Goal: Information Seeking & Learning: Learn about a topic

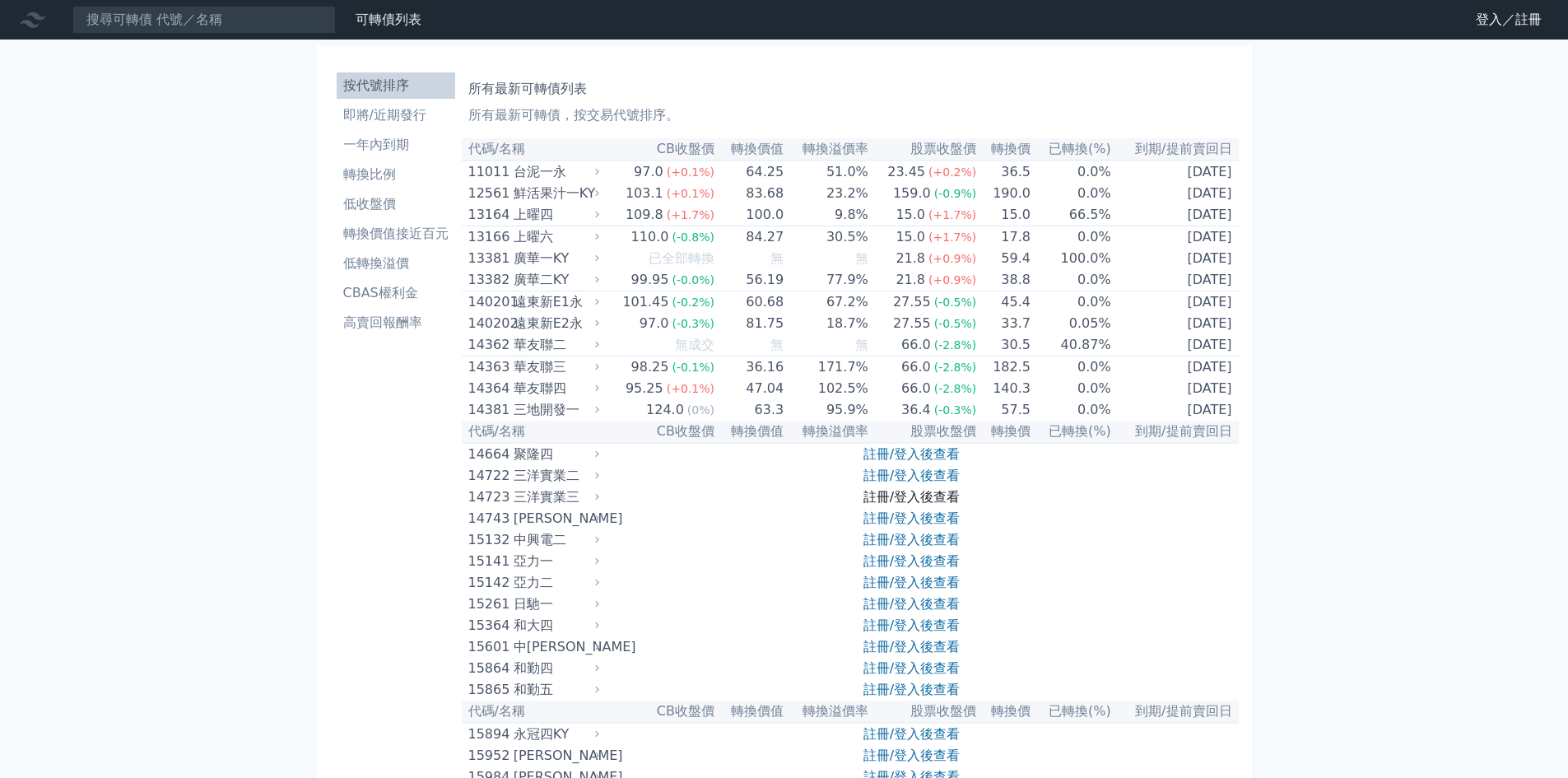
click at [886, 504] on link "註冊/登入後查看" at bounding box center [911, 497] width 96 height 16
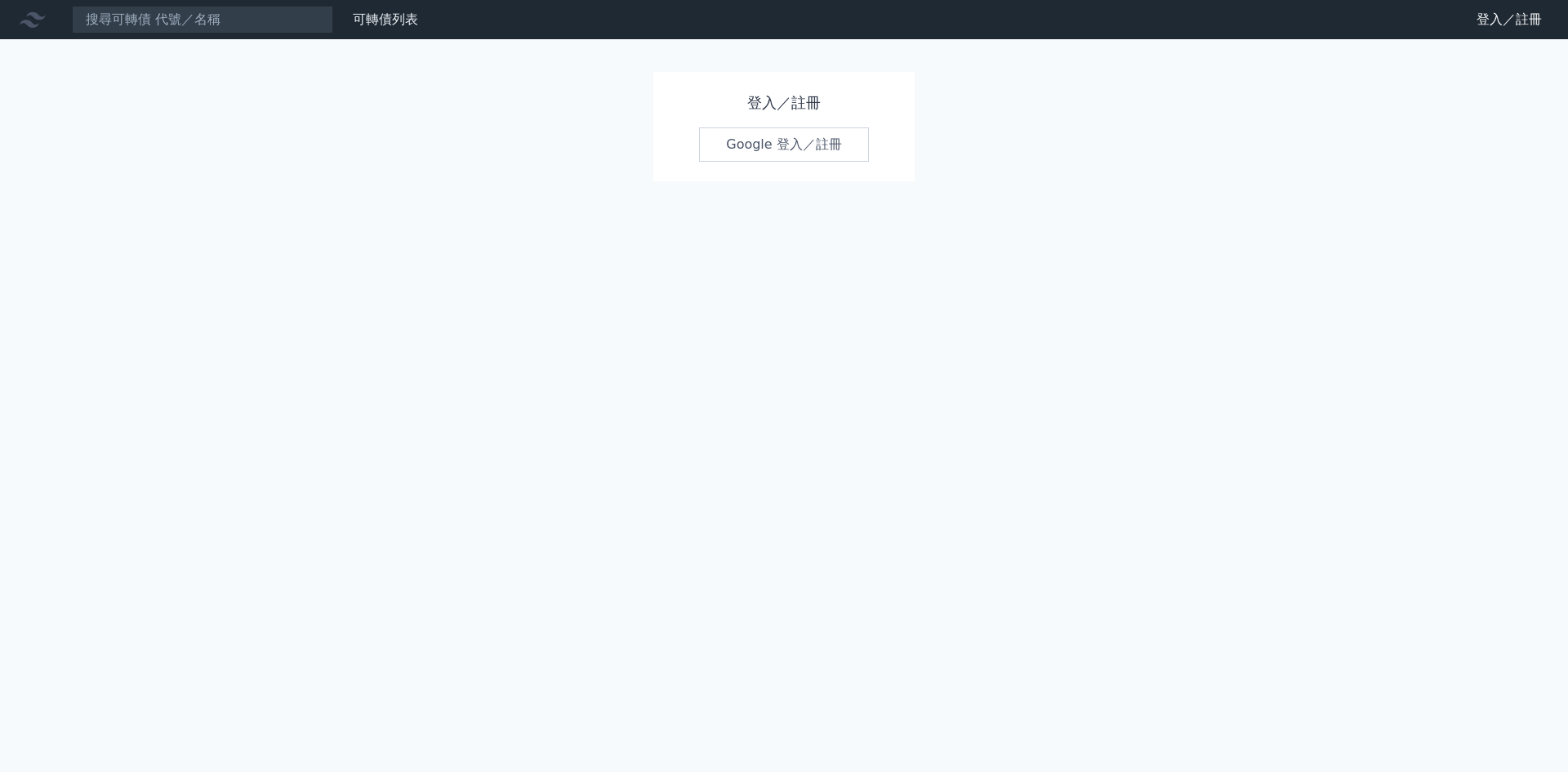
click at [752, 138] on link "Google 登入／註冊" at bounding box center [784, 144] width 169 height 35
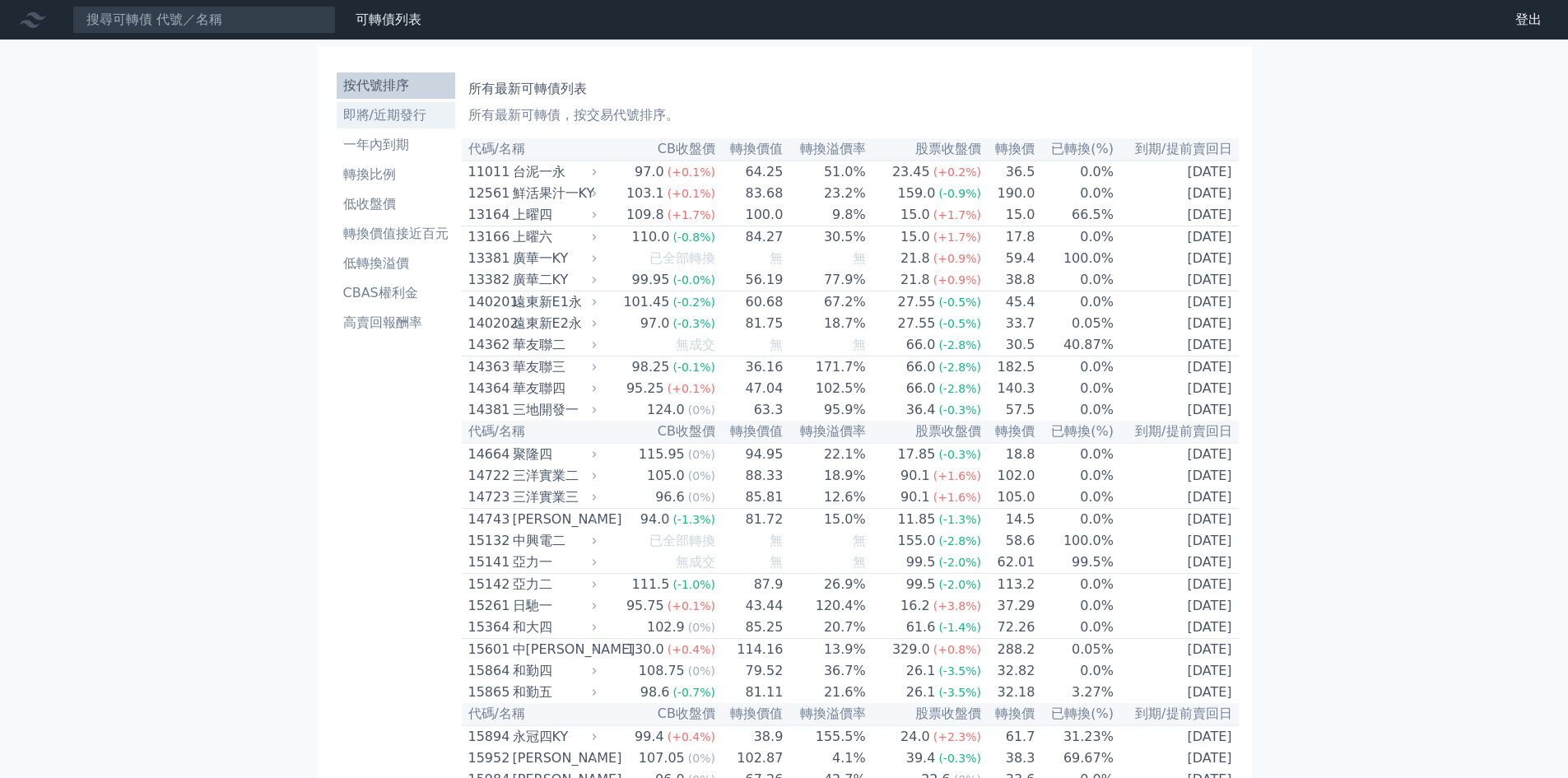
click at [402, 115] on li "即將/近期發行" at bounding box center [396, 115] width 118 height 19
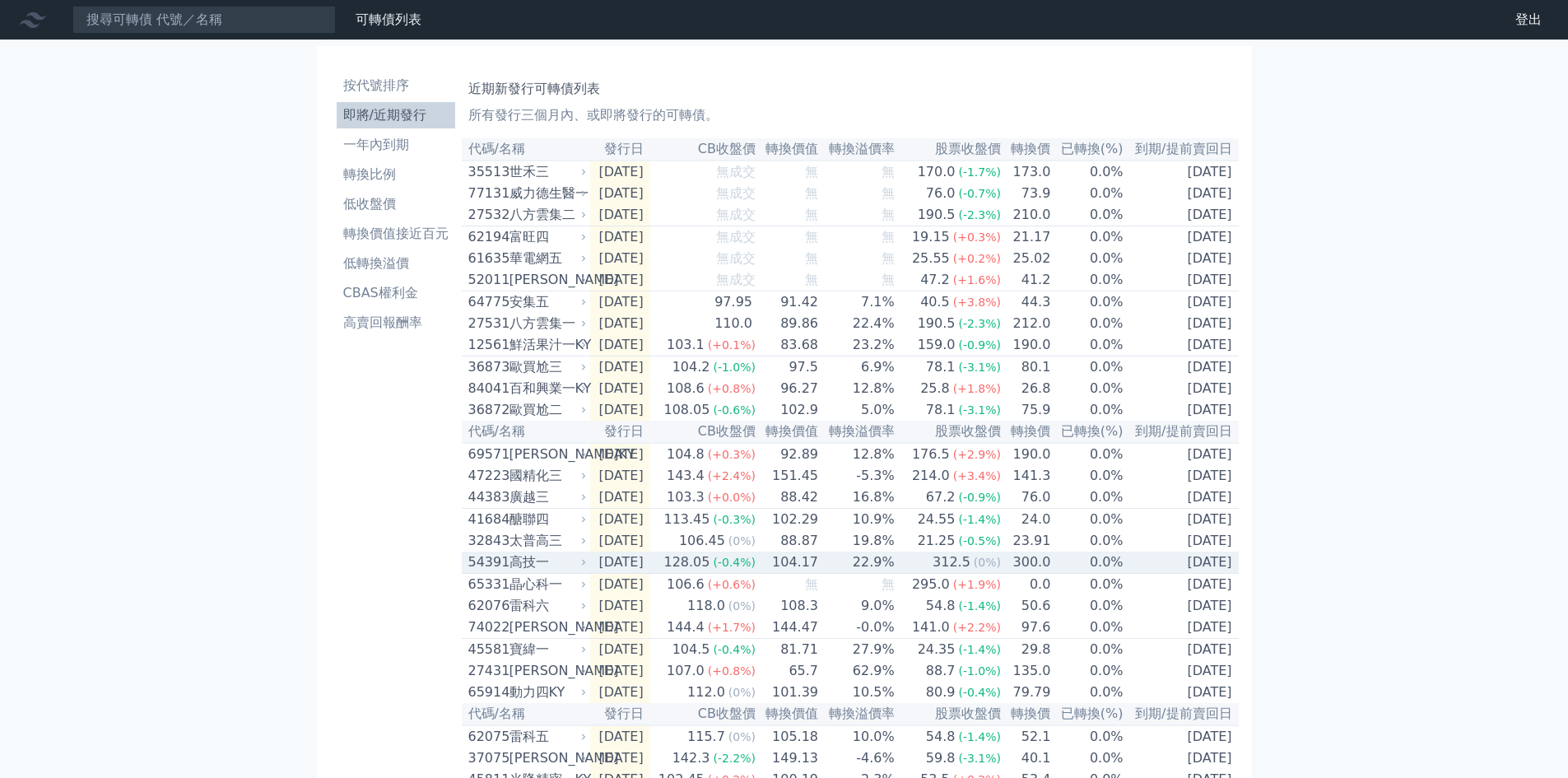
click at [860, 573] on td "22.9%" at bounding box center [857, 562] width 77 height 22
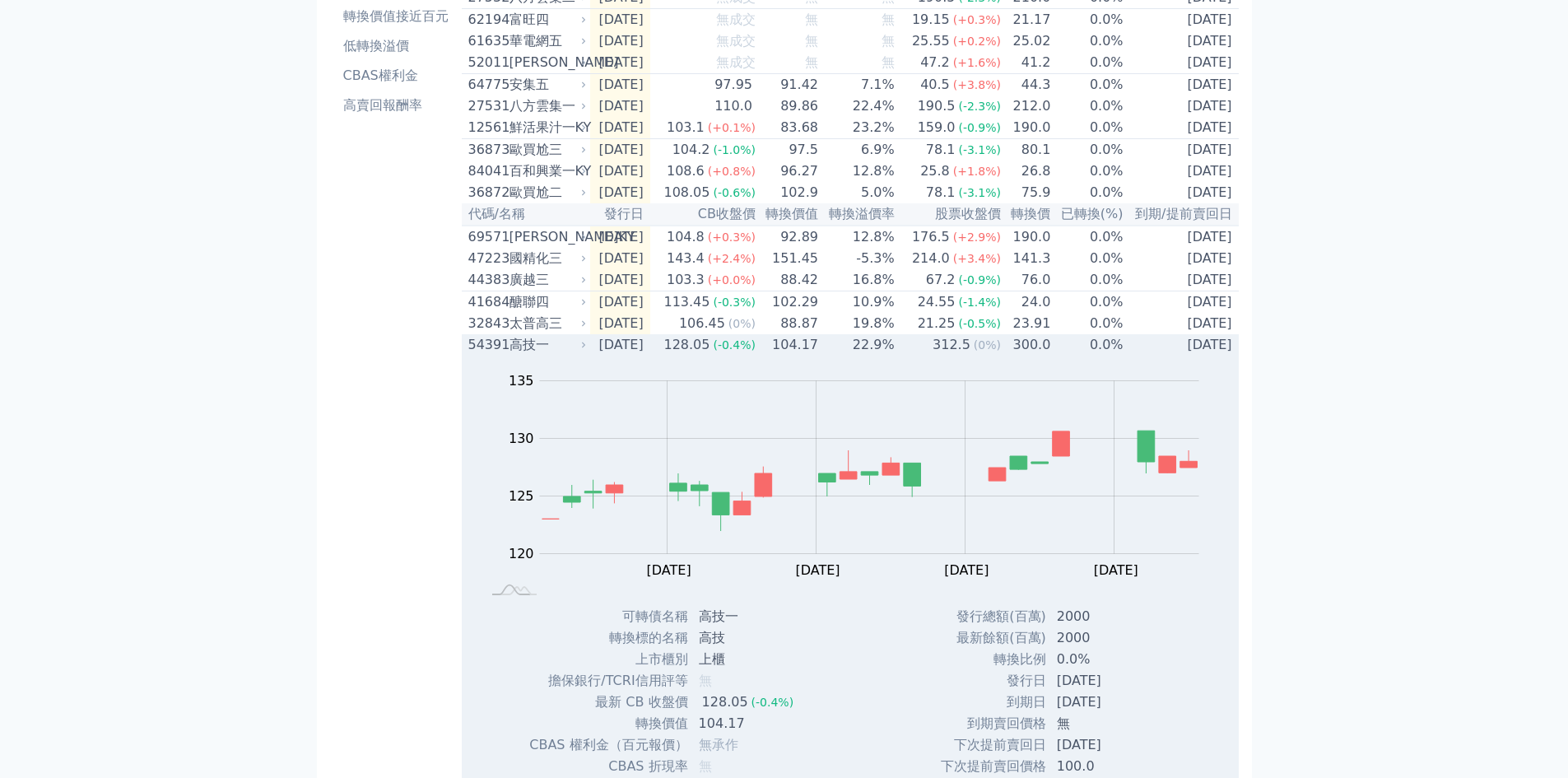
scroll to position [247, 0]
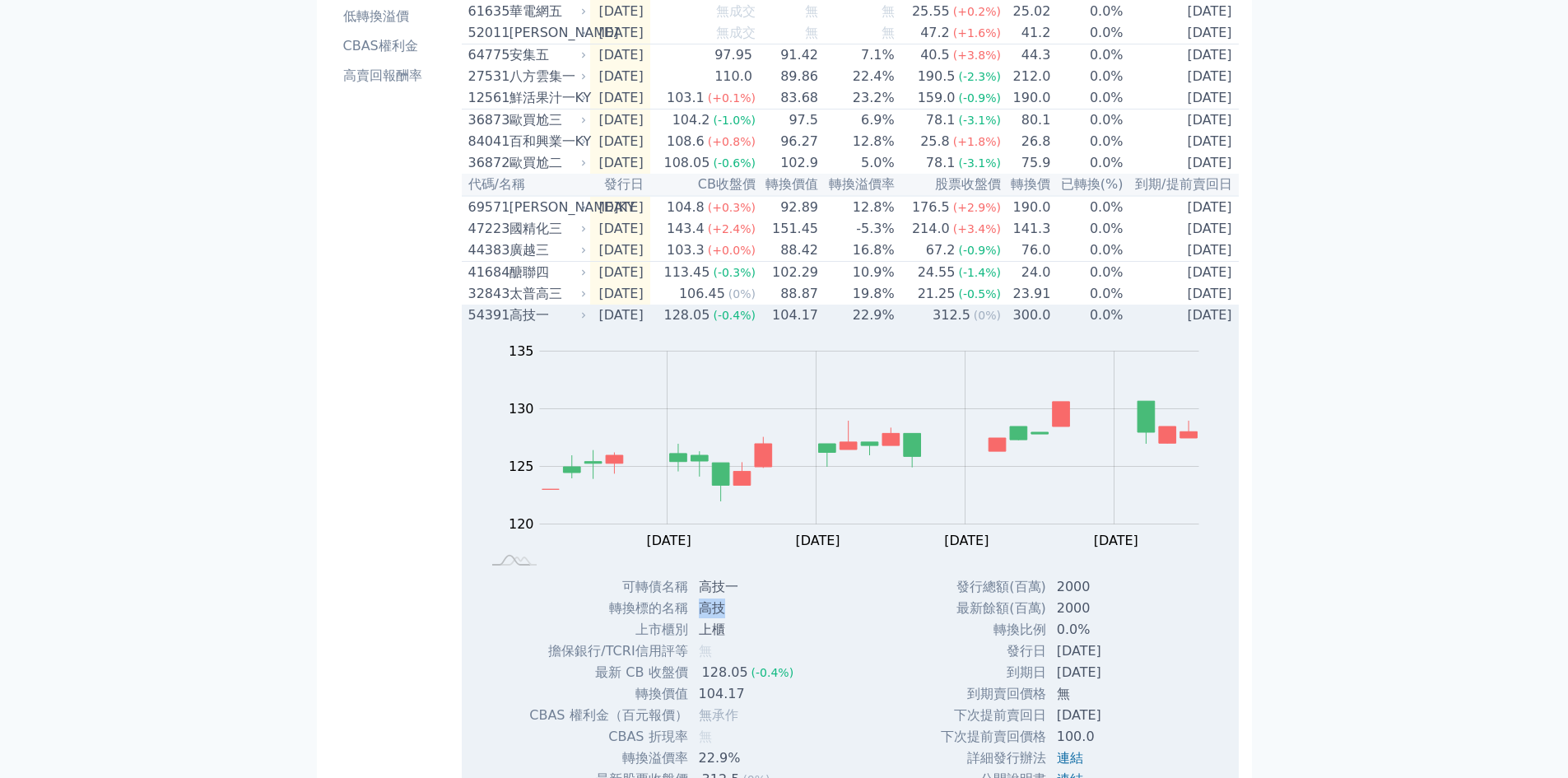
drag, startPoint x: 727, startPoint y: 635, endPoint x: 693, endPoint y: 638, distance: 34.1
click at [691, 619] on td "高技" at bounding box center [748, 608] width 118 height 21
copy td "高技"
click at [551, 325] on div "高技一" at bounding box center [546, 315] width 74 height 19
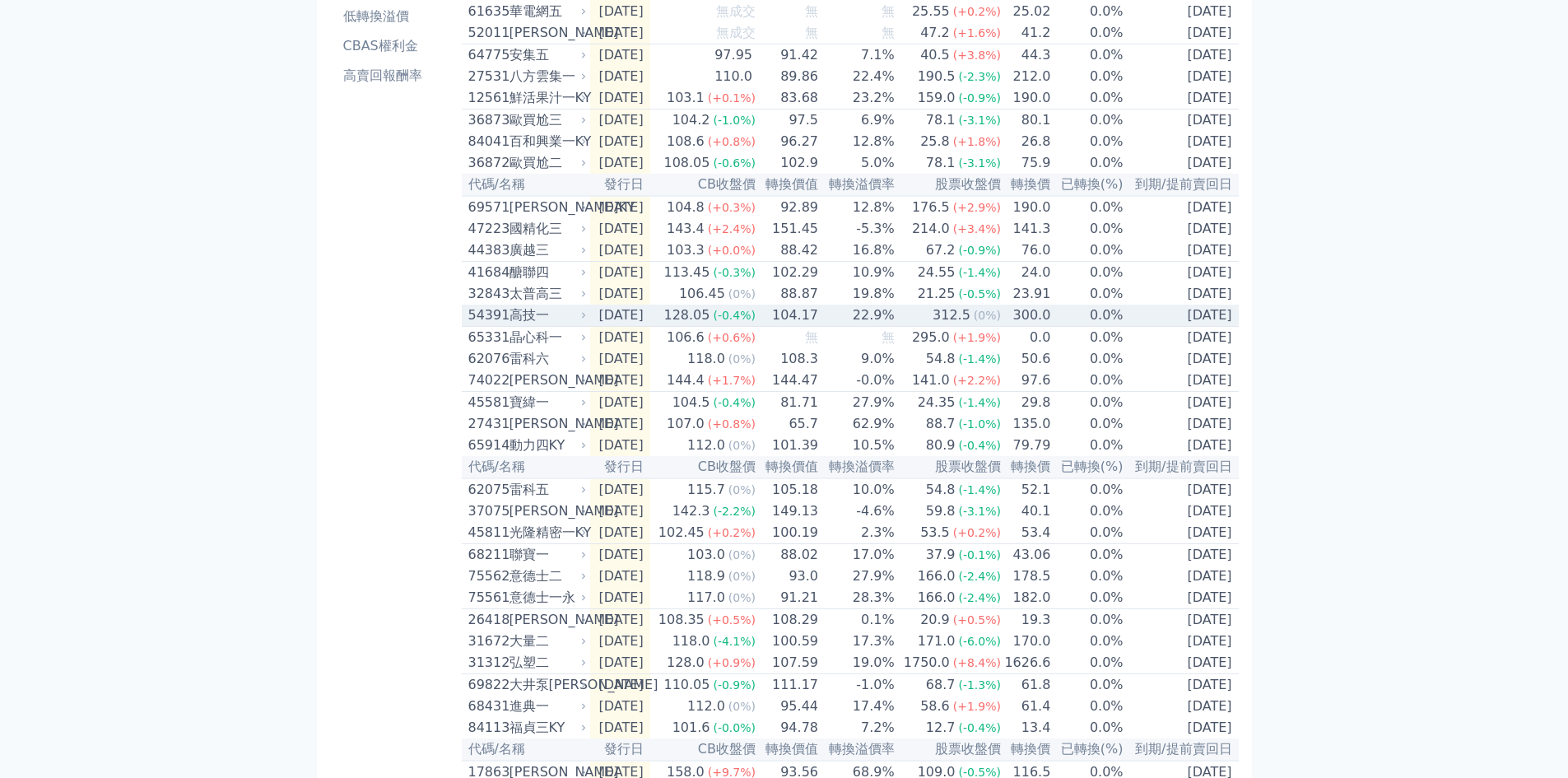
click at [1081, 327] on td "0.0%" at bounding box center [1087, 315] width 73 height 22
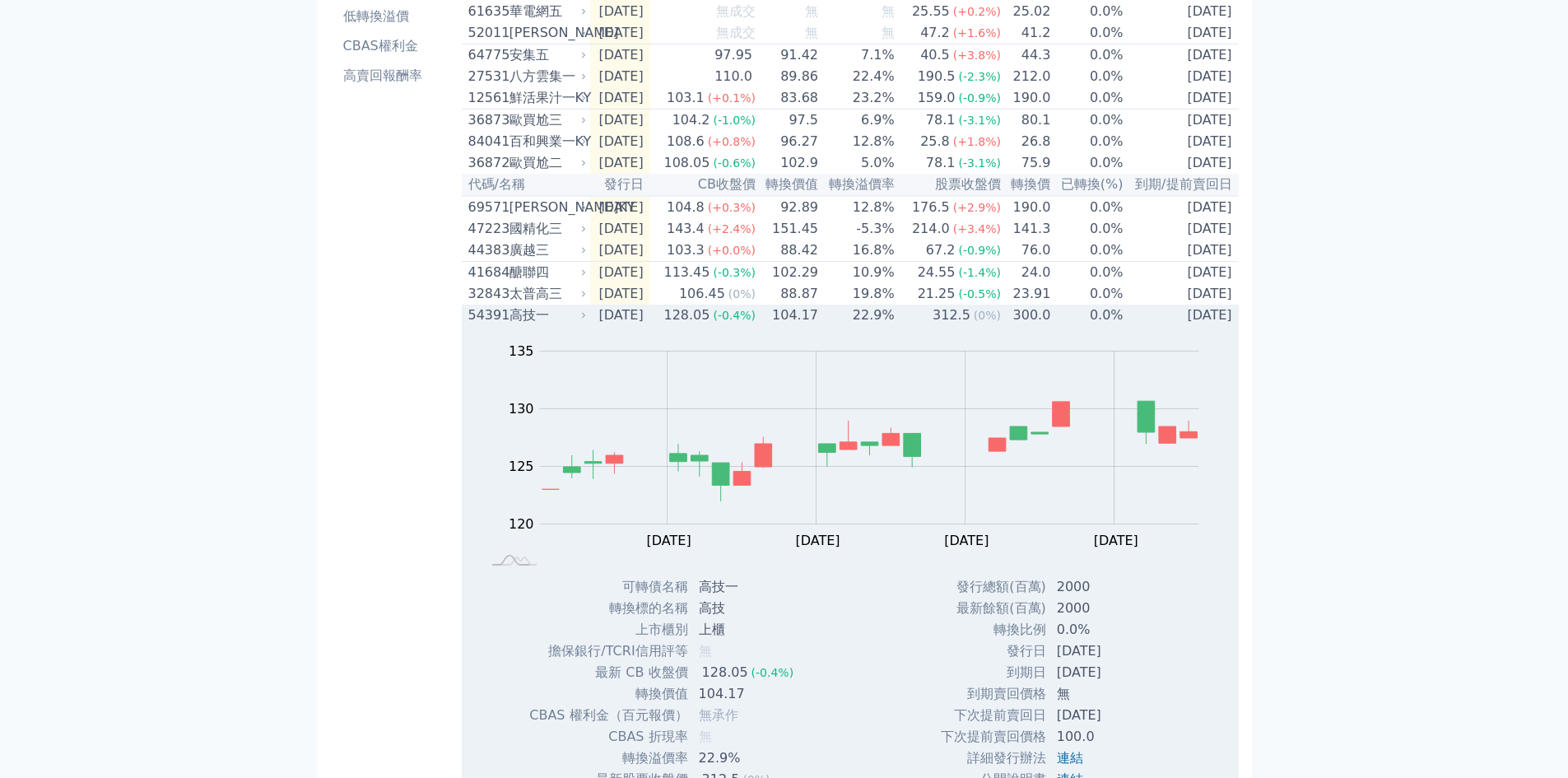
click at [1081, 326] on td "0.0%" at bounding box center [1087, 315] width 73 height 21
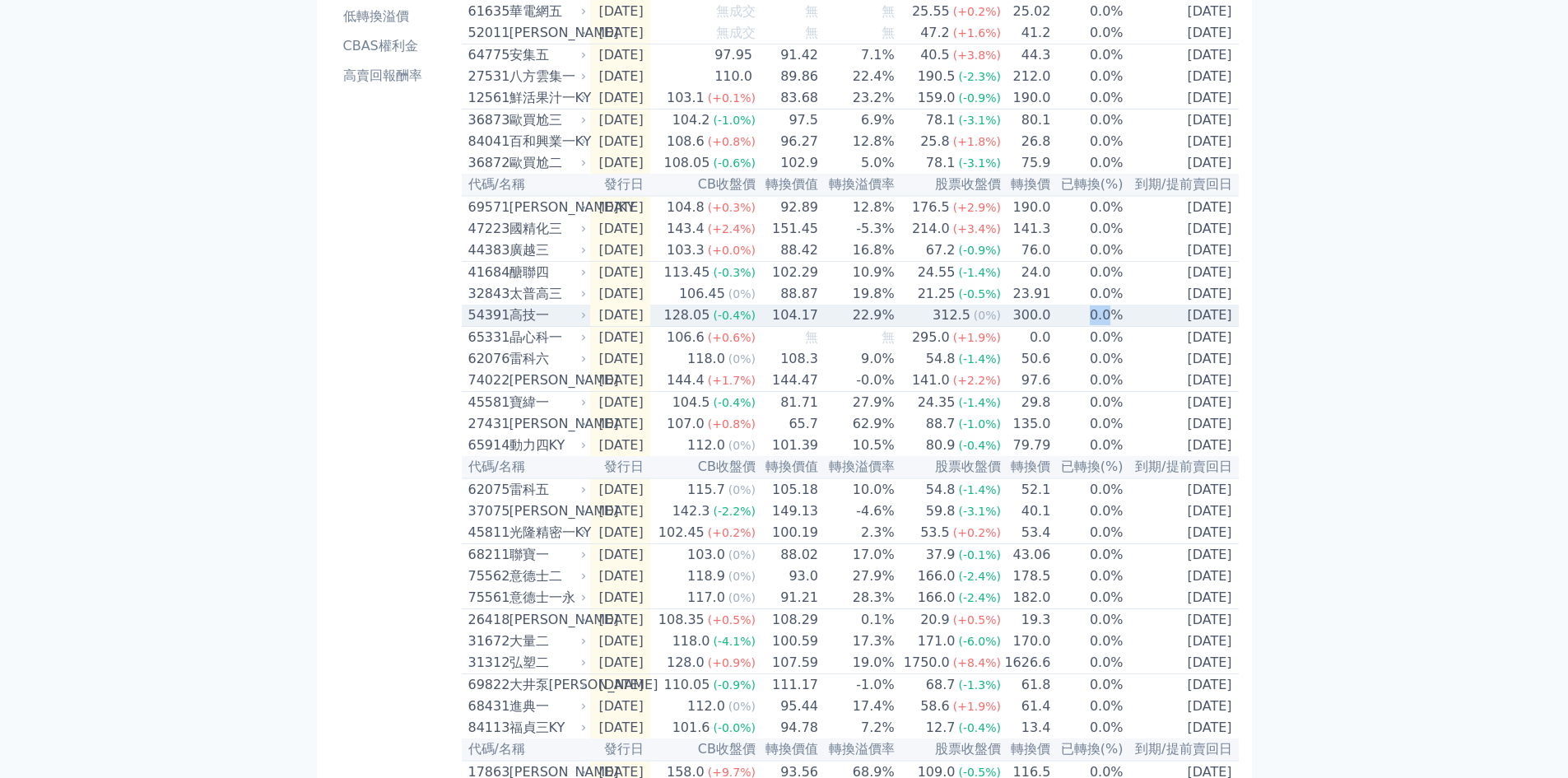
click at [1083, 327] on td "0.0%" at bounding box center [1087, 315] width 73 height 22
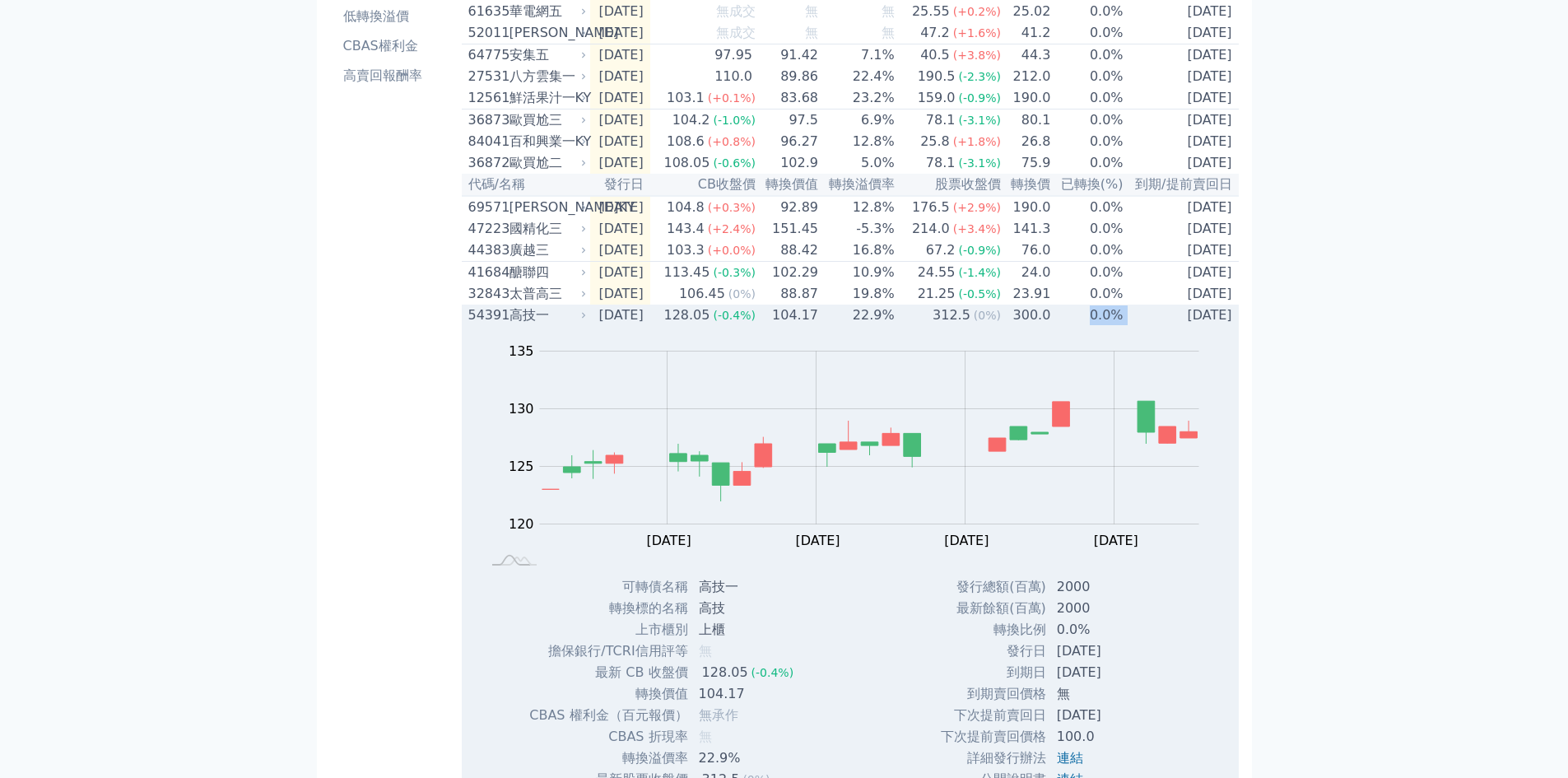
click at [1083, 326] on td "0.0%" at bounding box center [1087, 315] width 73 height 21
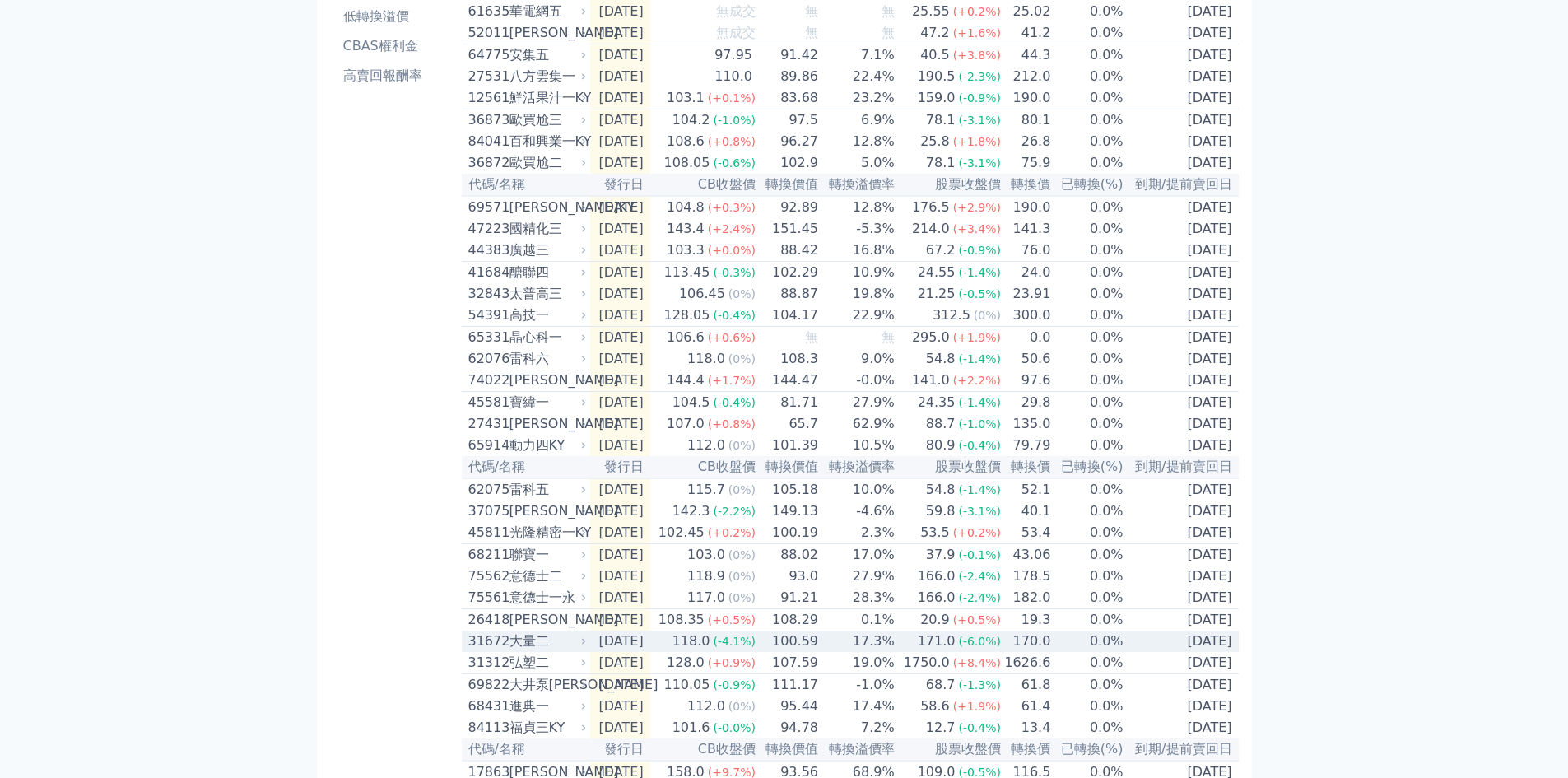
click at [609, 652] on td "[DATE]" at bounding box center [620, 641] width 60 height 21
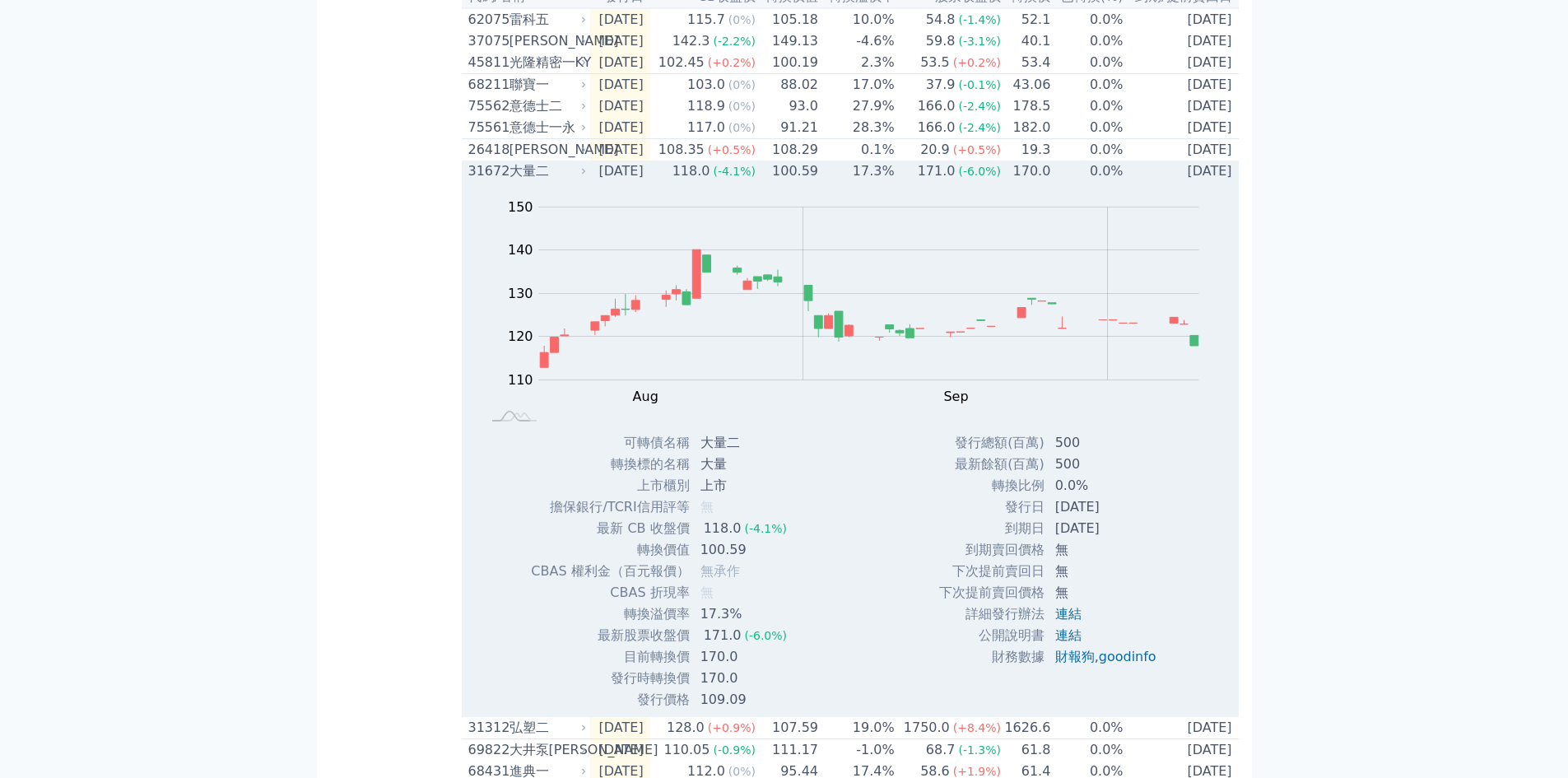
scroll to position [741, 0]
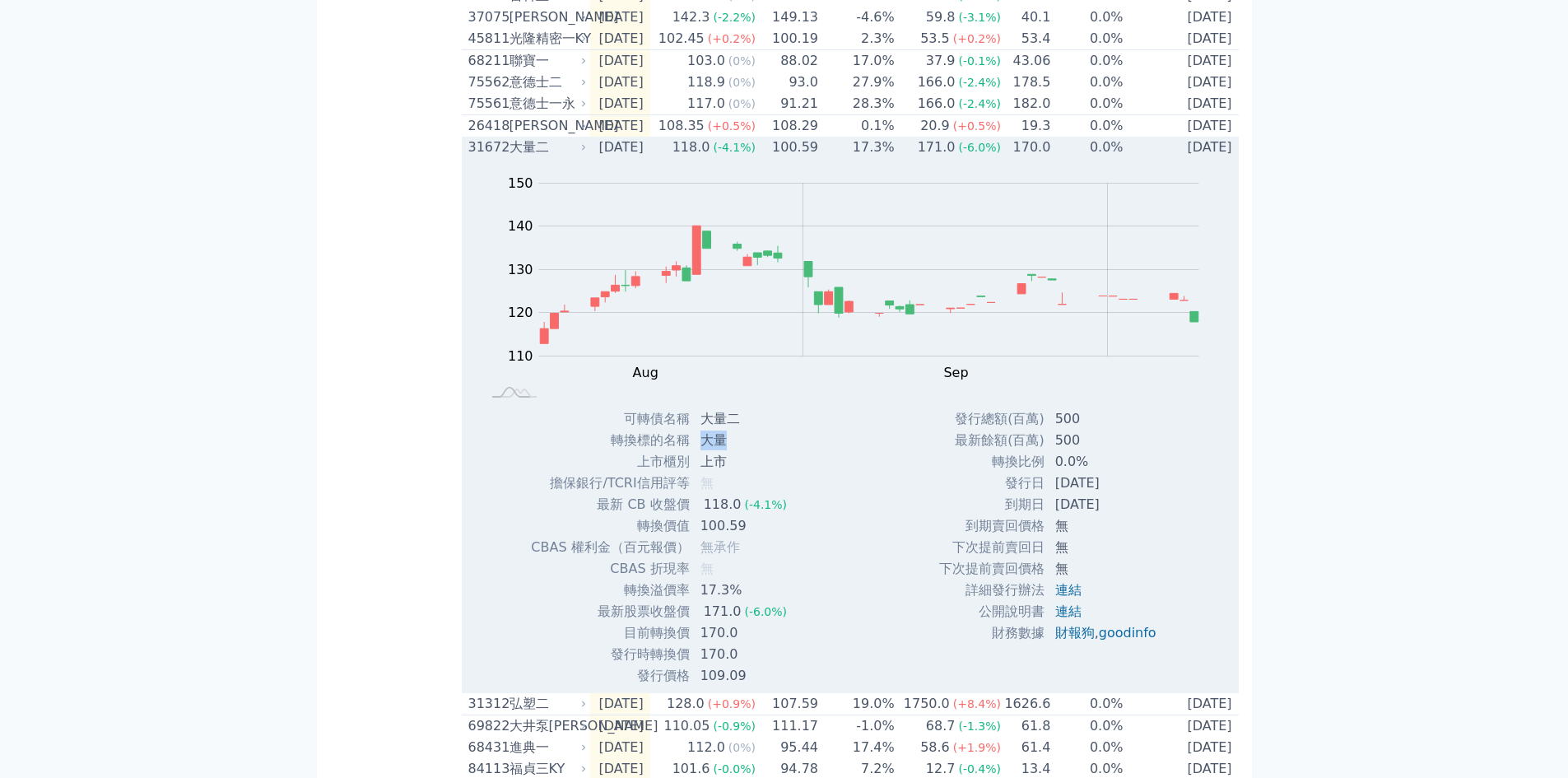
drag, startPoint x: 751, startPoint y: 497, endPoint x: 702, endPoint y: 496, distance: 49.0
click at [702, 451] on td "大量" at bounding box center [745, 440] width 110 height 21
copy td "大量"
click at [641, 158] on td "[DATE]" at bounding box center [620, 147] width 60 height 21
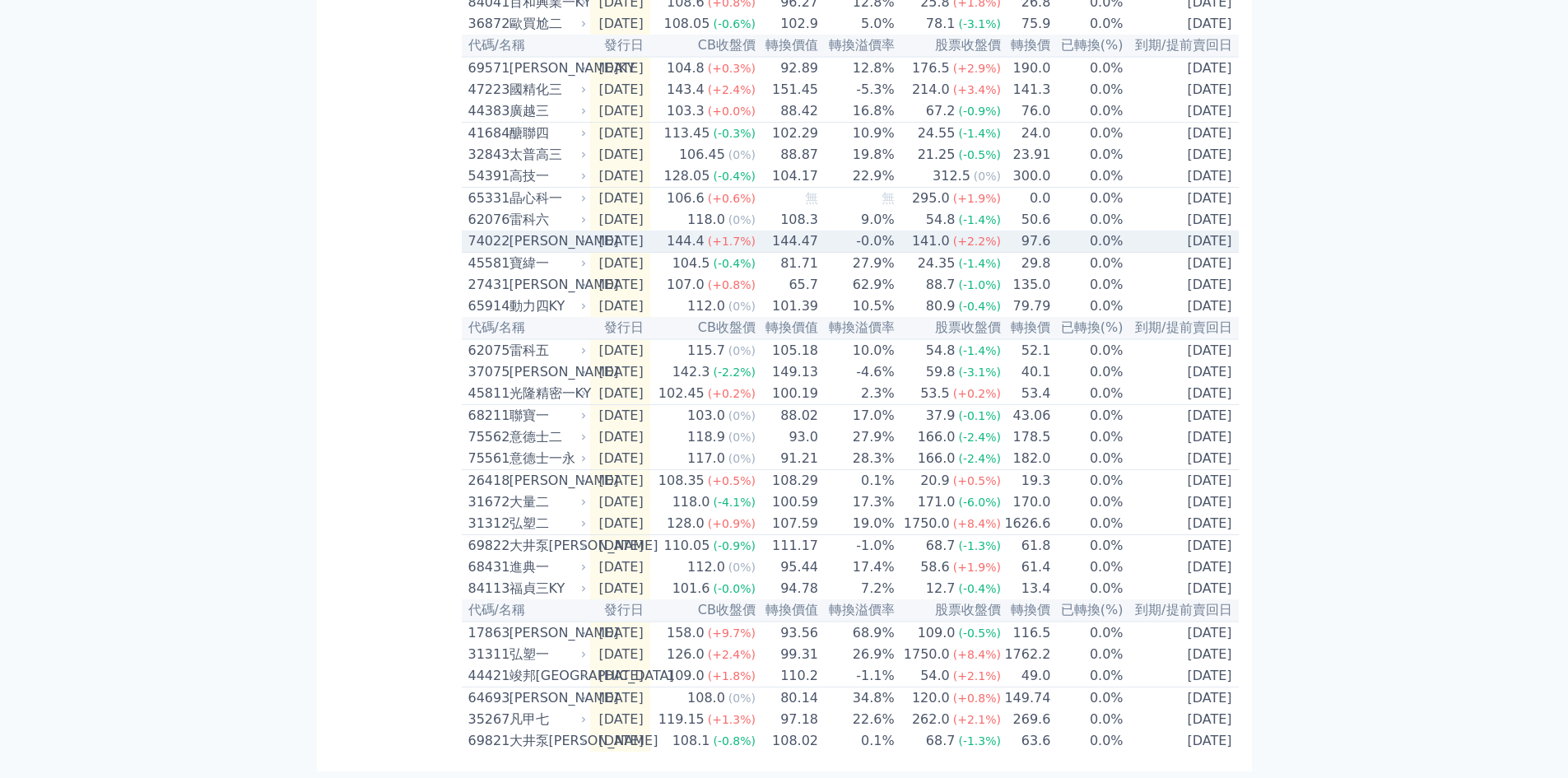
scroll to position [462, 0]
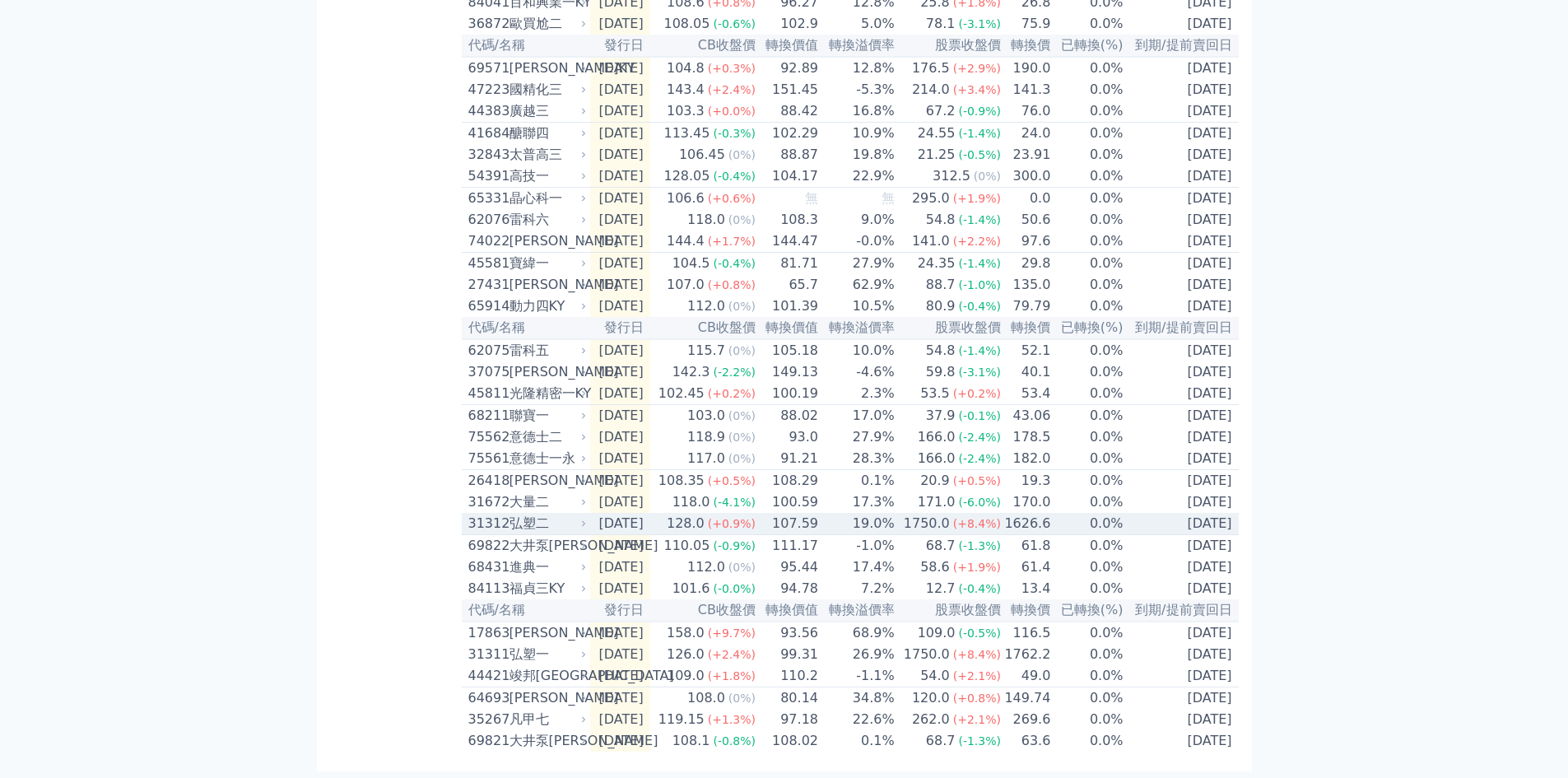
click at [634, 513] on td "[DATE]" at bounding box center [620, 524] width 60 height 22
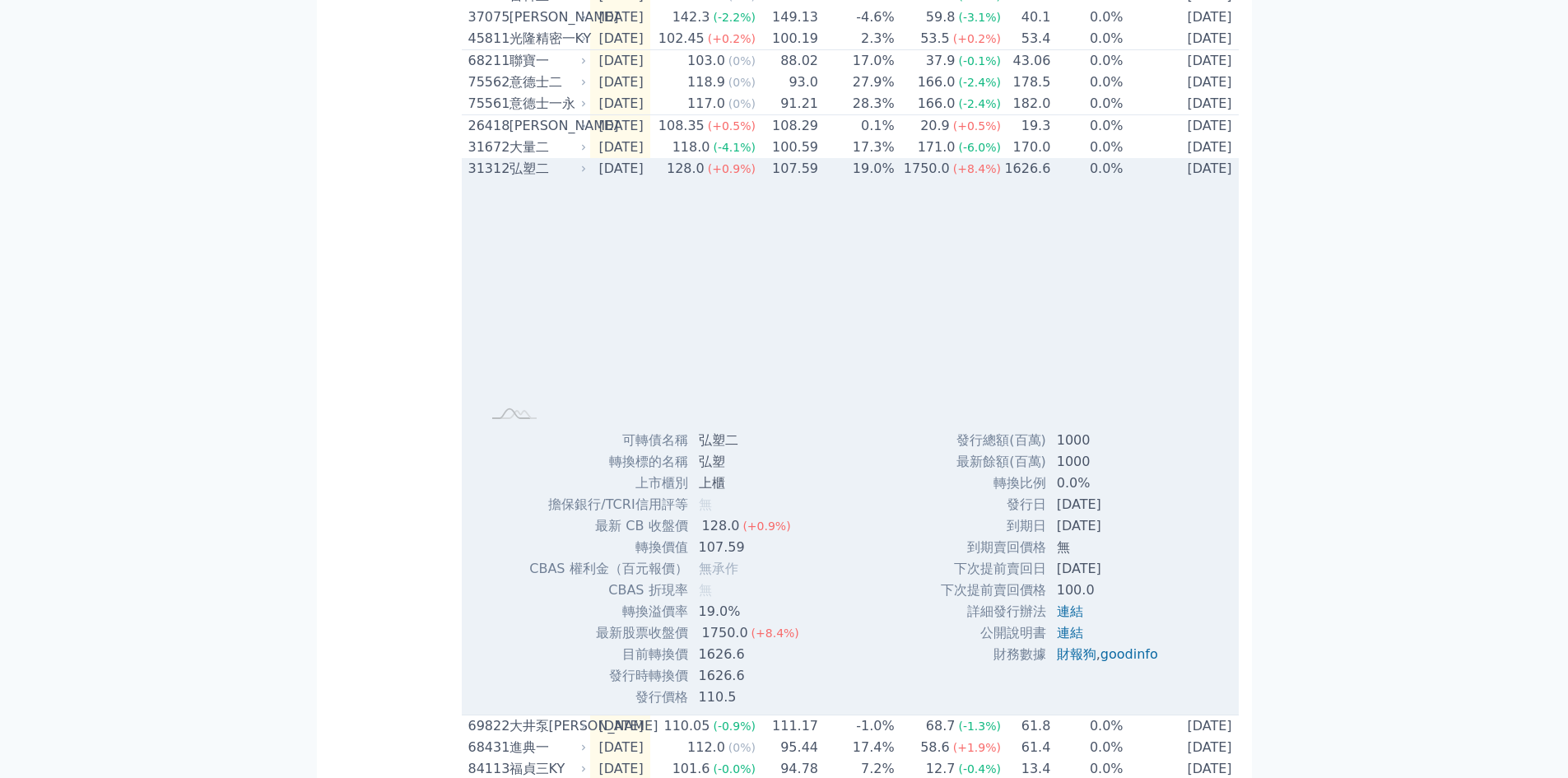
scroll to position [905, 0]
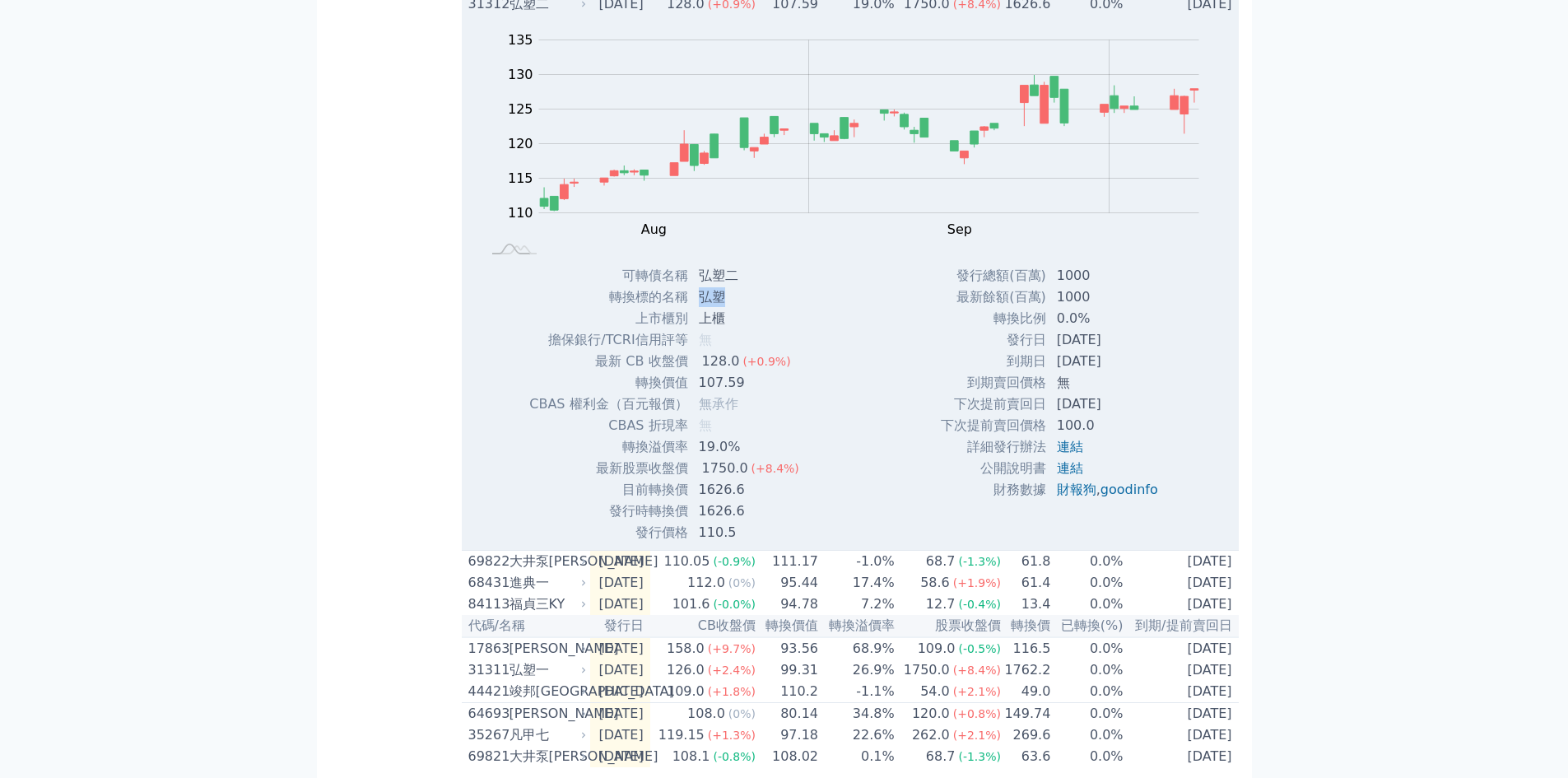
drag, startPoint x: 735, startPoint y: 356, endPoint x: 701, endPoint y: 352, distance: 34.2
click at [701, 308] on td "弘塑" at bounding box center [750, 297] width 123 height 21
copy td "弘塑"
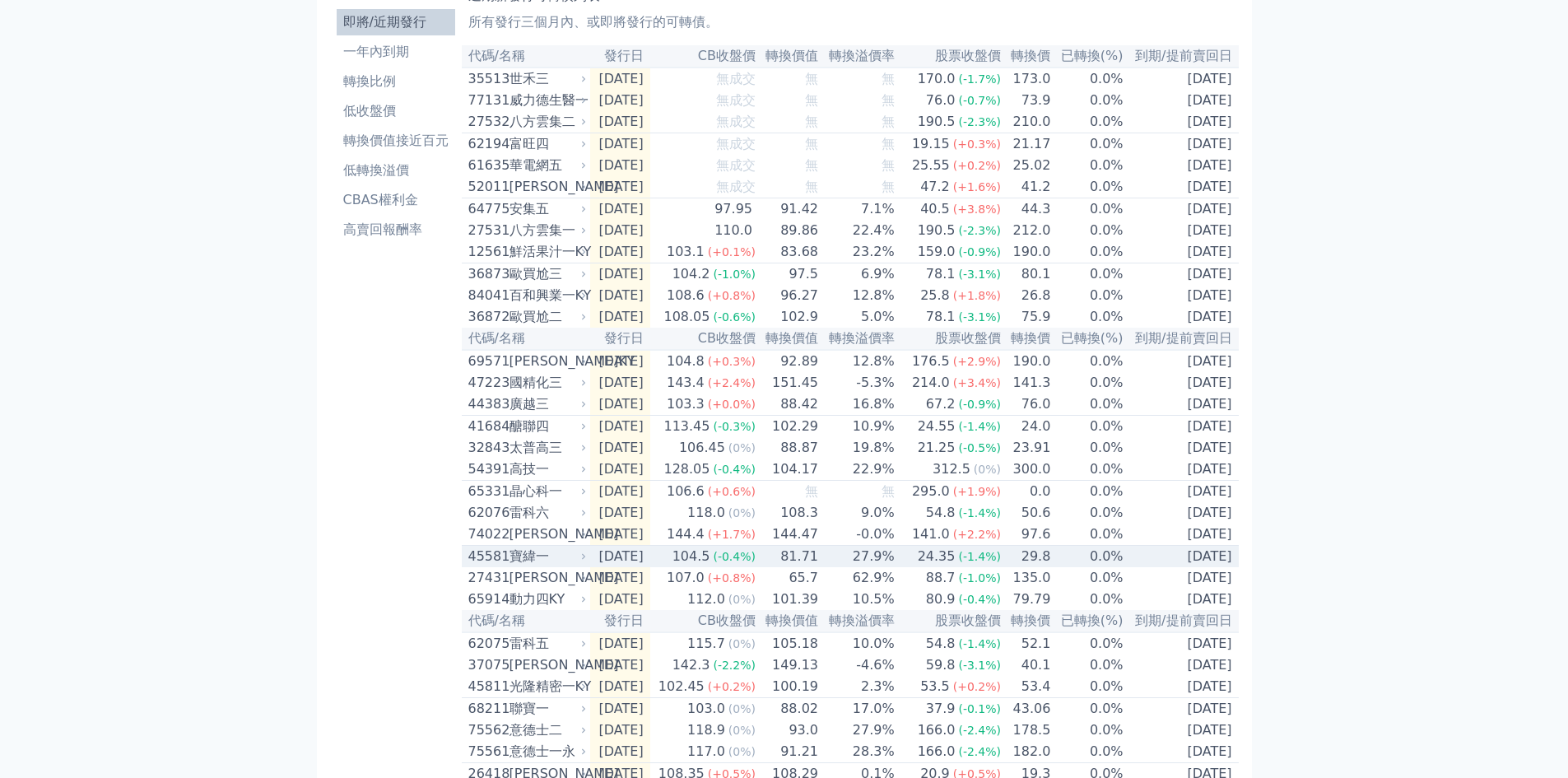
scroll to position [0, 0]
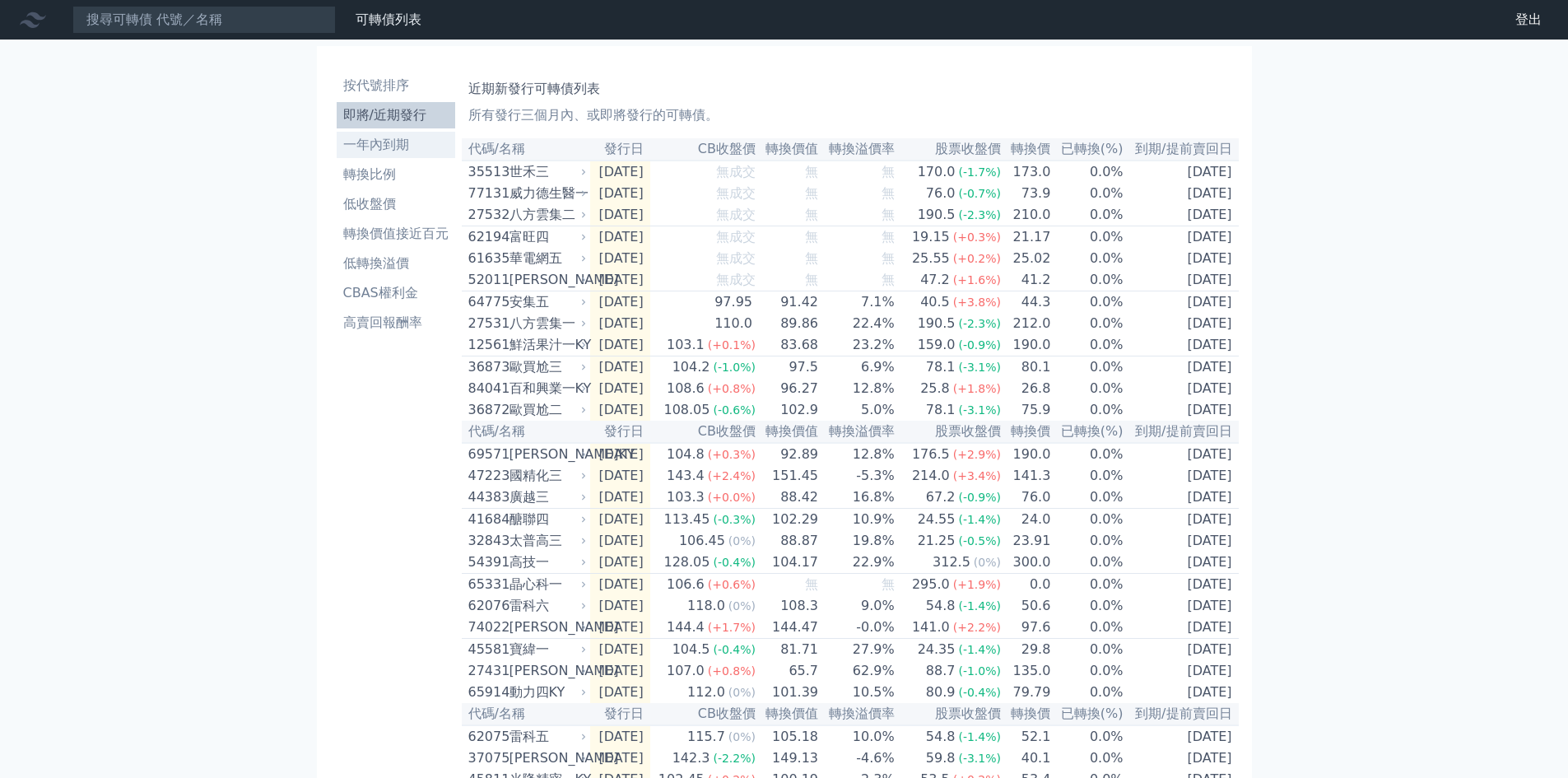
click at [401, 144] on li "一年內到期" at bounding box center [396, 145] width 118 height 19
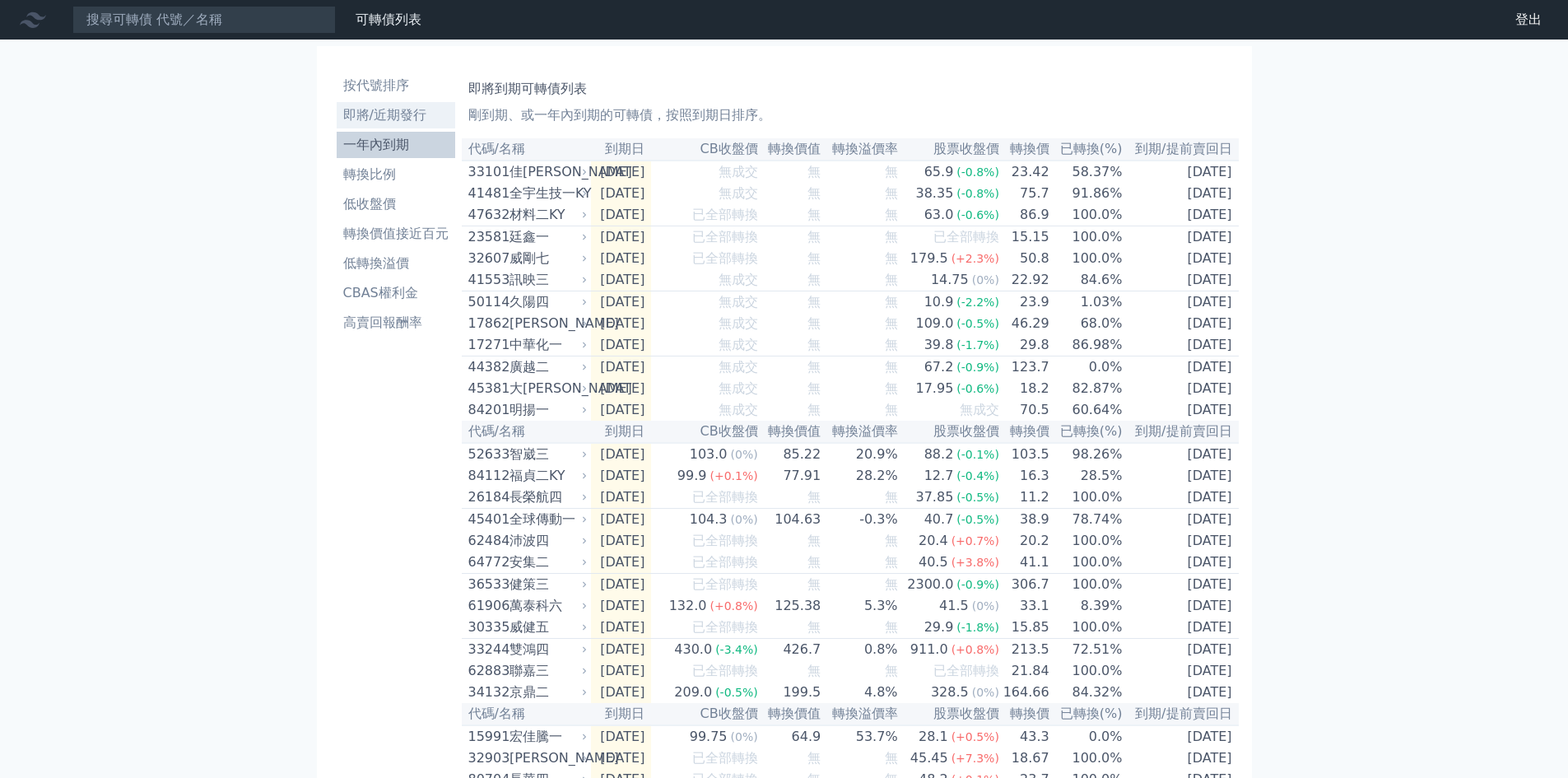
click at [403, 107] on li "即將/近期發行" at bounding box center [396, 115] width 118 height 19
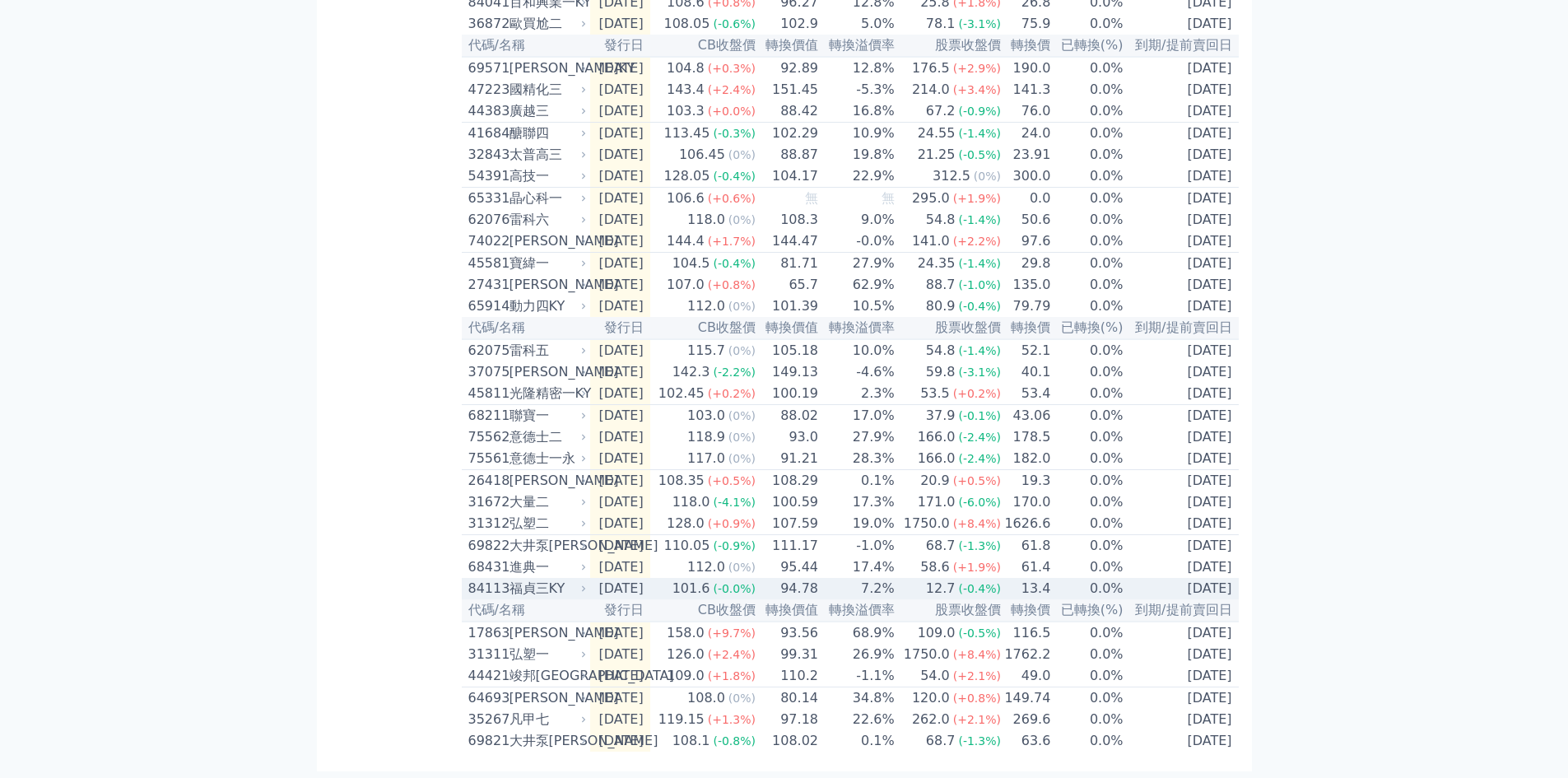
scroll to position [462, 0]
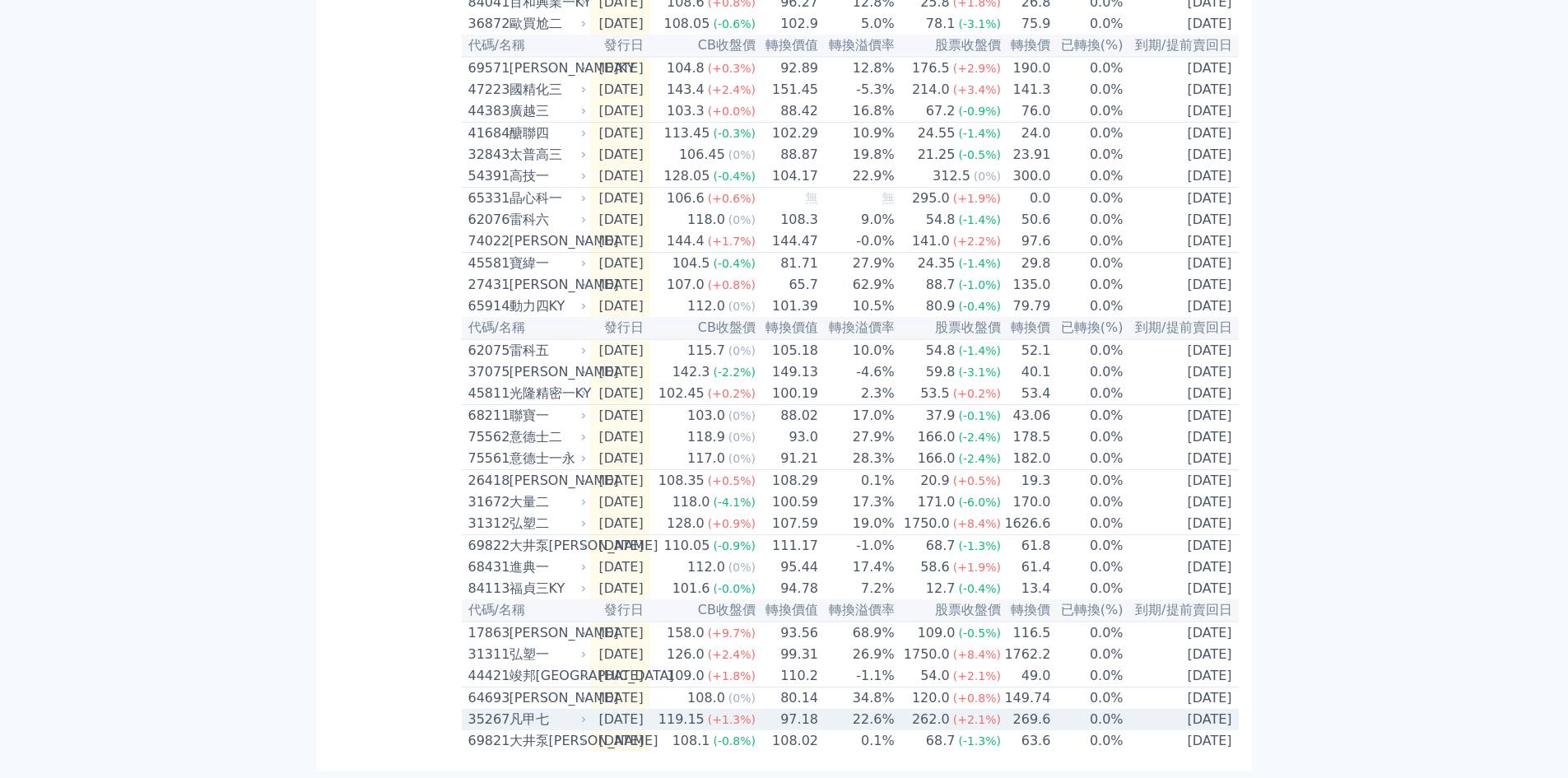
click at [738, 714] on span "(+1.3%)" at bounding box center [732, 720] width 48 height 14
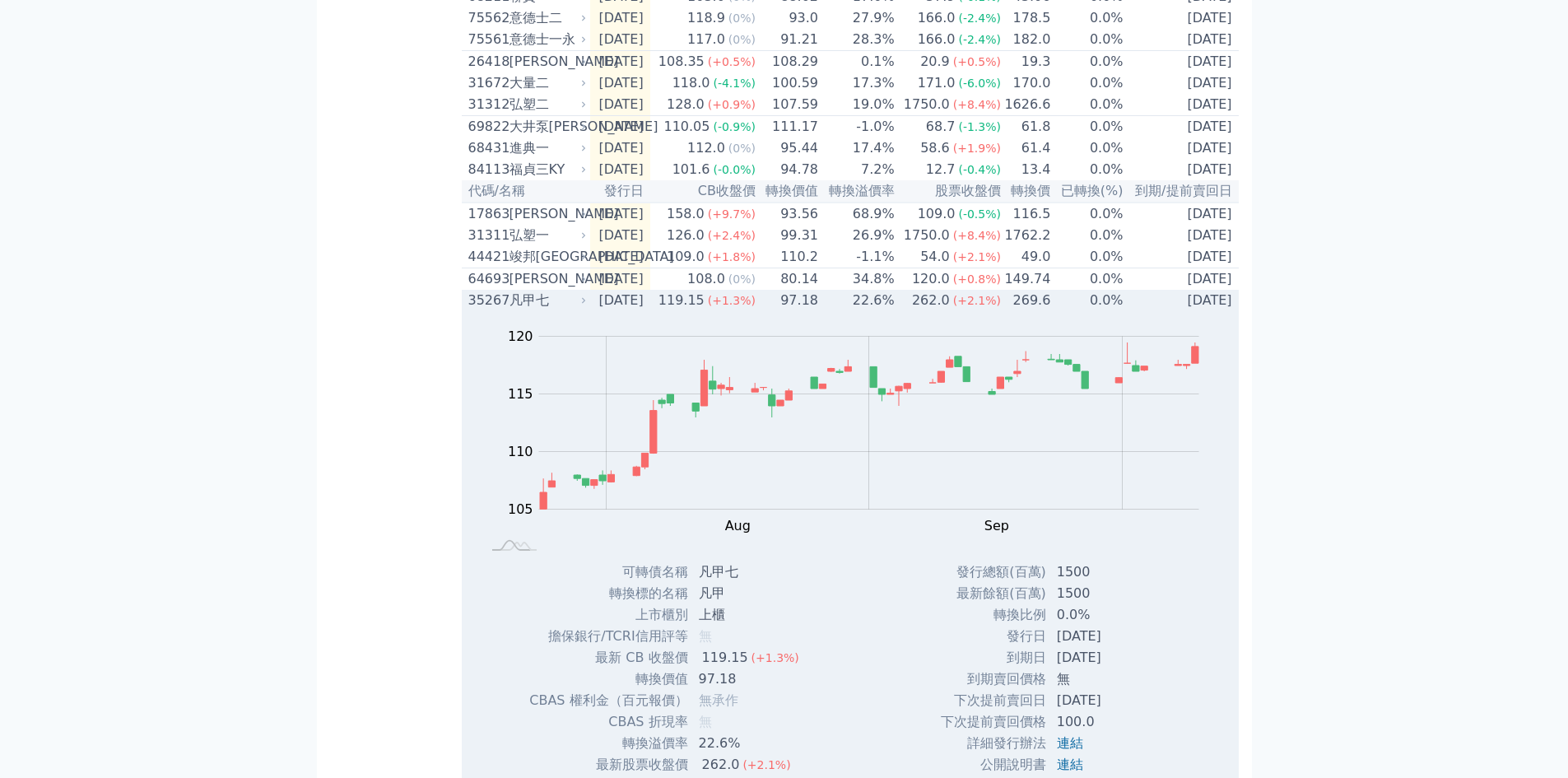
scroll to position [956, 0]
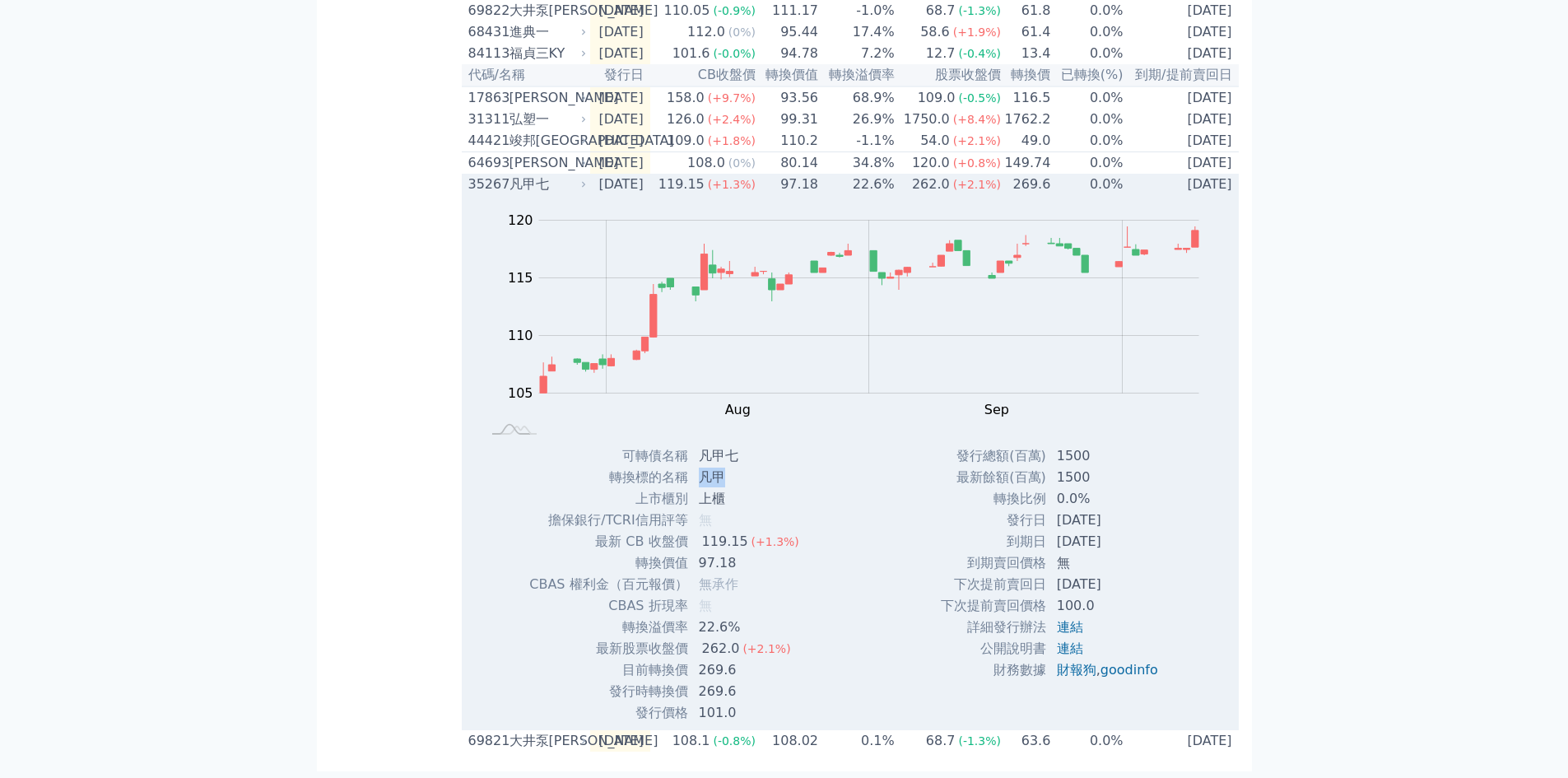
drag, startPoint x: 736, startPoint y: 518, endPoint x: 701, endPoint y: 513, distance: 35.4
click at [701, 488] on td "凡甲" at bounding box center [750, 477] width 123 height 21
copy td "凡甲"
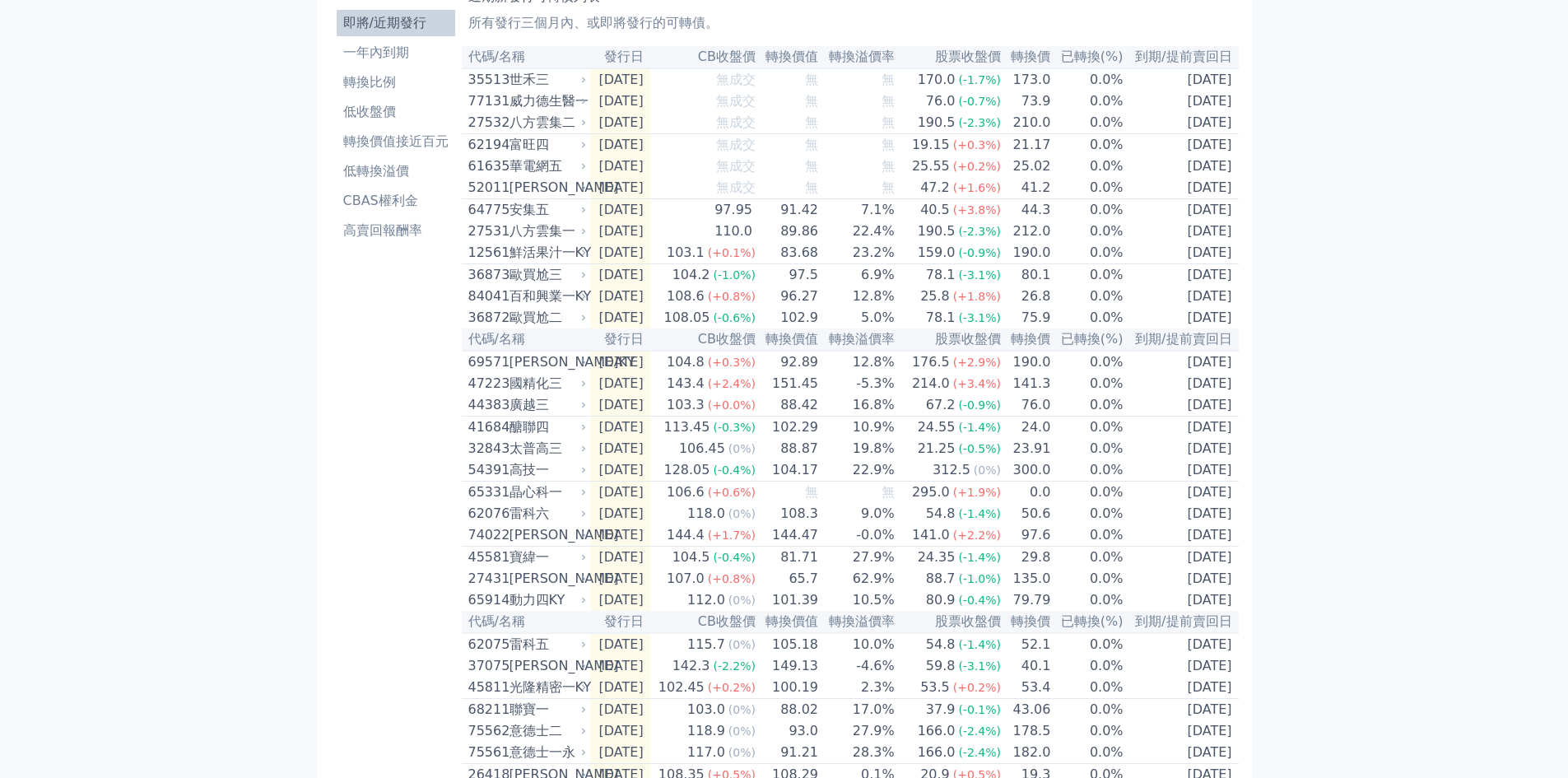
scroll to position [0, 0]
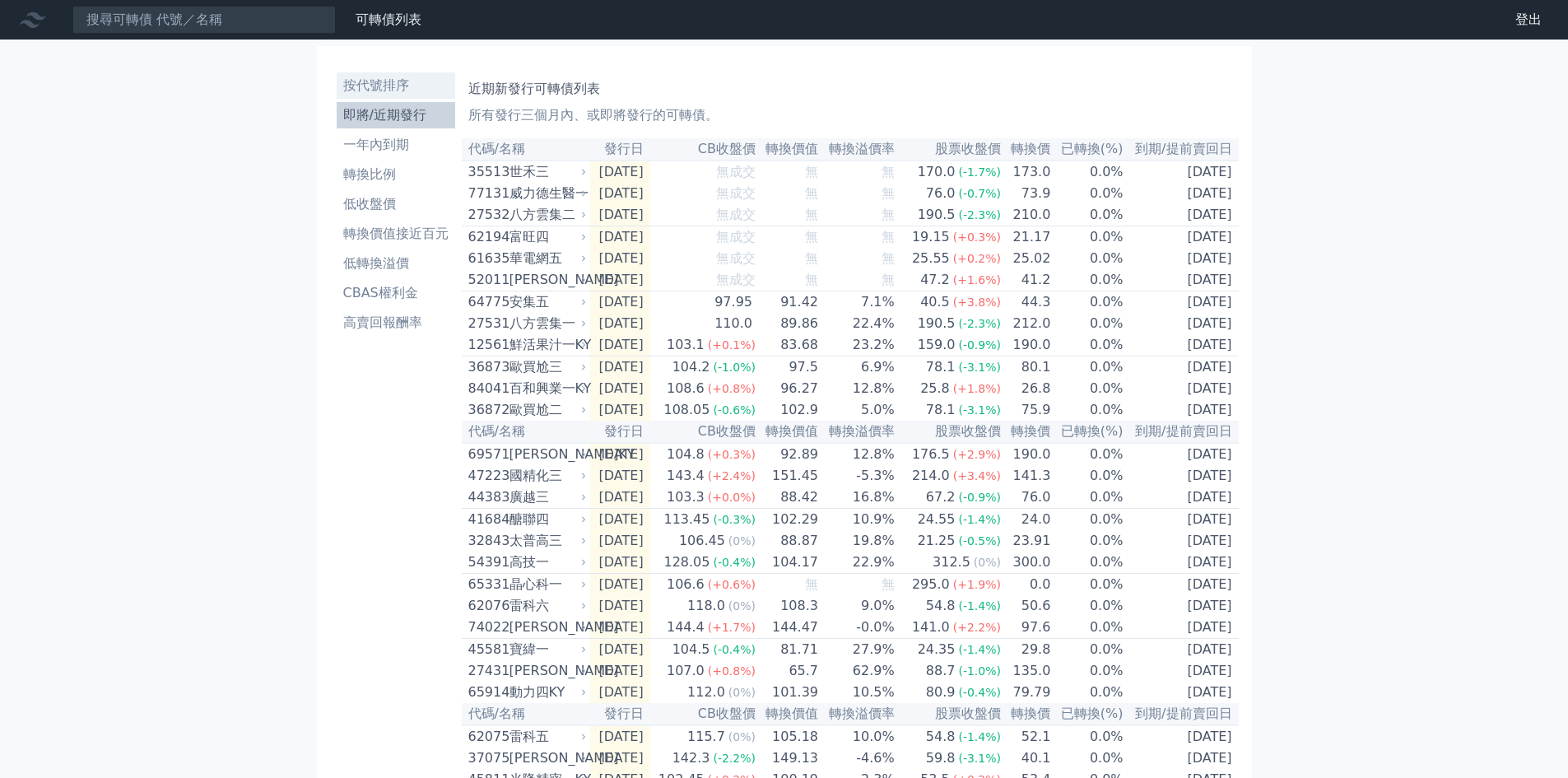
click at [387, 90] on li "按代號排序" at bounding box center [396, 85] width 118 height 19
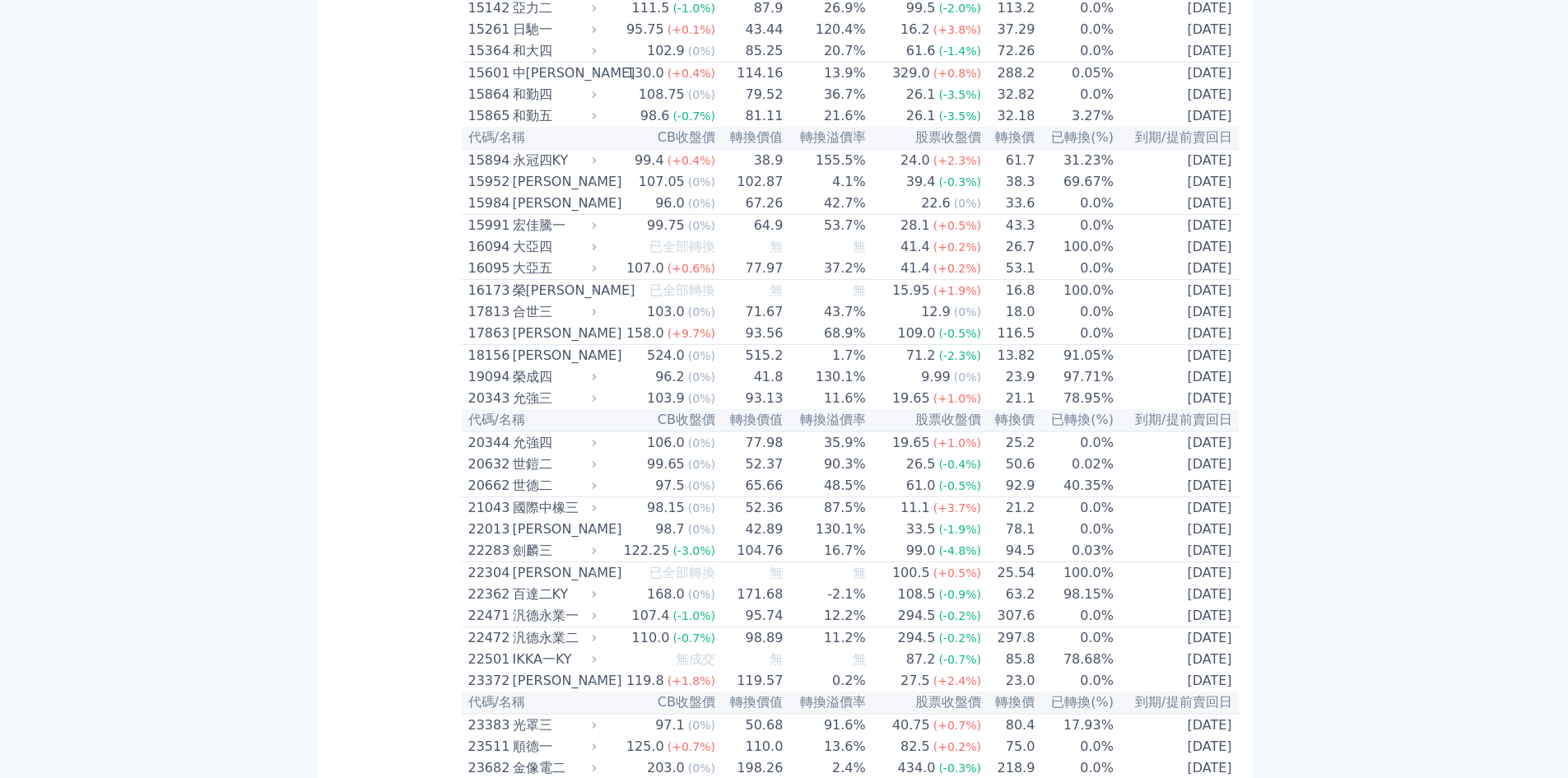
scroll to position [659, 0]
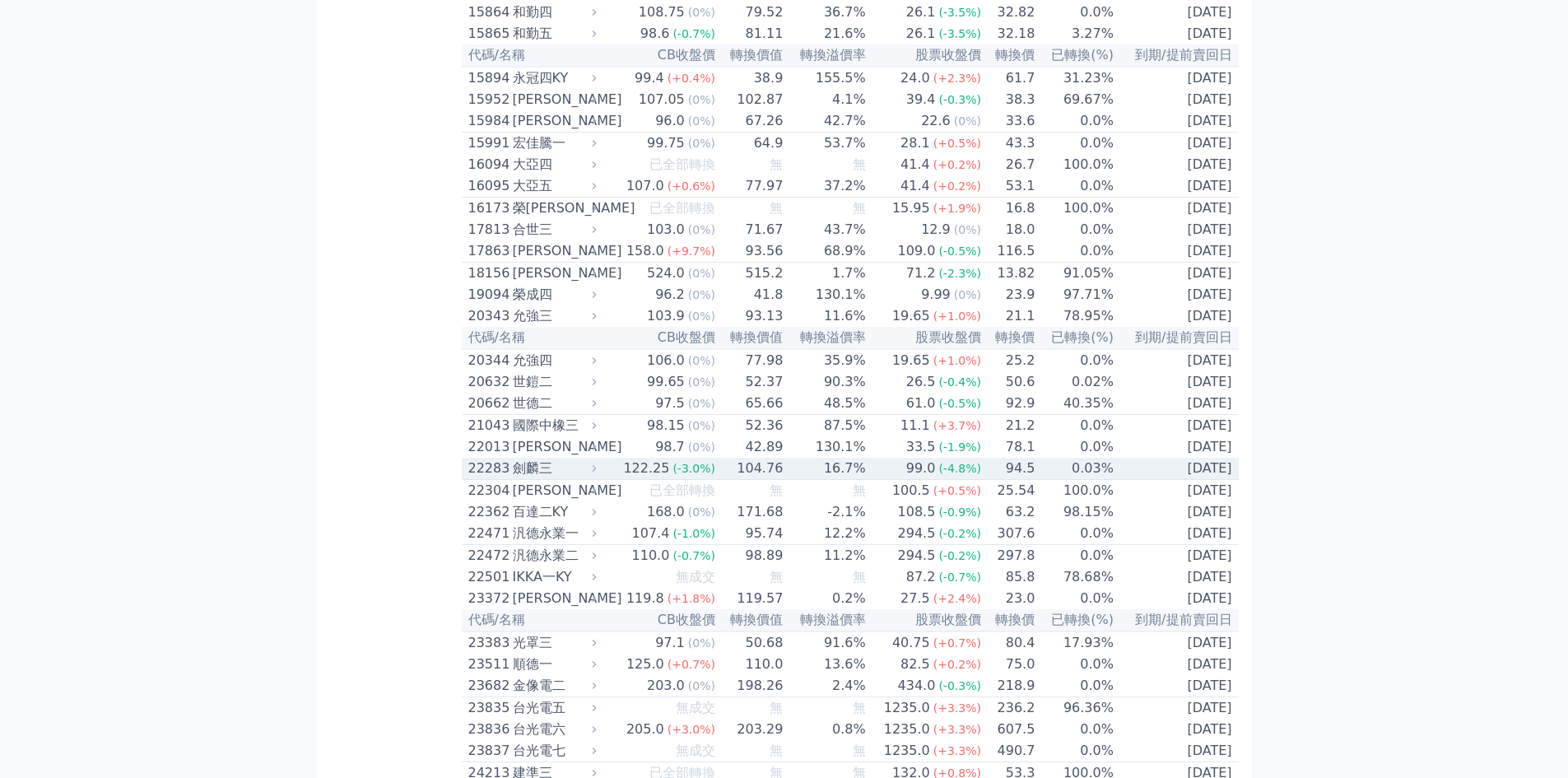
drag, startPoint x: 1173, startPoint y: 543, endPoint x: 838, endPoint y: 549, distance: 335.1
click at [1172, 480] on td "[DATE]" at bounding box center [1177, 469] width 124 height 22
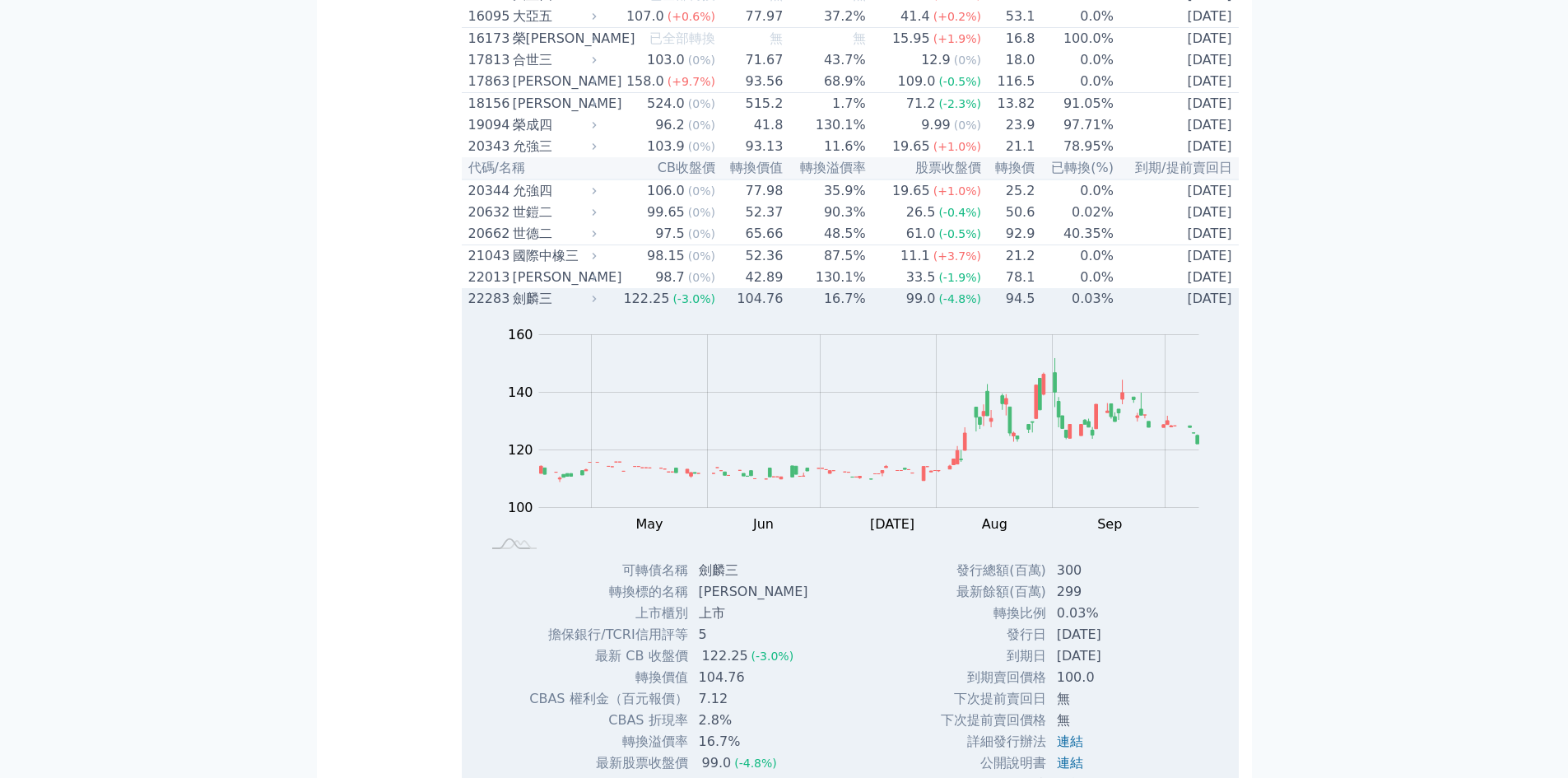
scroll to position [905, 0]
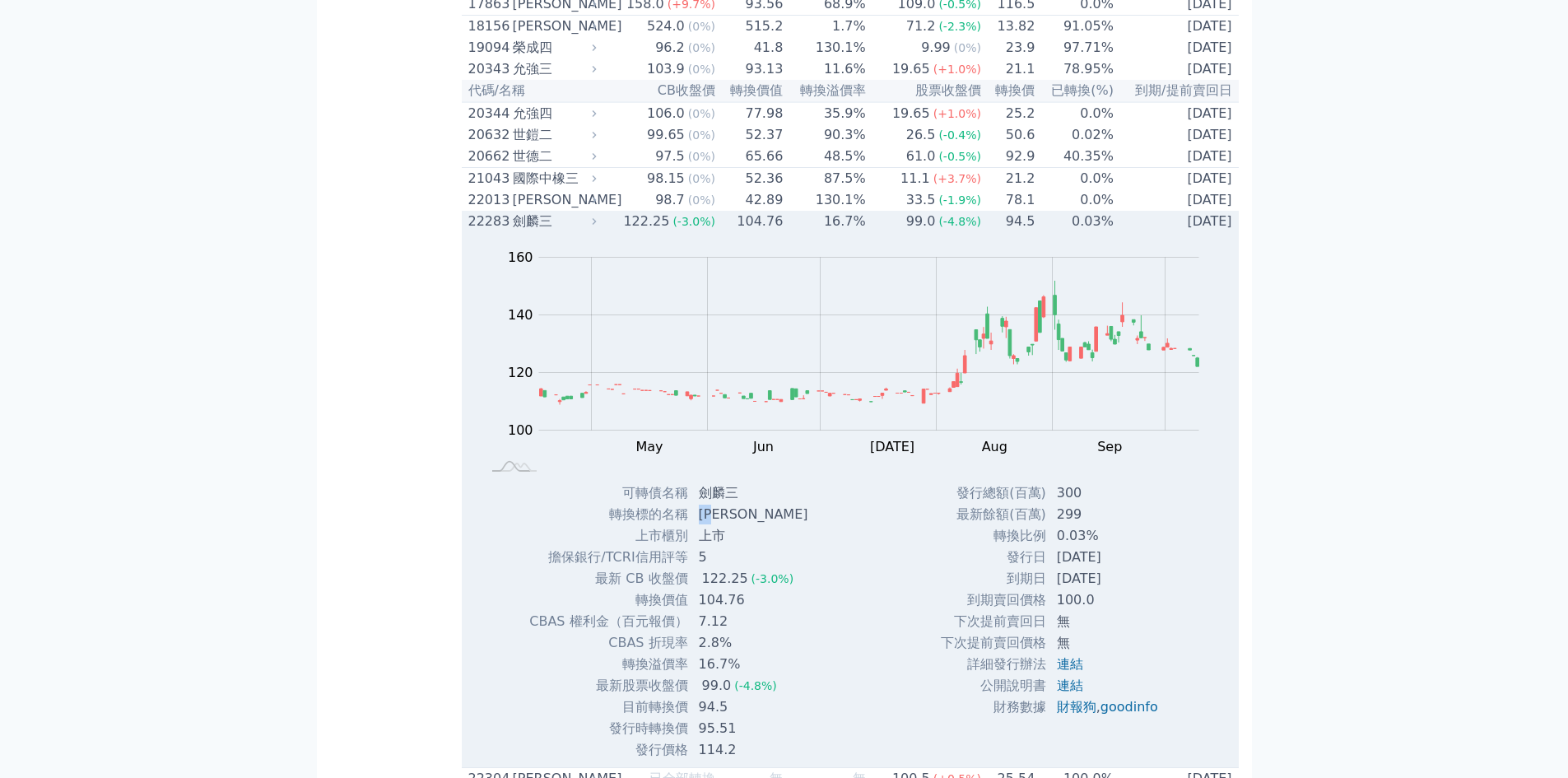
drag, startPoint x: 751, startPoint y: 598, endPoint x: 699, endPoint y: 590, distance: 52.6
click at [699, 525] on td "[PERSON_NAME]" at bounding box center [755, 514] width 133 height 21
copy td "[PERSON_NAME]"
click at [573, 231] on div "劍麟三" at bounding box center [553, 221] width 81 height 19
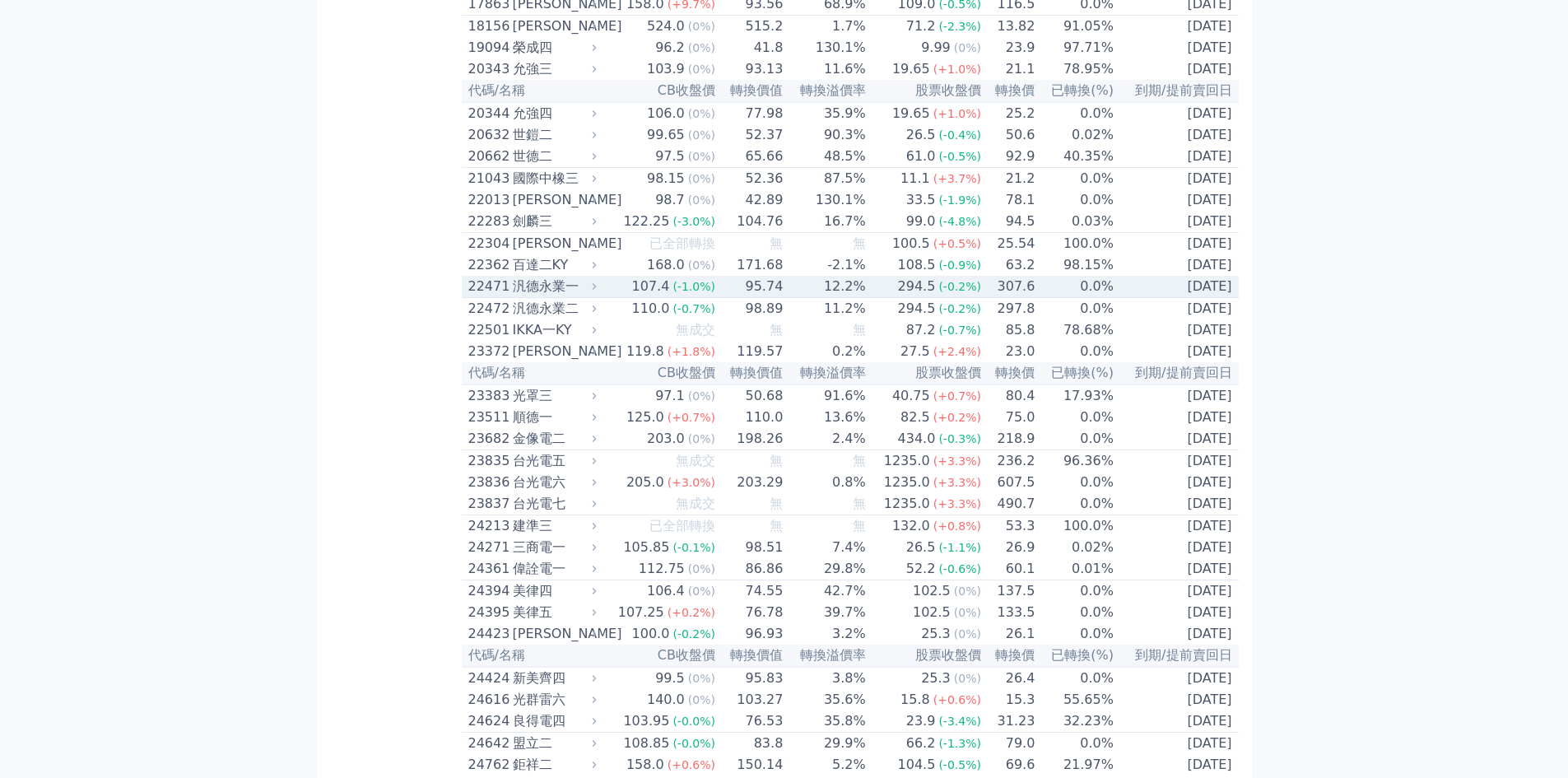
click at [933, 296] on div "294.5" at bounding box center [917, 286] width 45 height 19
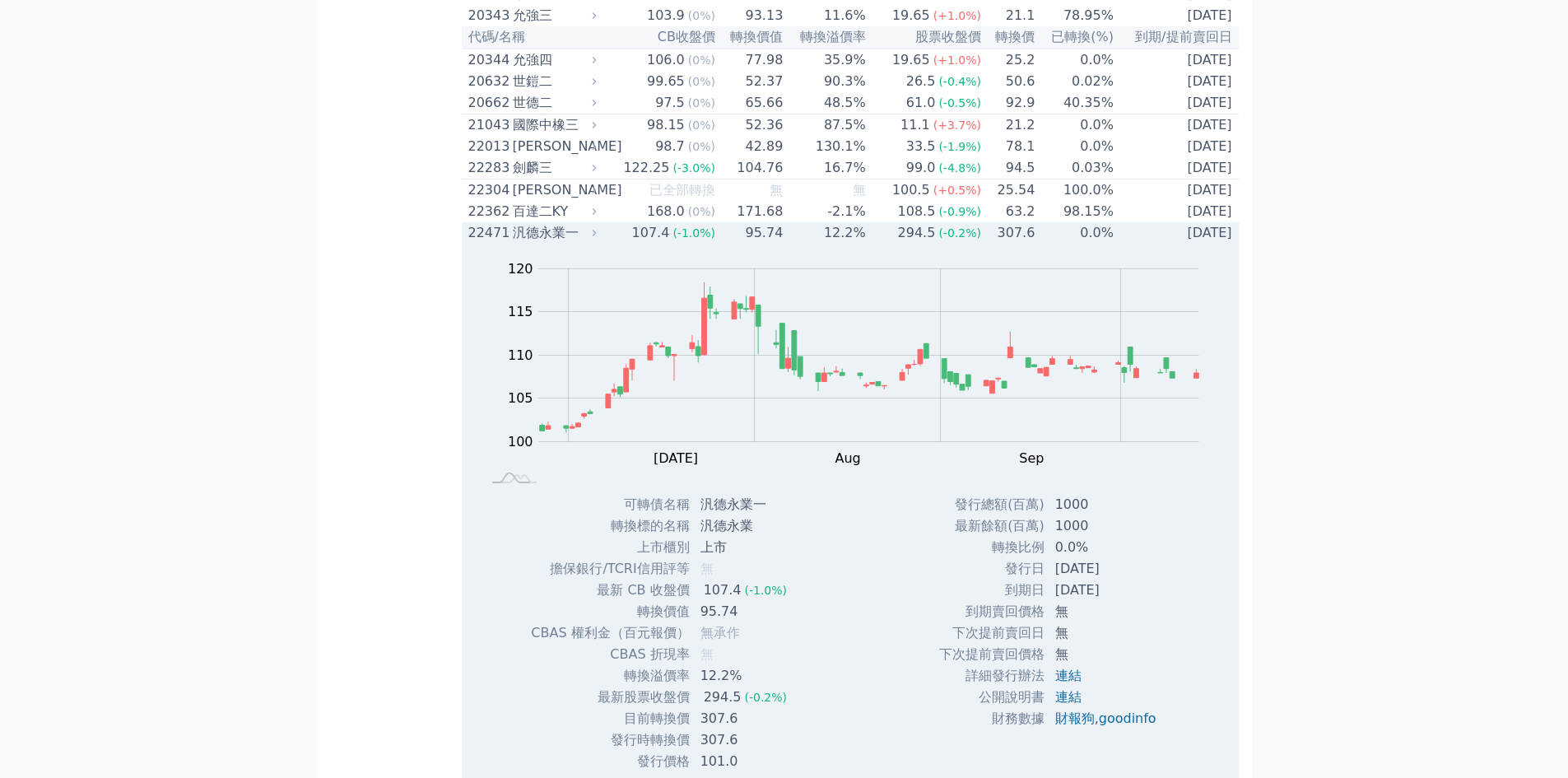
scroll to position [988, 0]
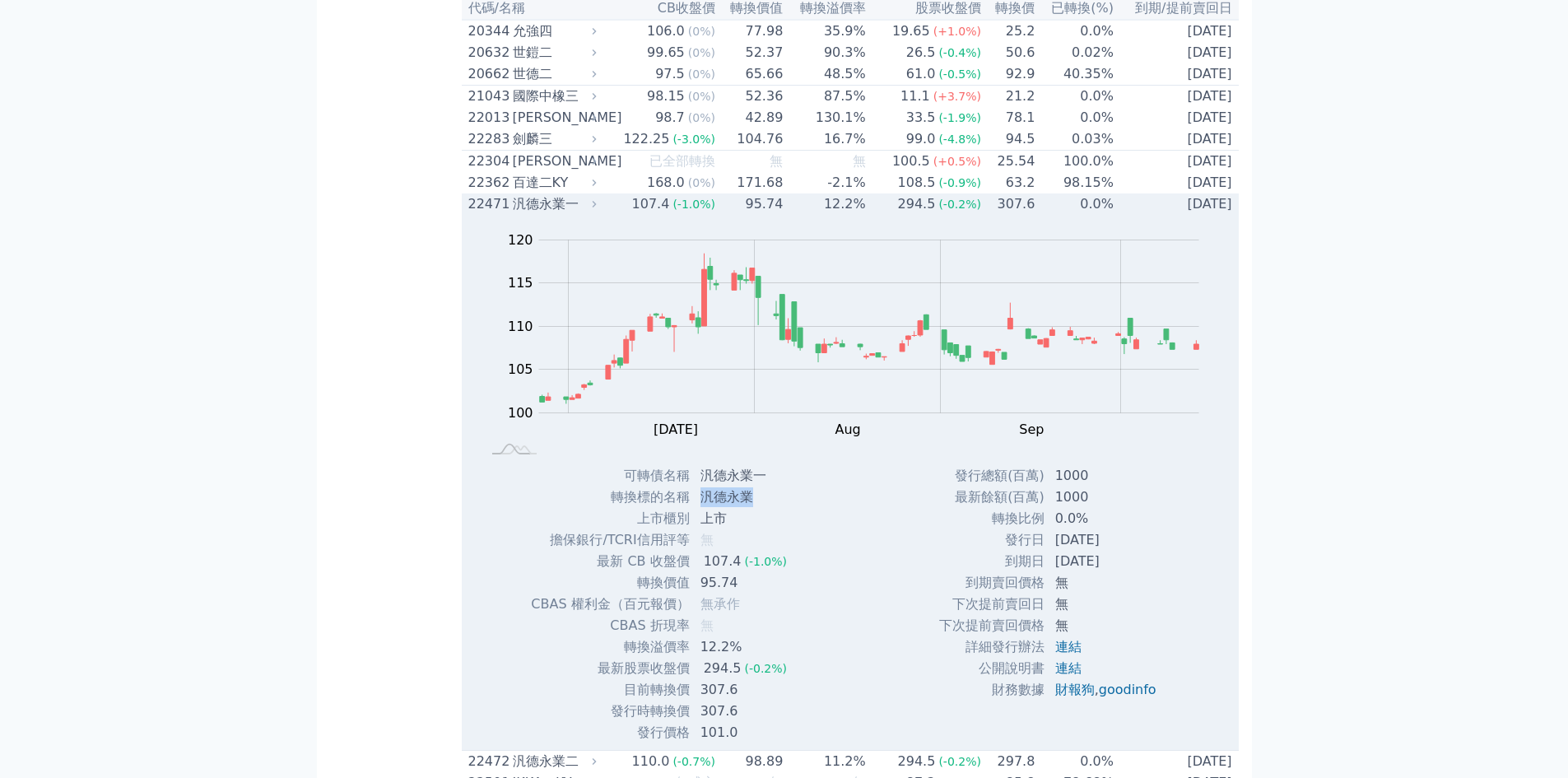
drag, startPoint x: 762, startPoint y: 579, endPoint x: 700, endPoint y: 579, distance: 62.0
click at [700, 508] on td "汎德永業" at bounding box center [745, 497] width 110 height 21
copy td "汎德永業"
click at [536, 214] on div "汎德永業一" at bounding box center [553, 204] width 81 height 19
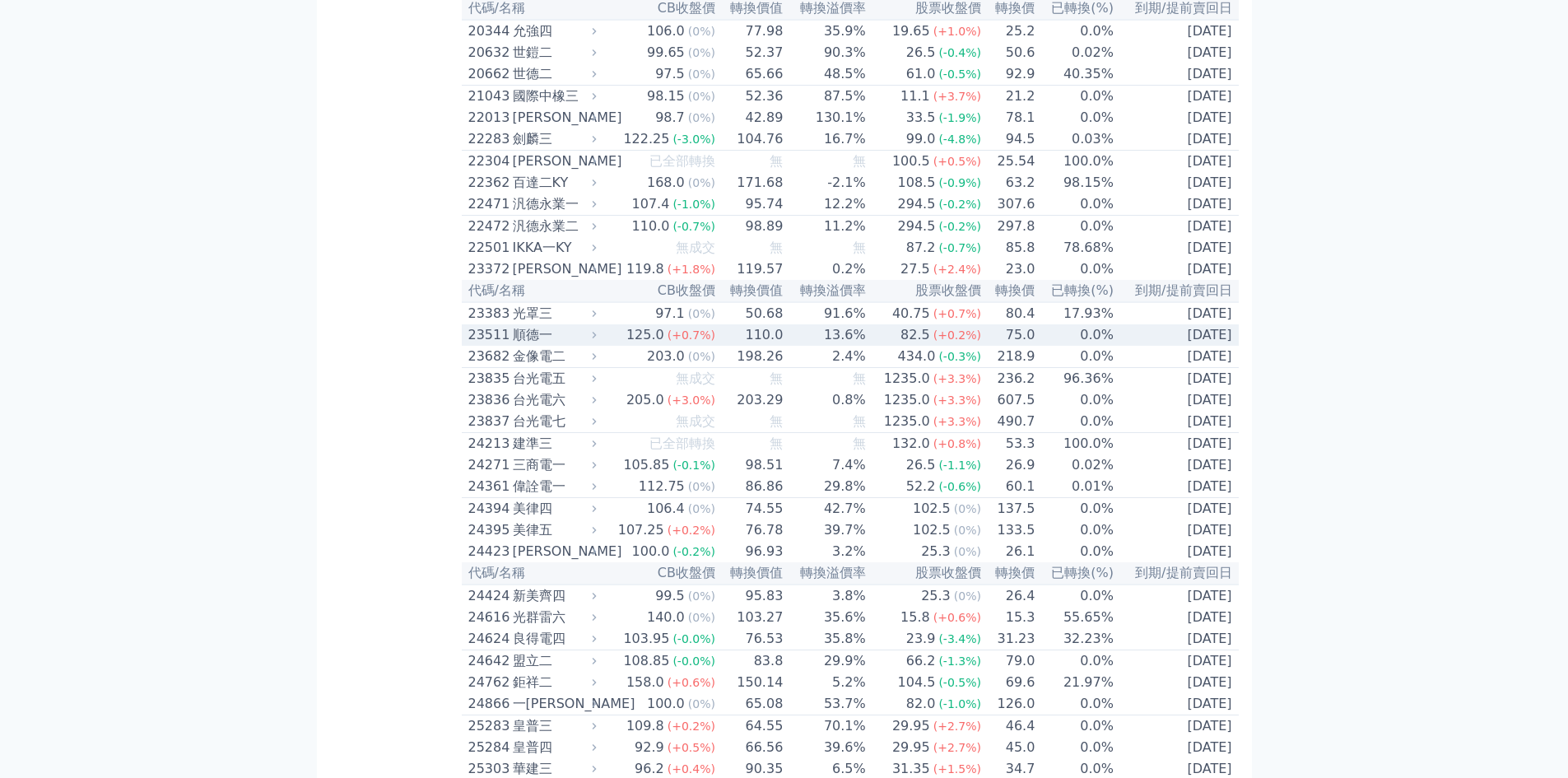
click at [1083, 345] on td "0.0%" at bounding box center [1074, 335] width 79 height 21
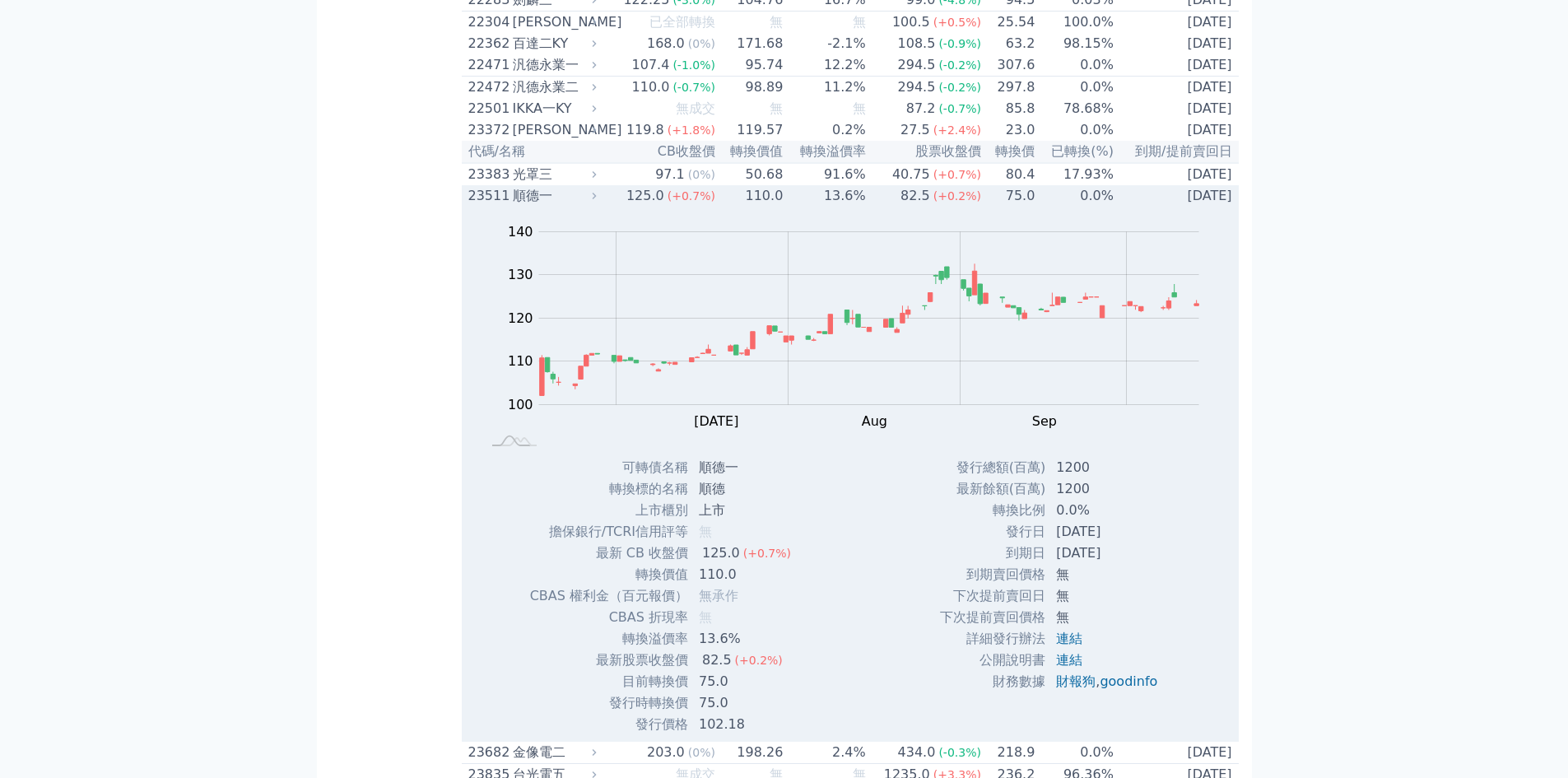
scroll to position [1152, 0]
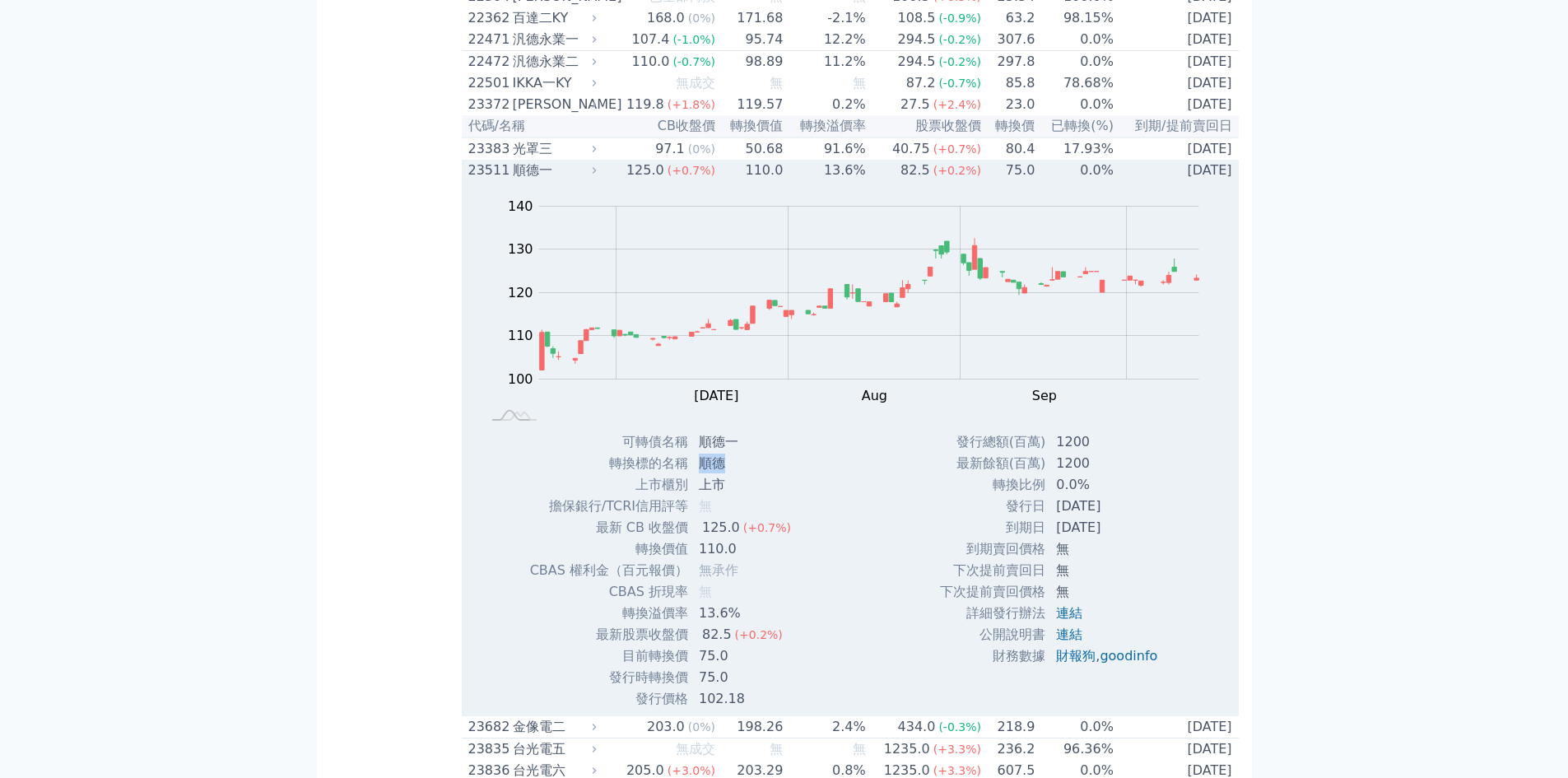
drag, startPoint x: 741, startPoint y: 557, endPoint x: 701, endPoint y: 555, distance: 40.0
click at [701, 474] on td "順德" at bounding box center [746, 464] width 115 height 21
copy td "順德"
click at [590, 180] on div "順德一" at bounding box center [553, 170] width 81 height 19
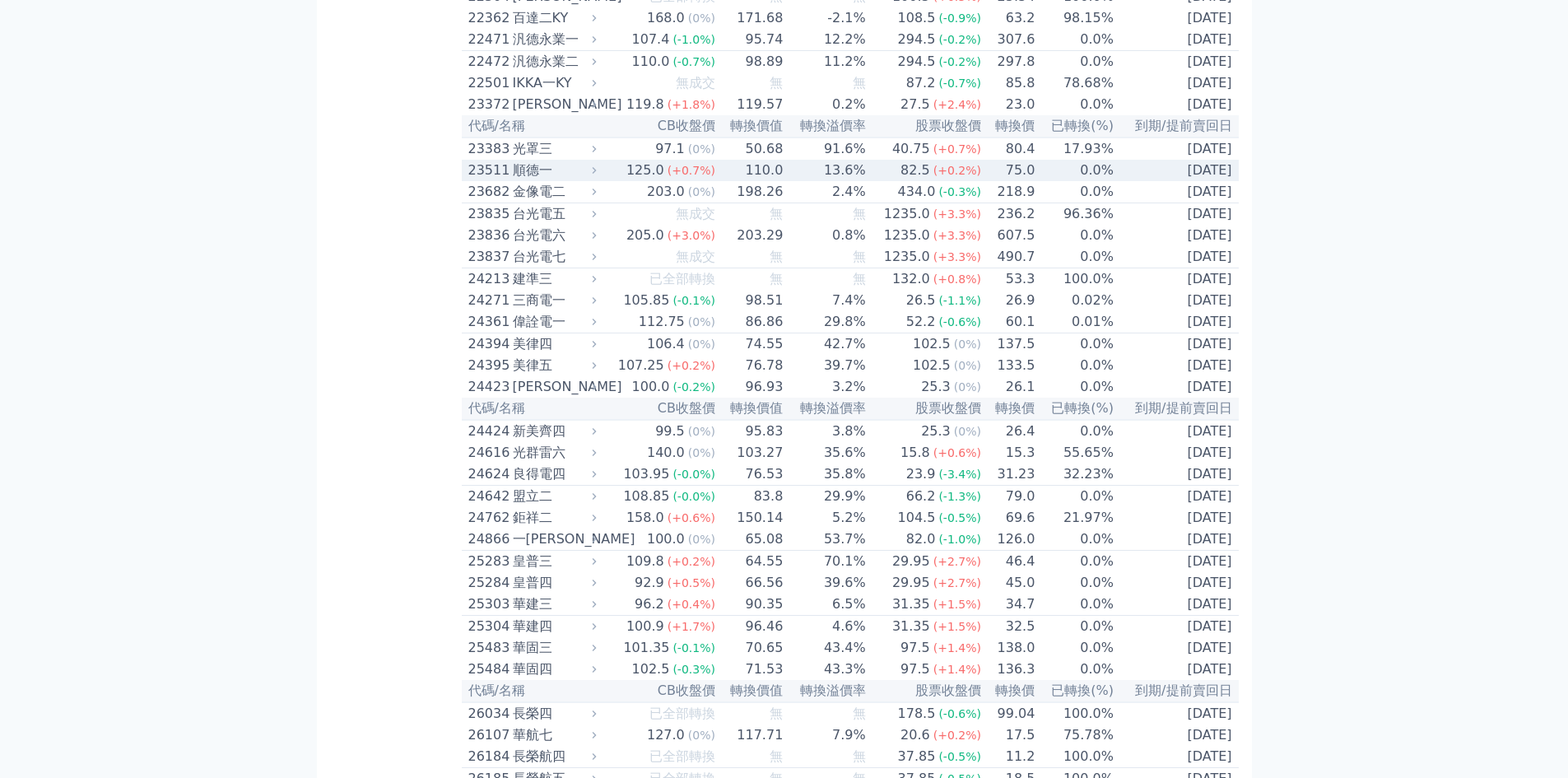
click at [570, 180] on div "順德一" at bounding box center [553, 170] width 81 height 19
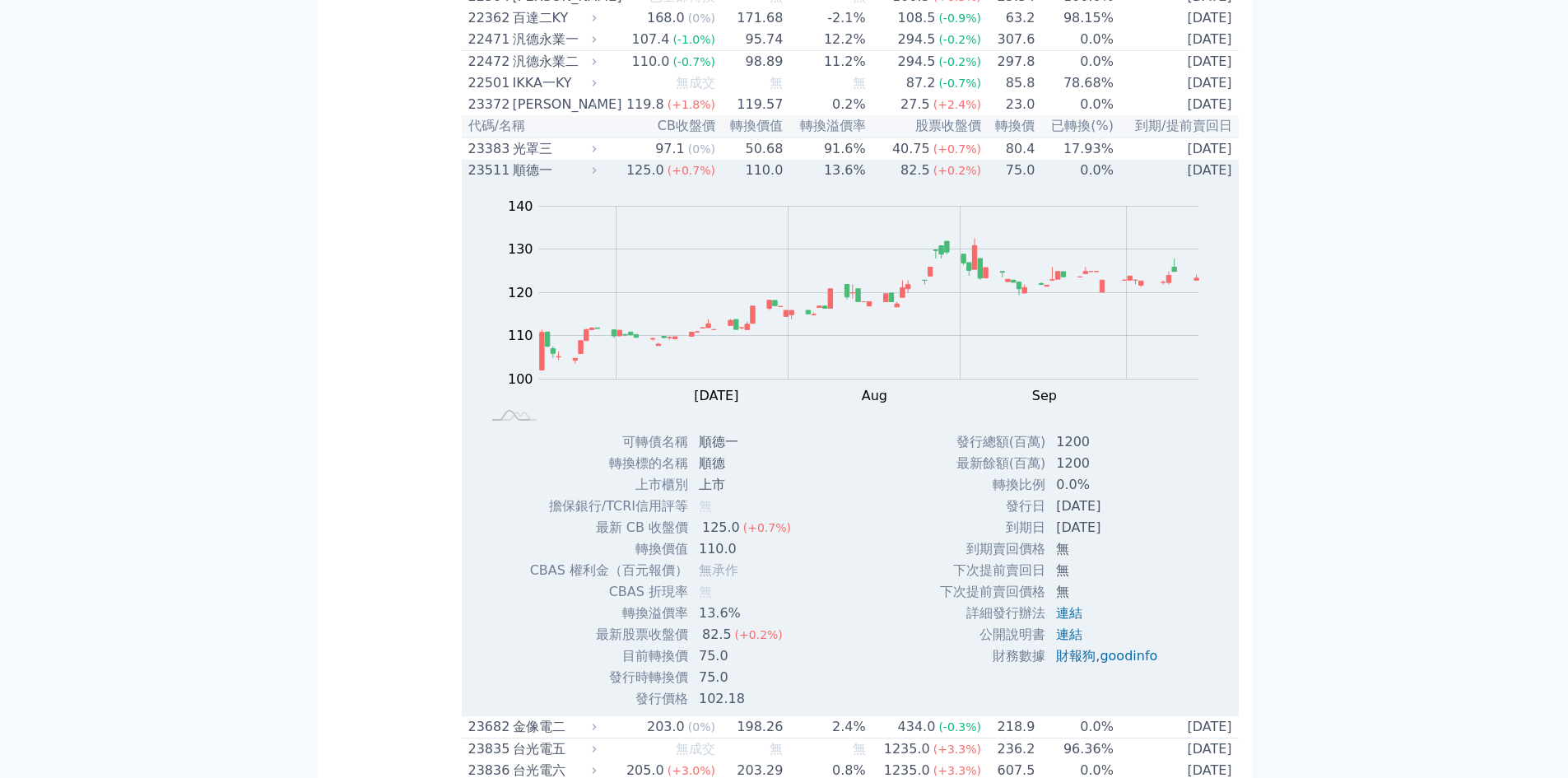
click at [569, 180] on div "順德一" at bounding box center [553, 170] width 81 height 19
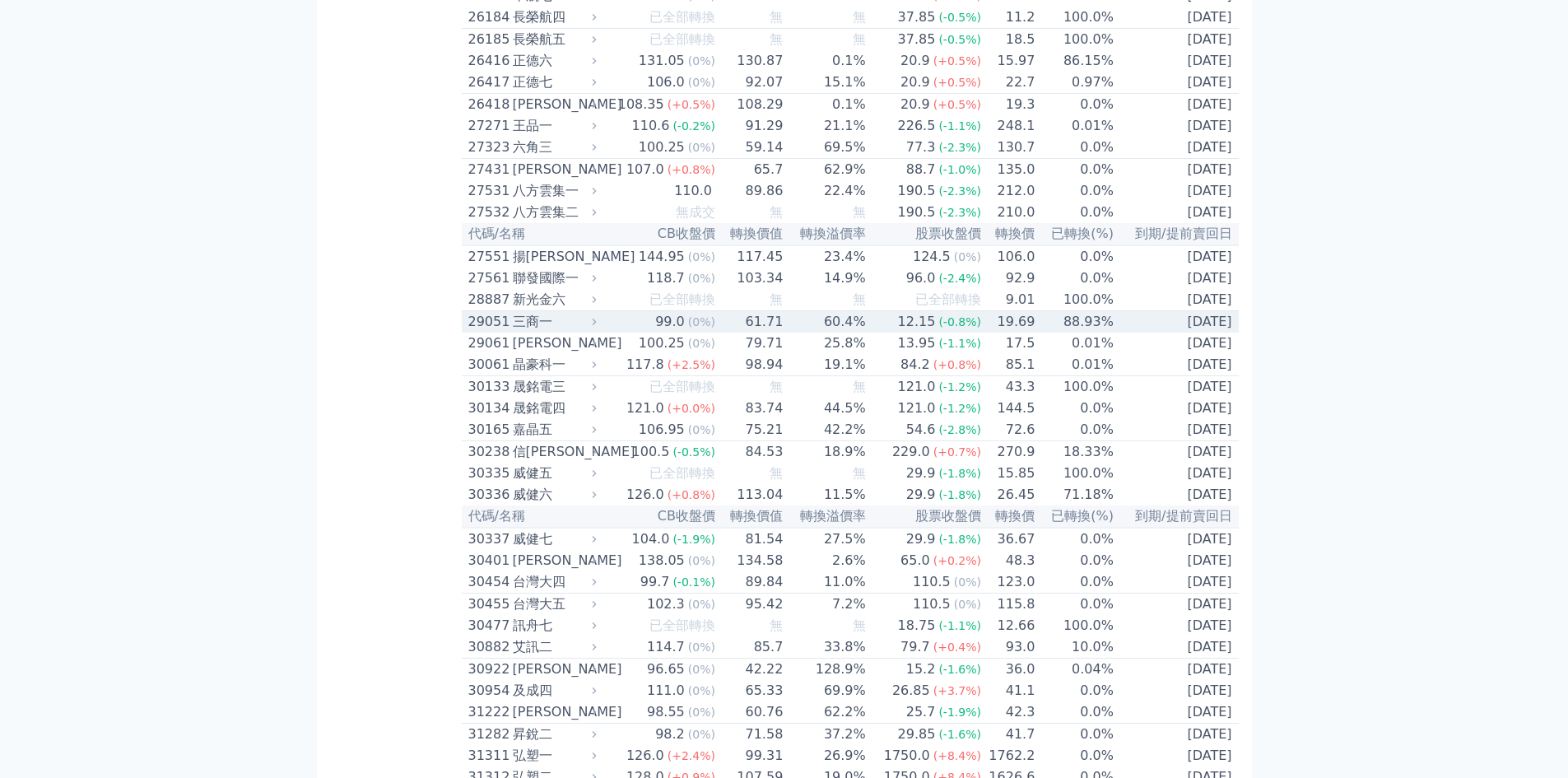
scroll to position [1893, 0]
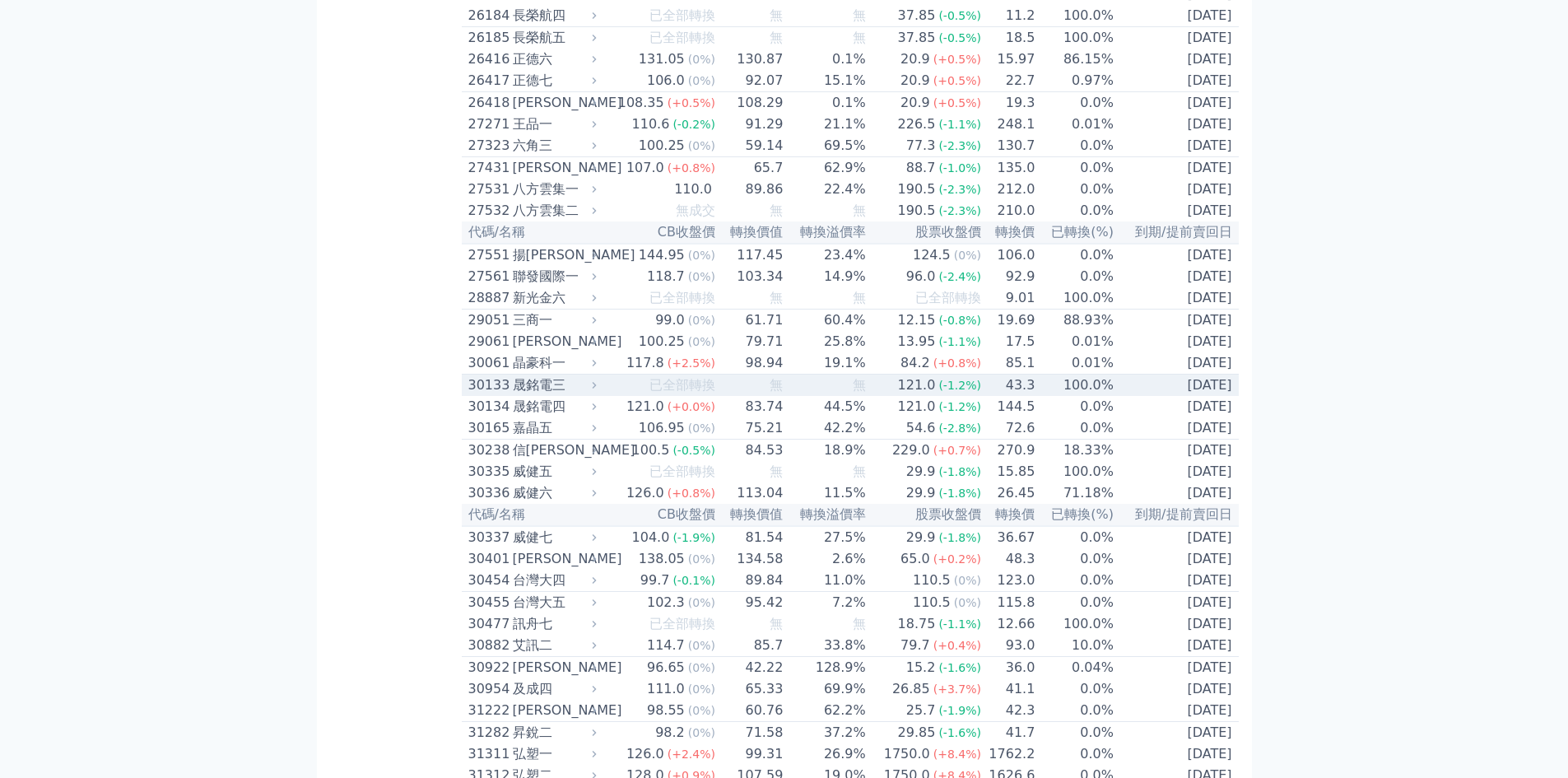
click at [768, 397] on td "無" at bounding box center [750, 385] width 68 height 22
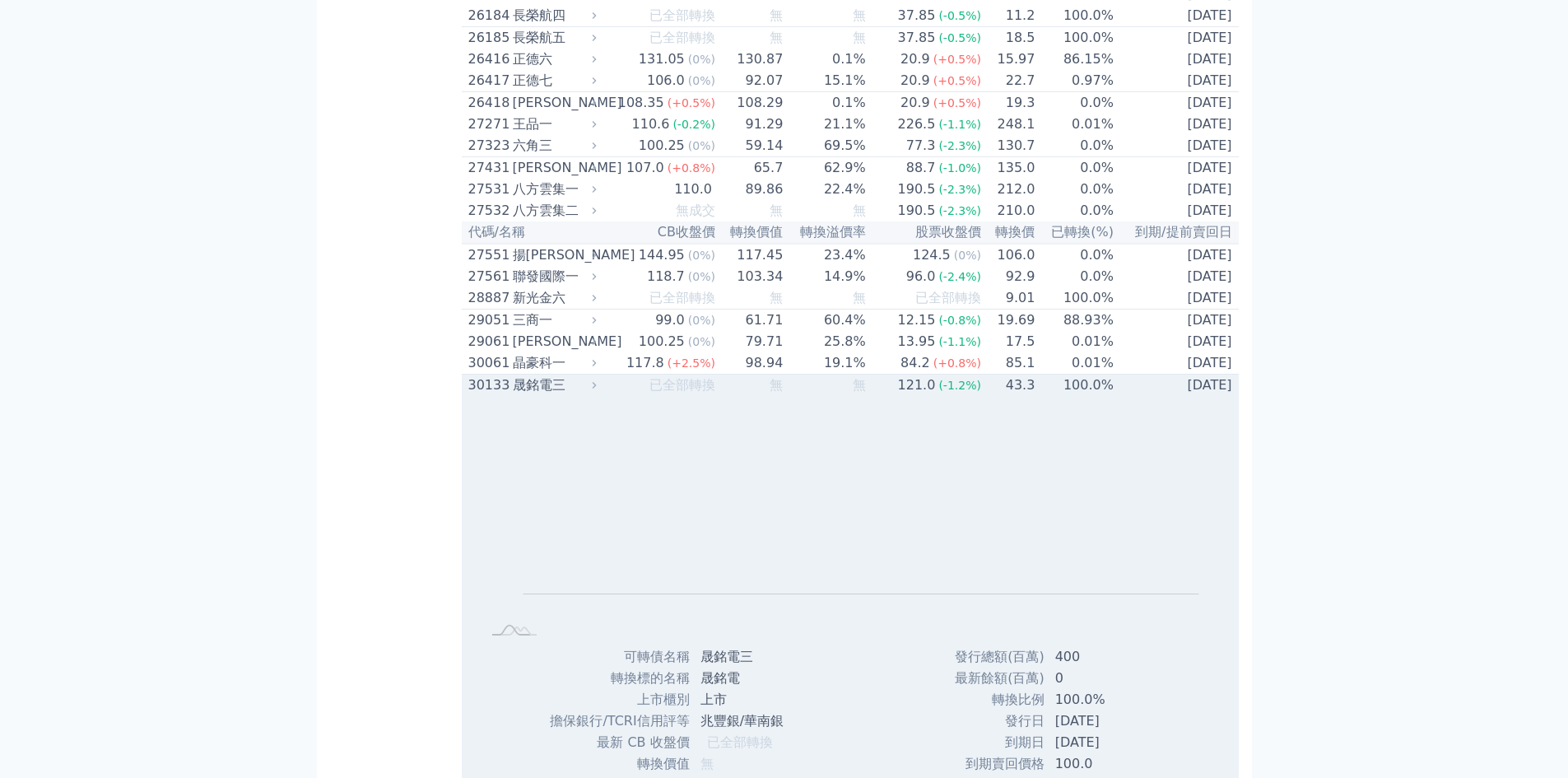
click at [756, 397] on td "無" at bounding box center [750, 385] width 68 height 22
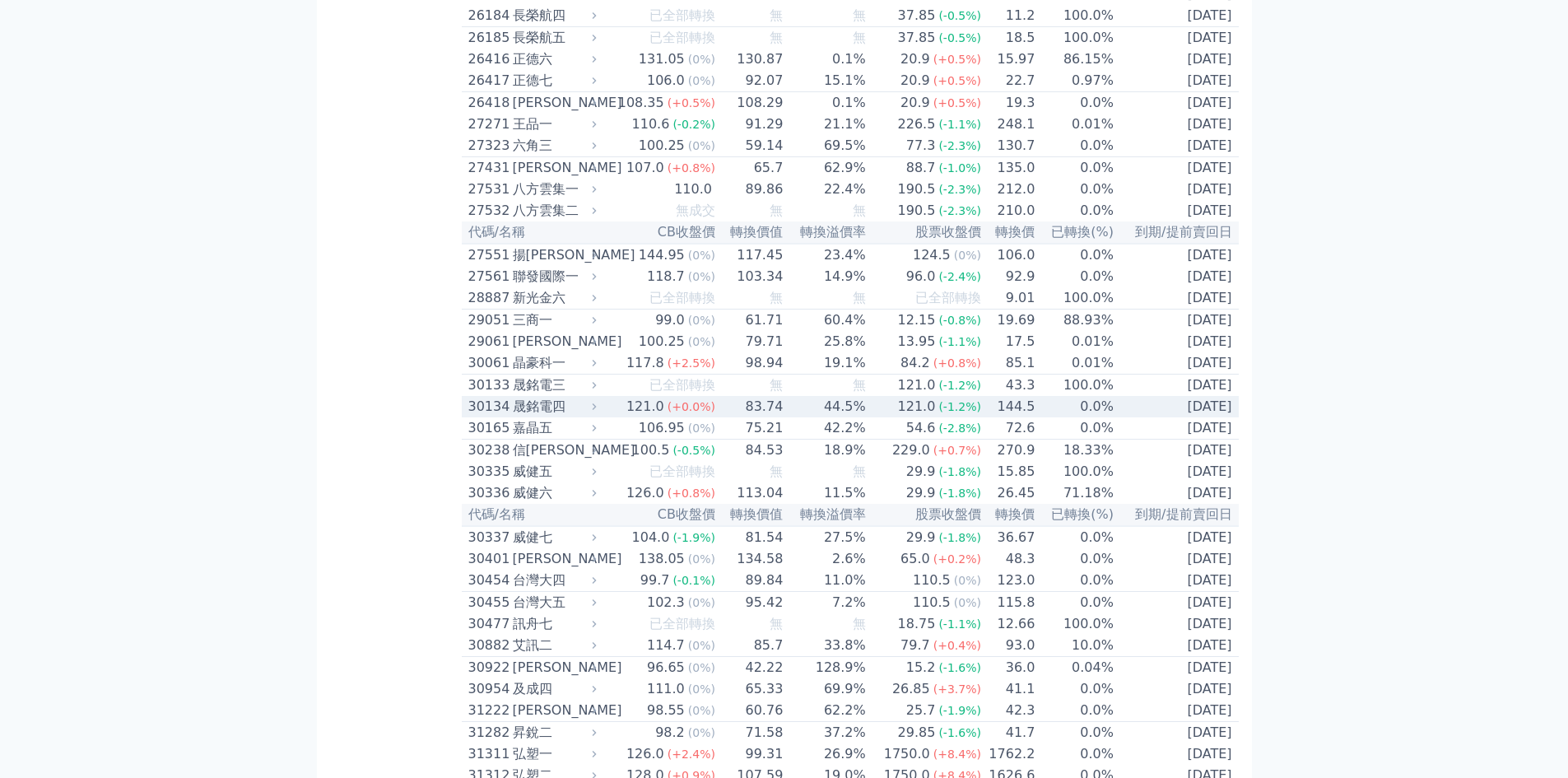
click at [943, 413] on span "(-1.2%)" at bounding box center [960, 406] width 43 height 14
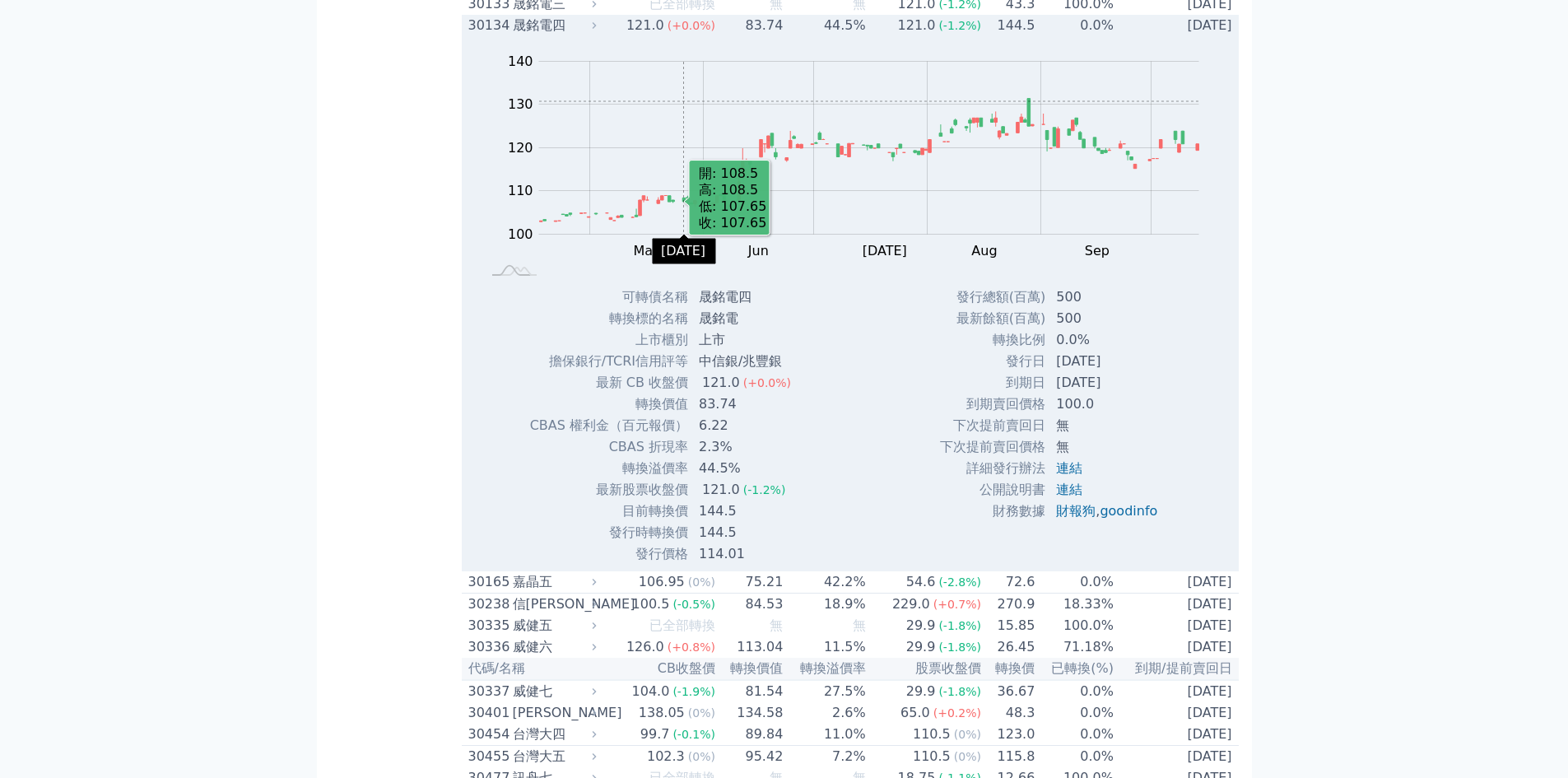
scroll to position [2305, 0]
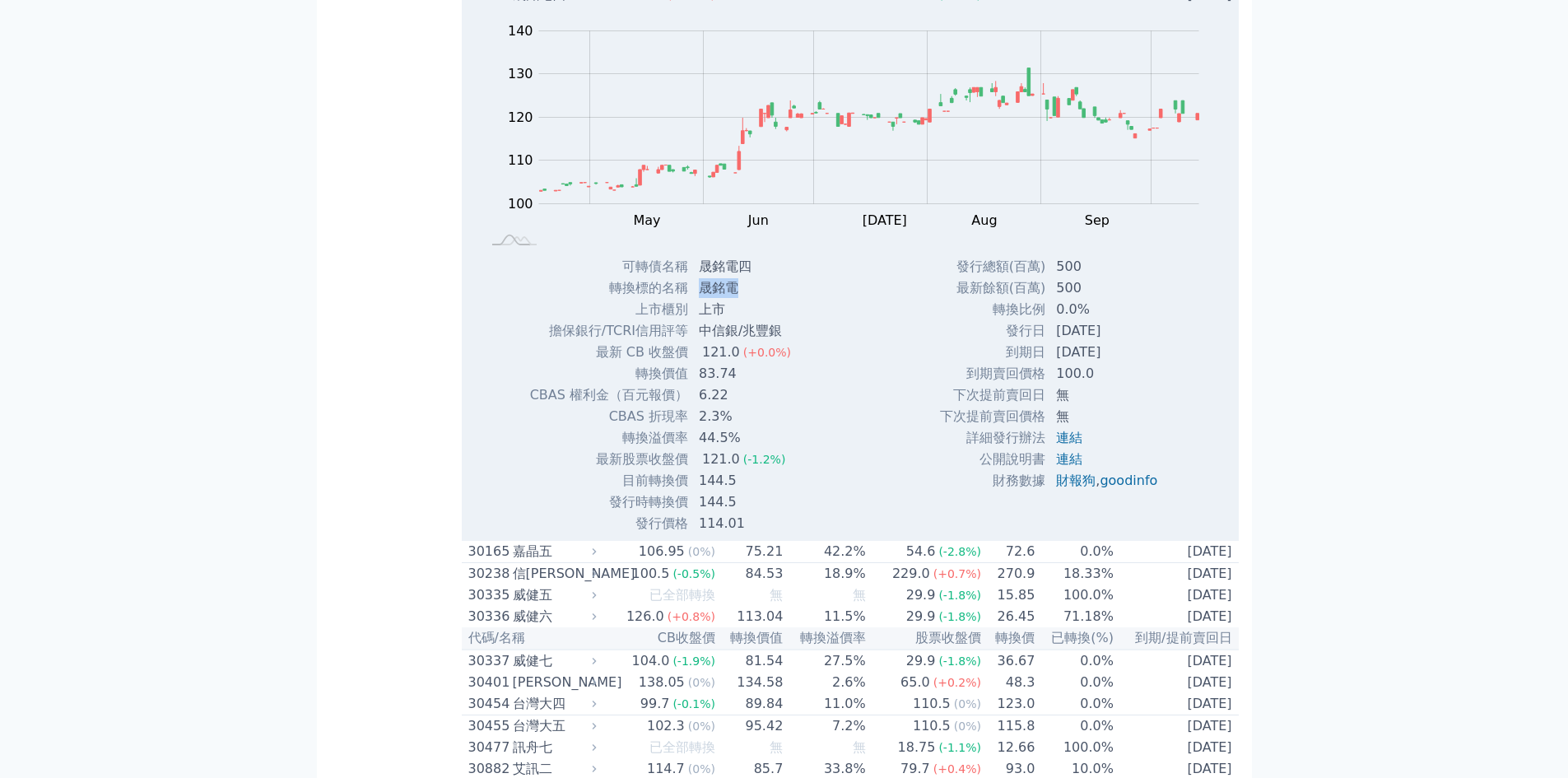
drag, startPoint x: 745, startPoint y: 448, endPoint x: 702, endPoint y: 450, distance: 43.0
click at [702, 299] on td "晟銘電" at bounding box center [746, 288] width 115 height 21
copy td "晟銘電"
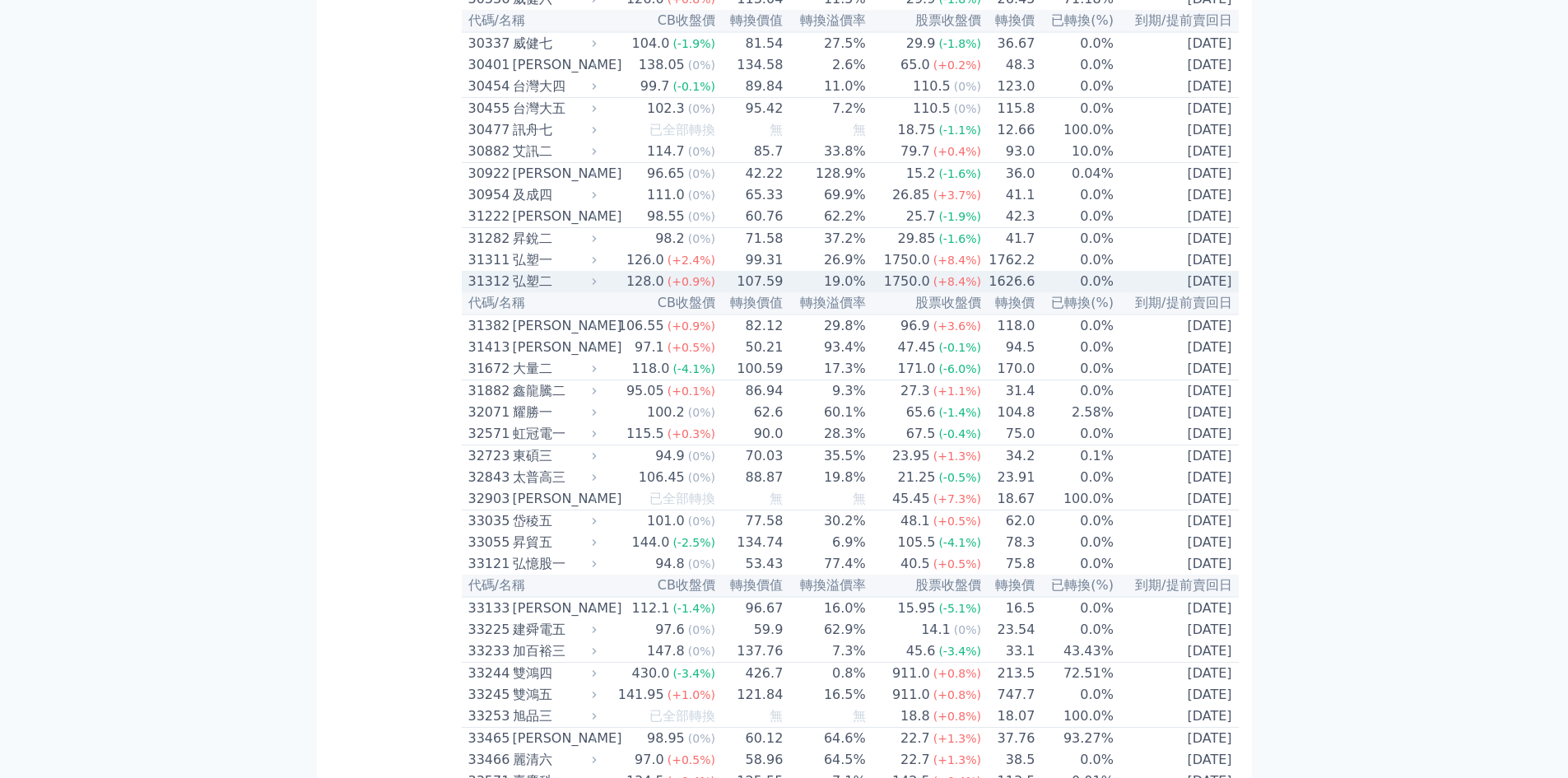
scroll to position [2634, 0]
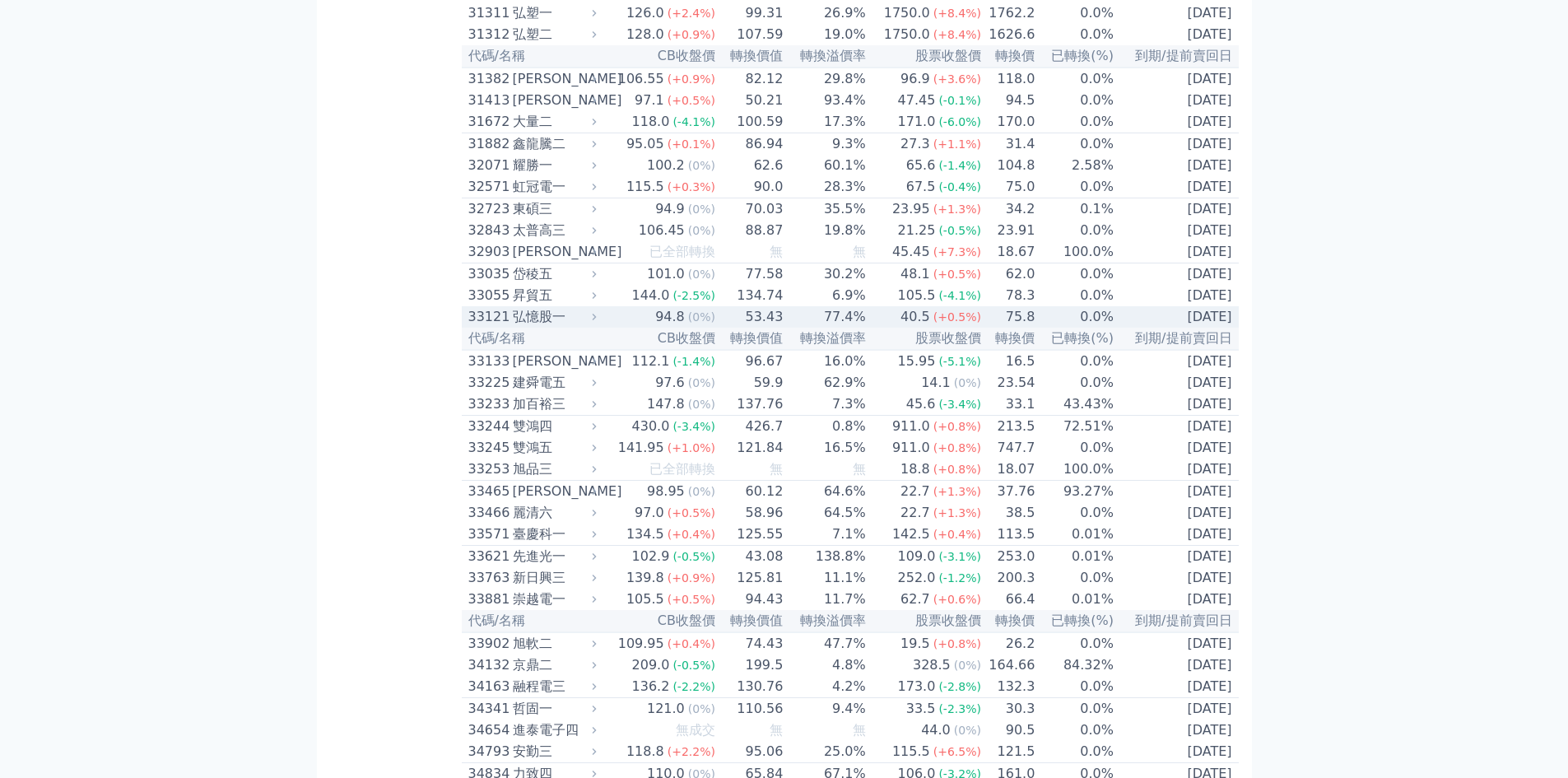
click at [874, 328] on td "40.5 (+0.5%)" at bounding box center [924, 317] width 115 height 21
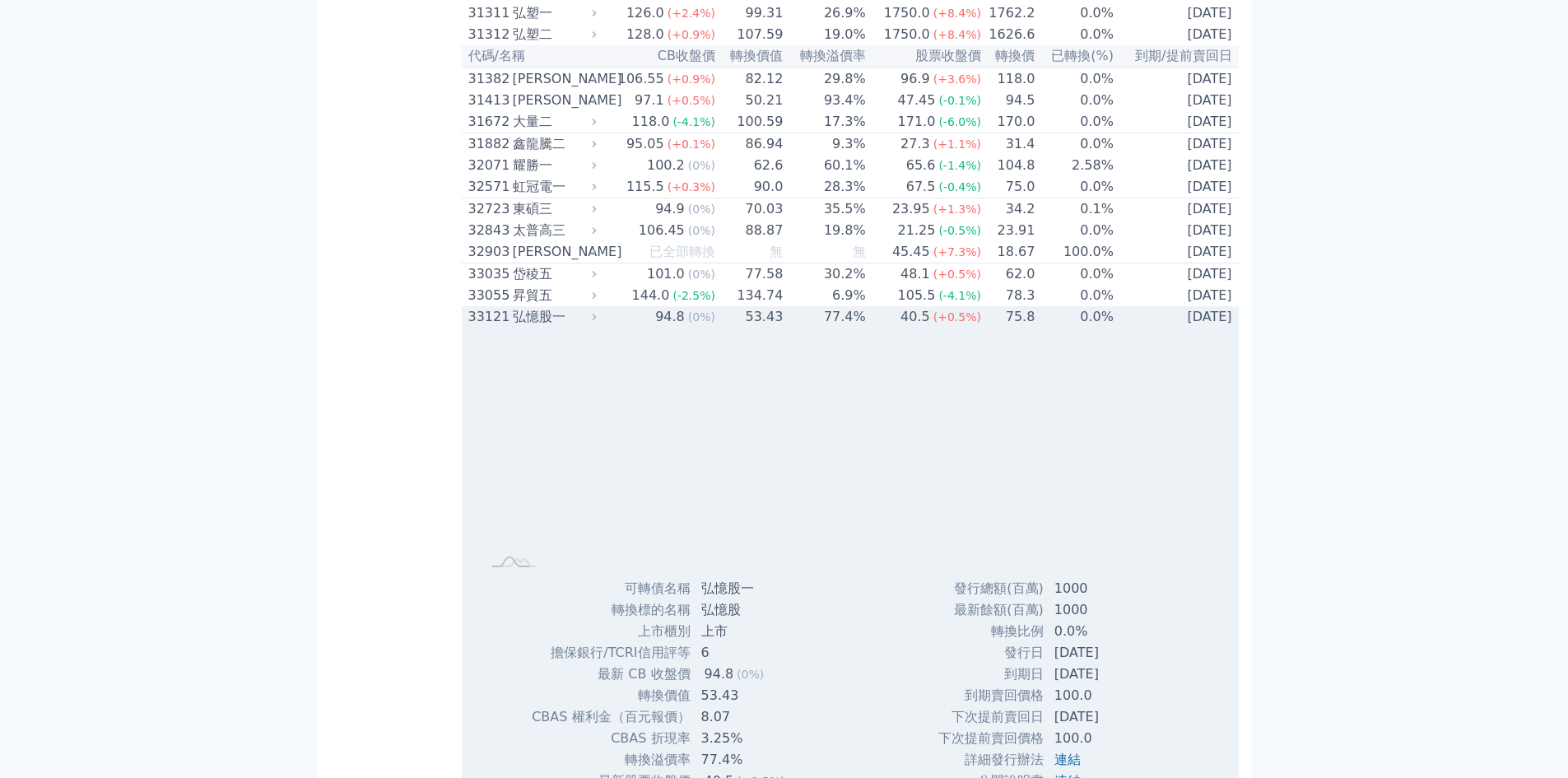
scroll to position [2881, 0]
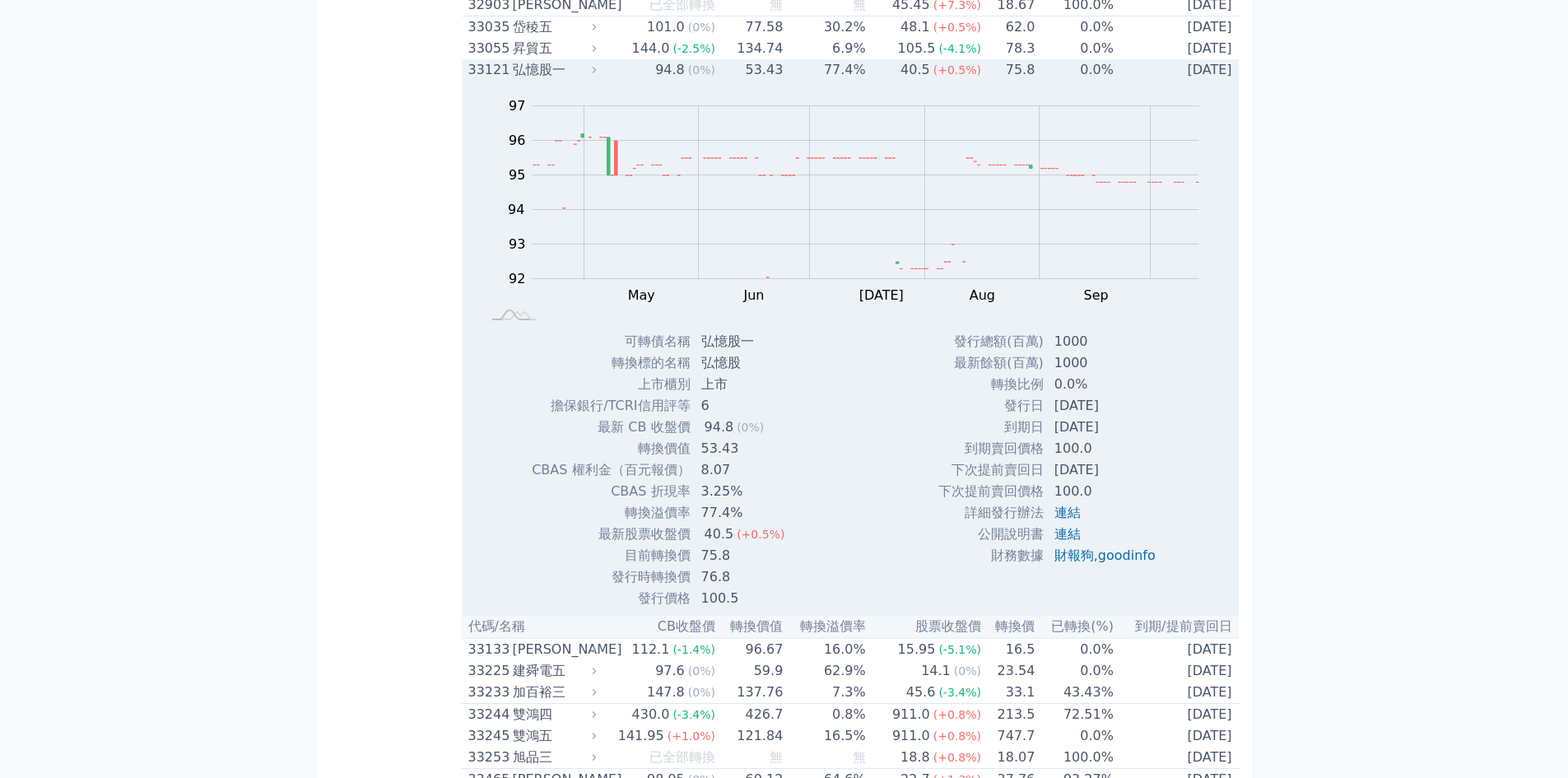
click at [1134, 81] on td "[DATE]" at bounding box center [1177, 70] width 124 height 21
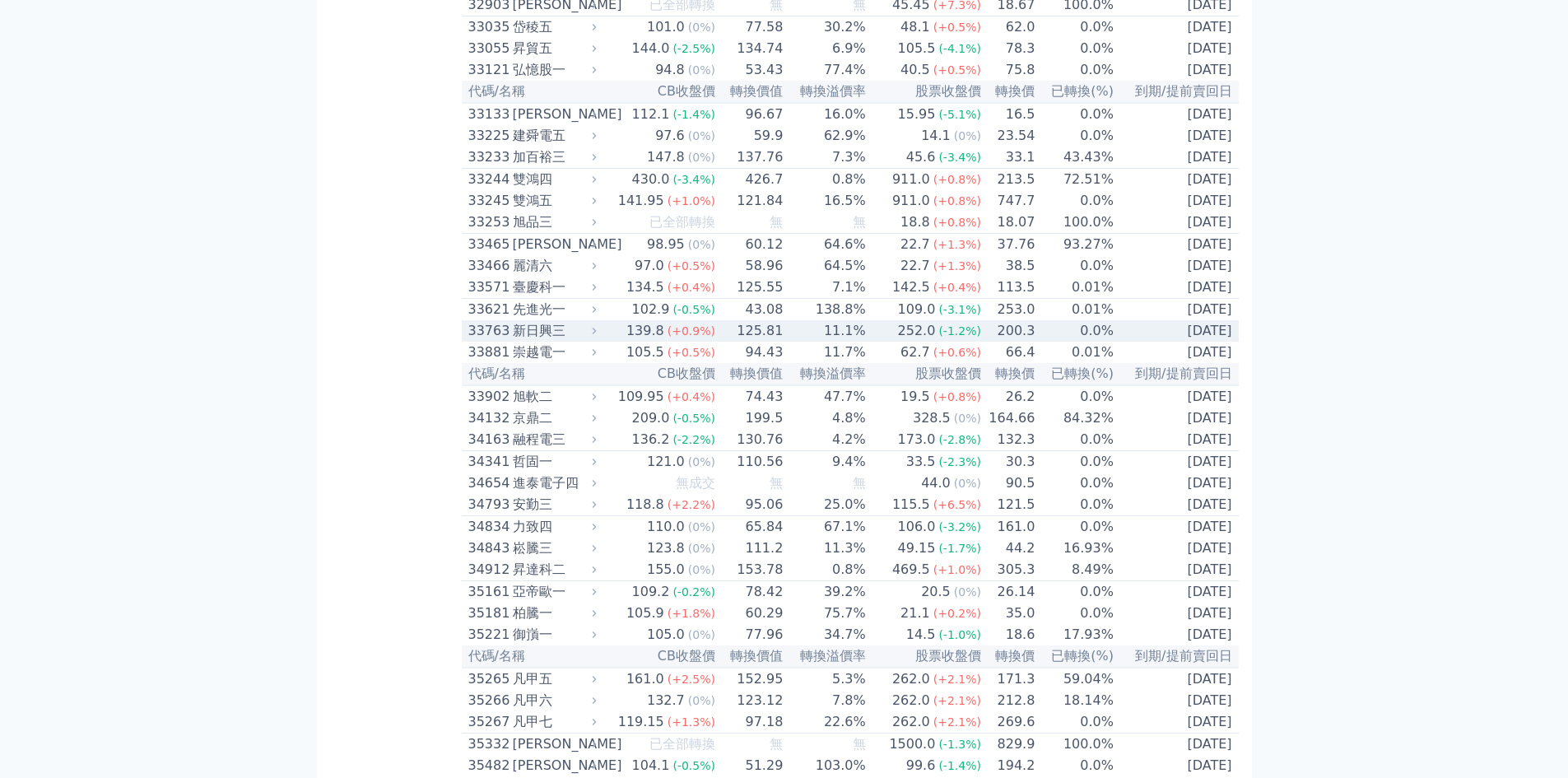
click at [633, 340] on div "139.8" at bounding box center [645, 331] width 45 height 19
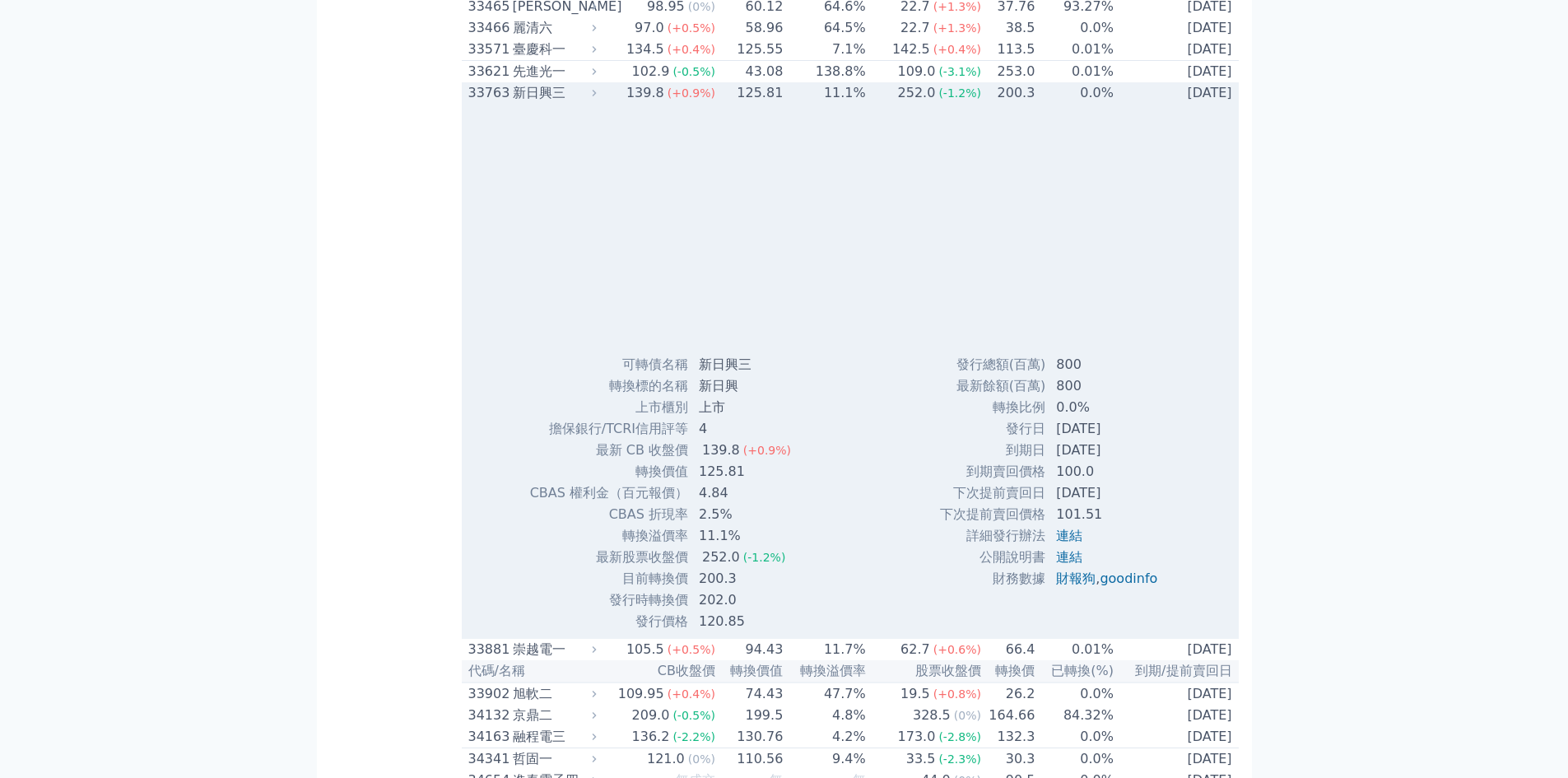
scroll to position [3128, 0]
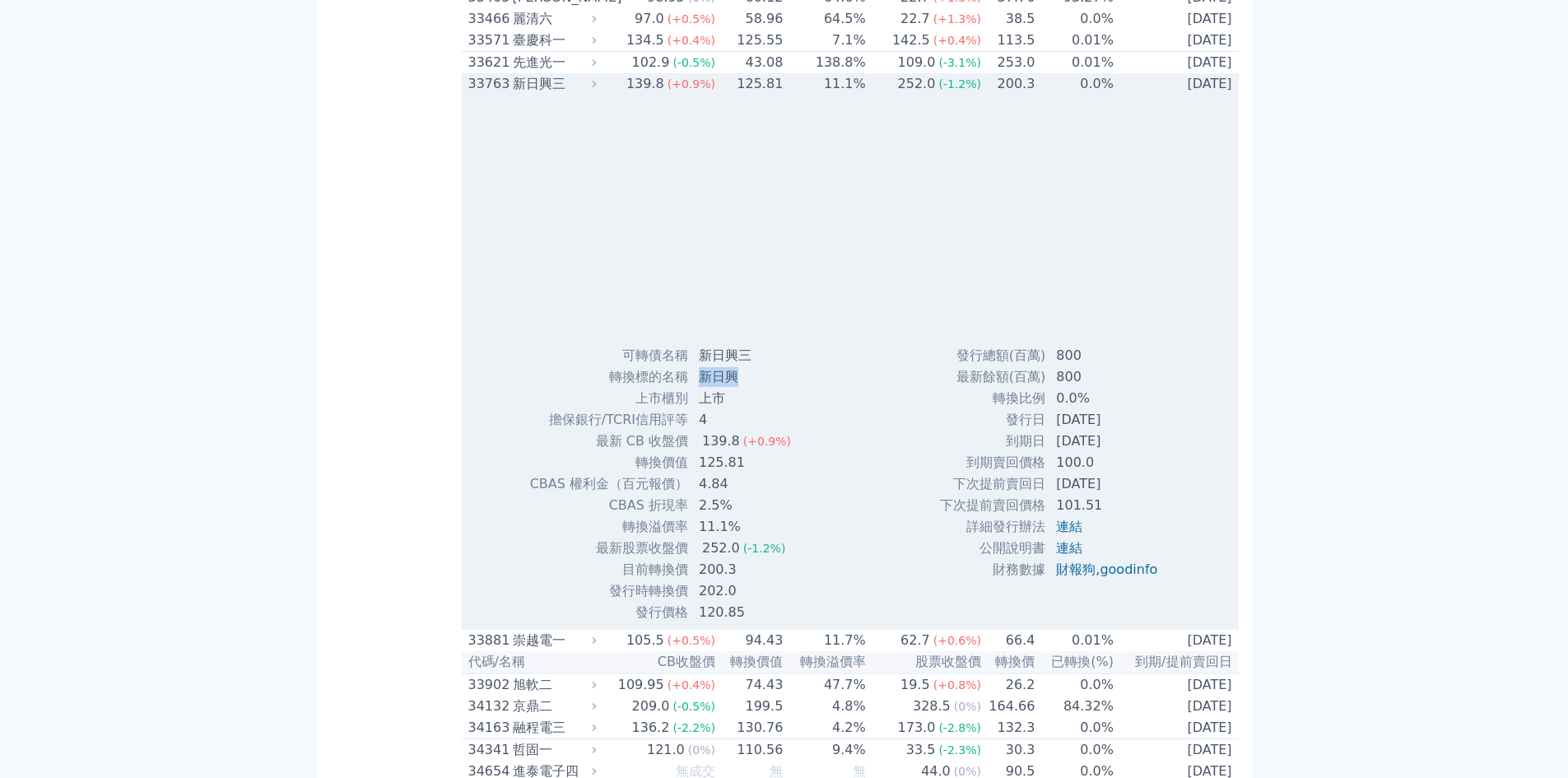
drag, startPoint x: 743, startPoint y: 611, endPoint x: 703, endPoint y: 611, distance: 40.0
click at [703, 388] on td "新日興" at bounding box center [746, 377] width 115 height 21
copy td "新日興"
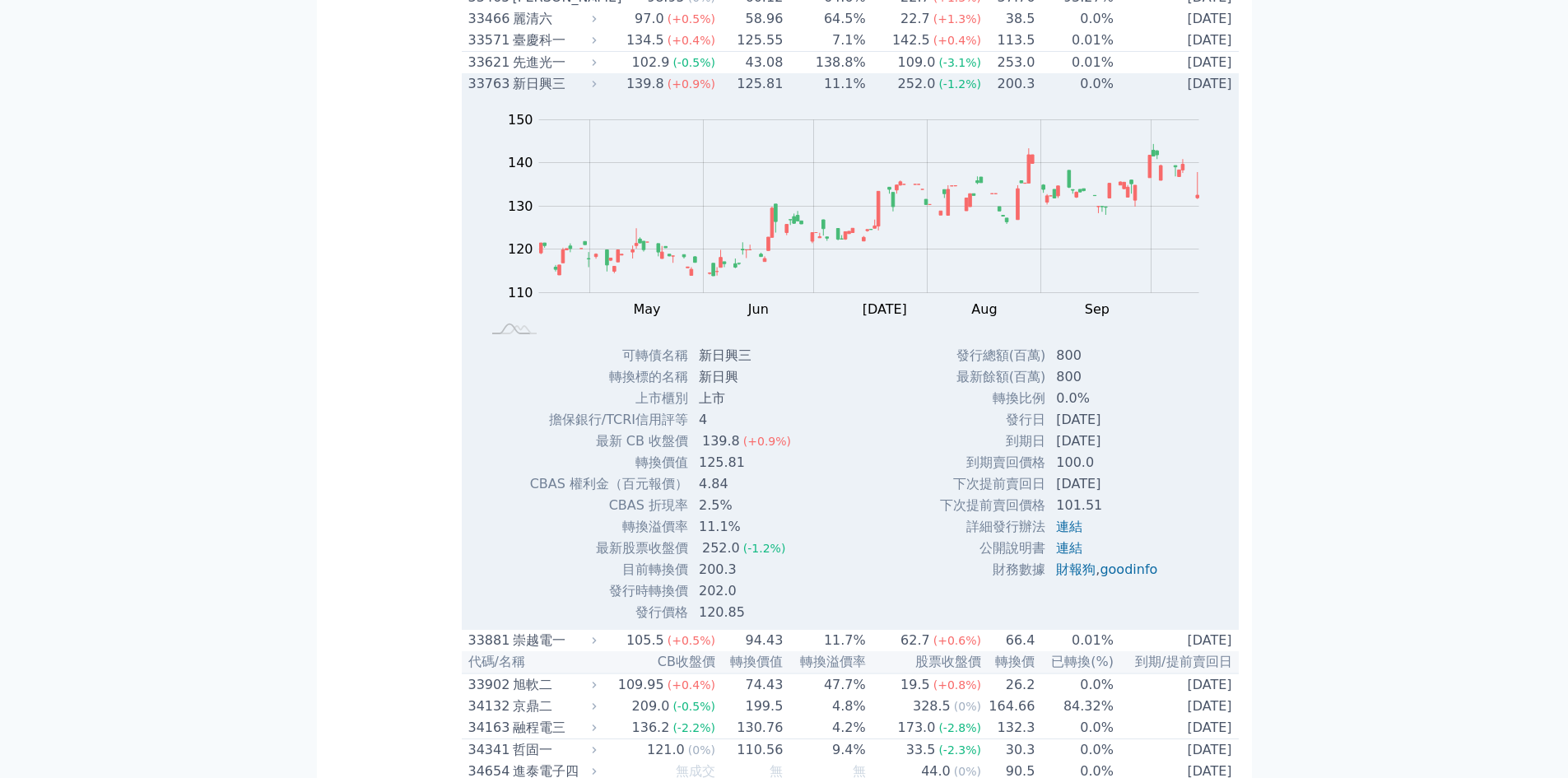
click at [547, 94] on div "新日興三" at bounding box center [553, 83] width 81 height 19
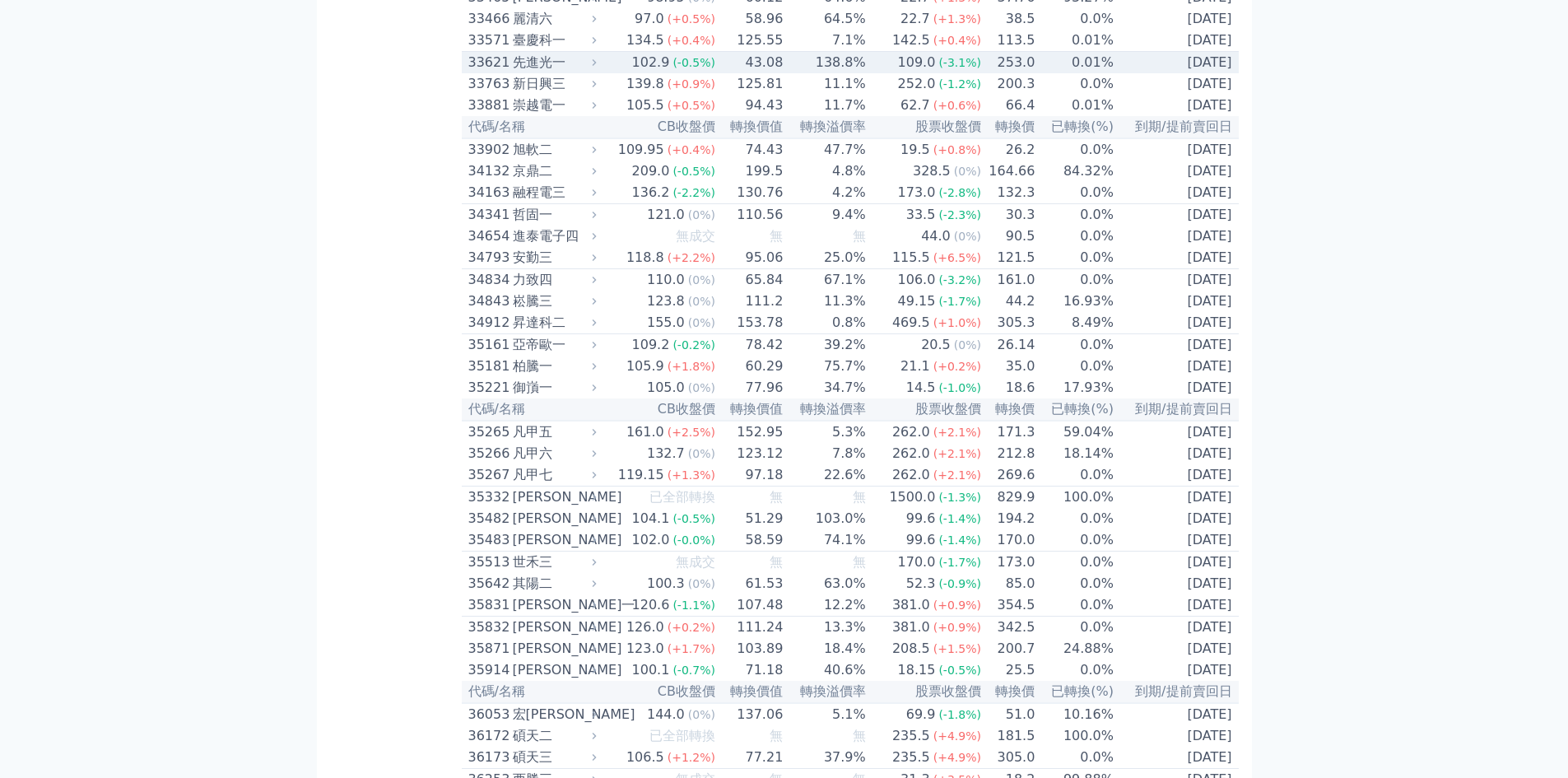
click at [1079, 74] on td "0.01%" at bounding box center [1074, 62] width 79 height 22
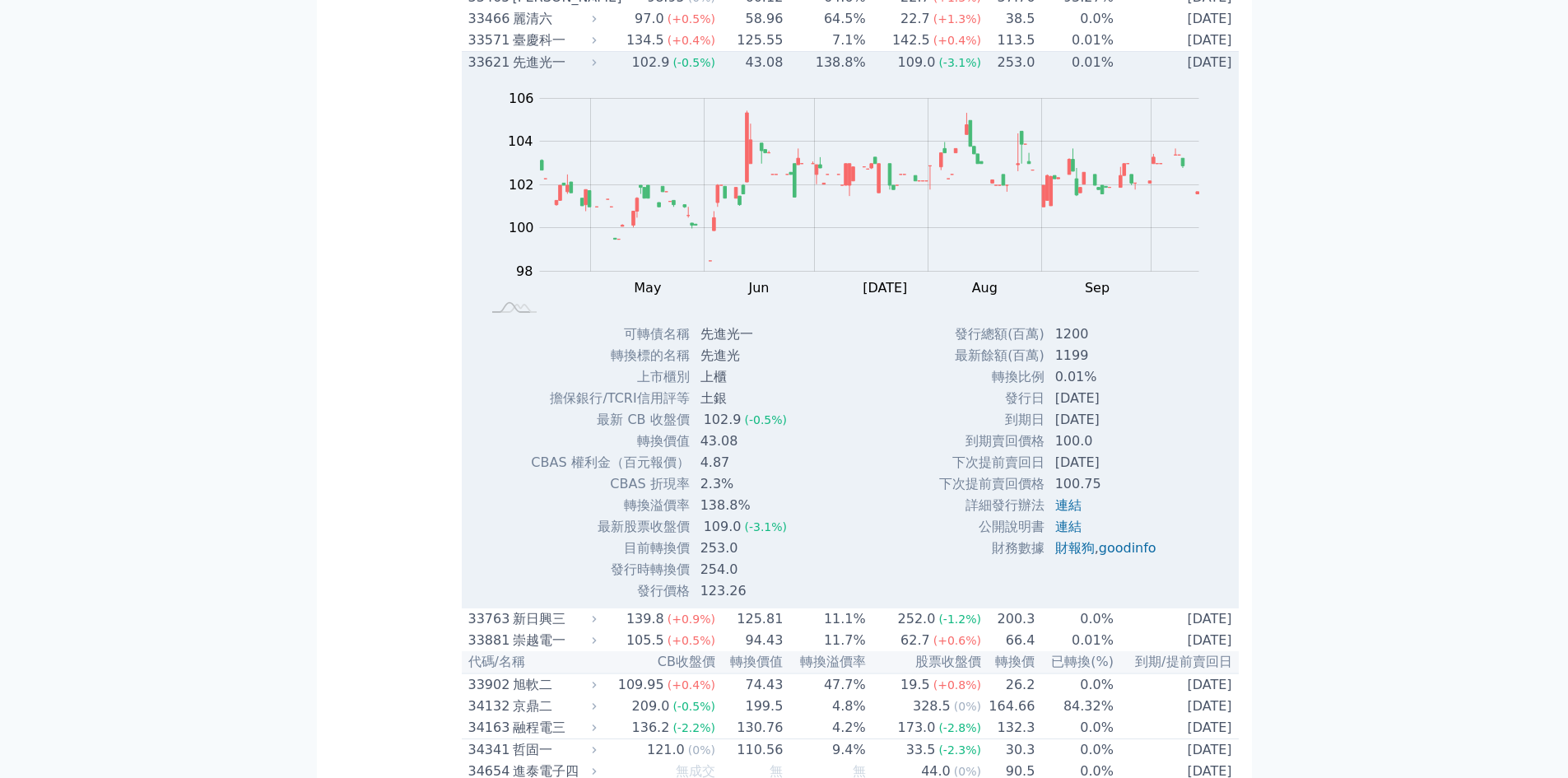
click at [1082, 74] on td "0.01%" at bounding box center [1074, 62] width 79 height 22
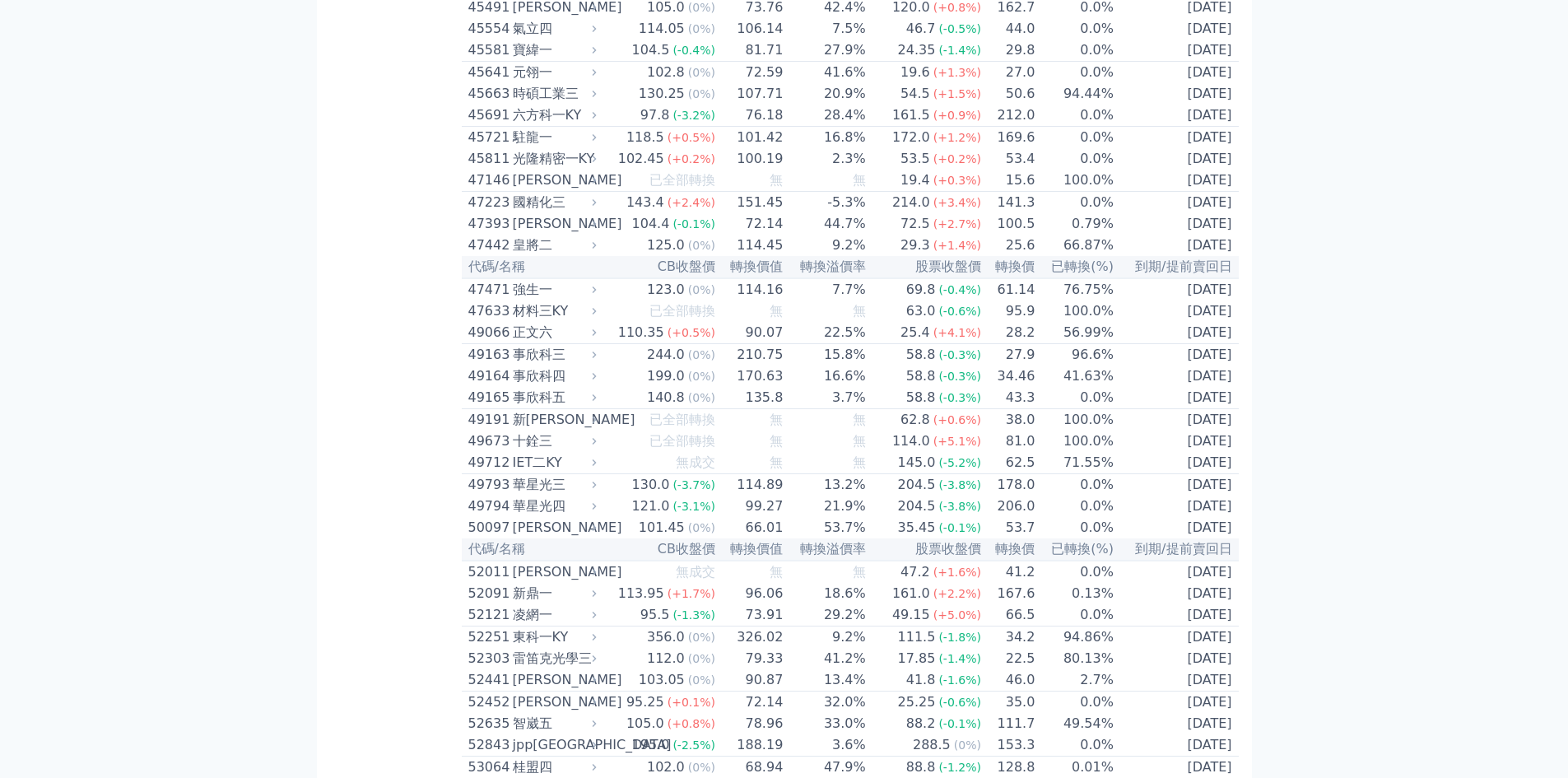
scroll to position [4691, 0]
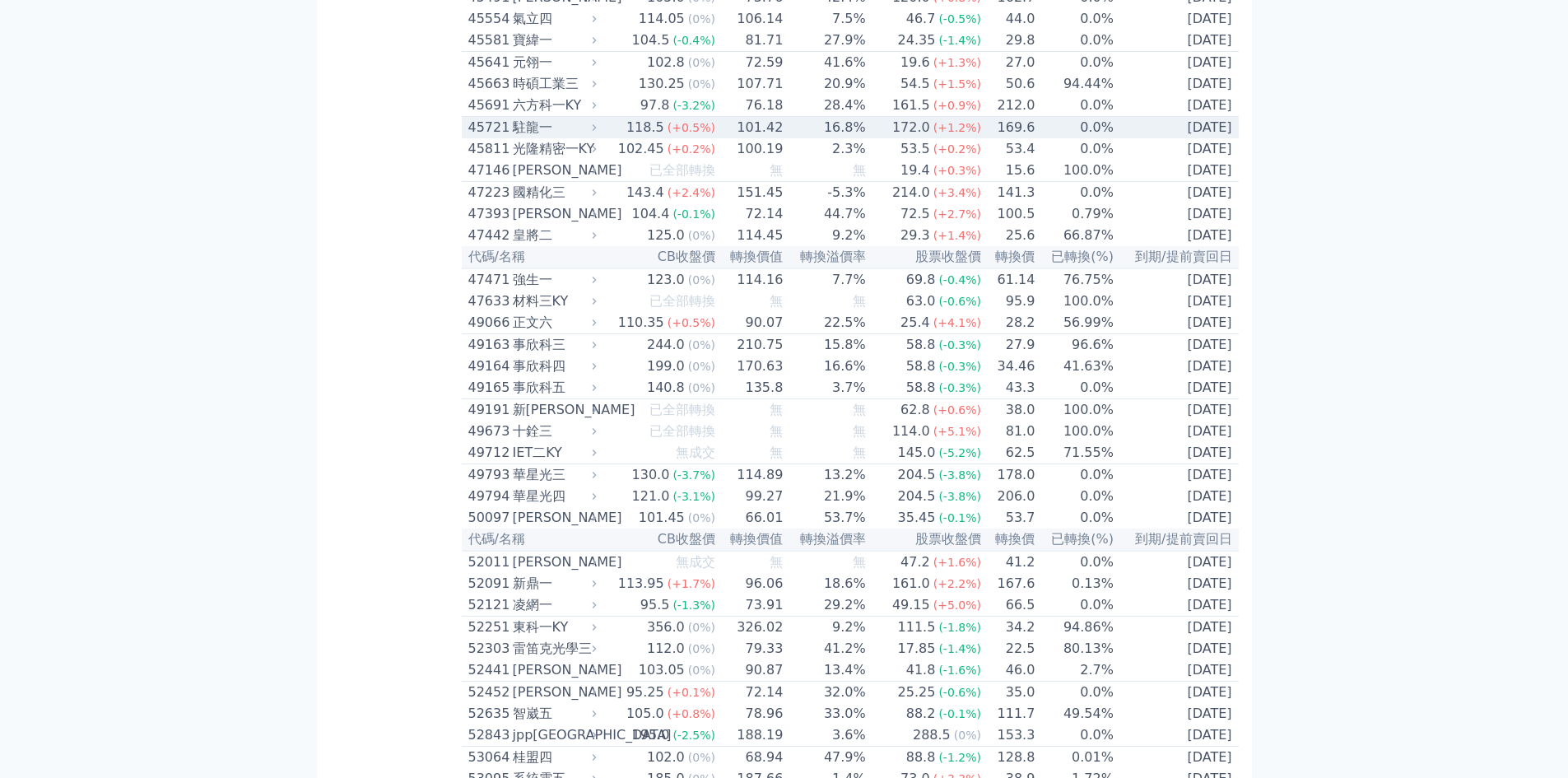
click at [1047, 139] on td "0.0%" at bounding box center [1074, 127] width 79 height 22
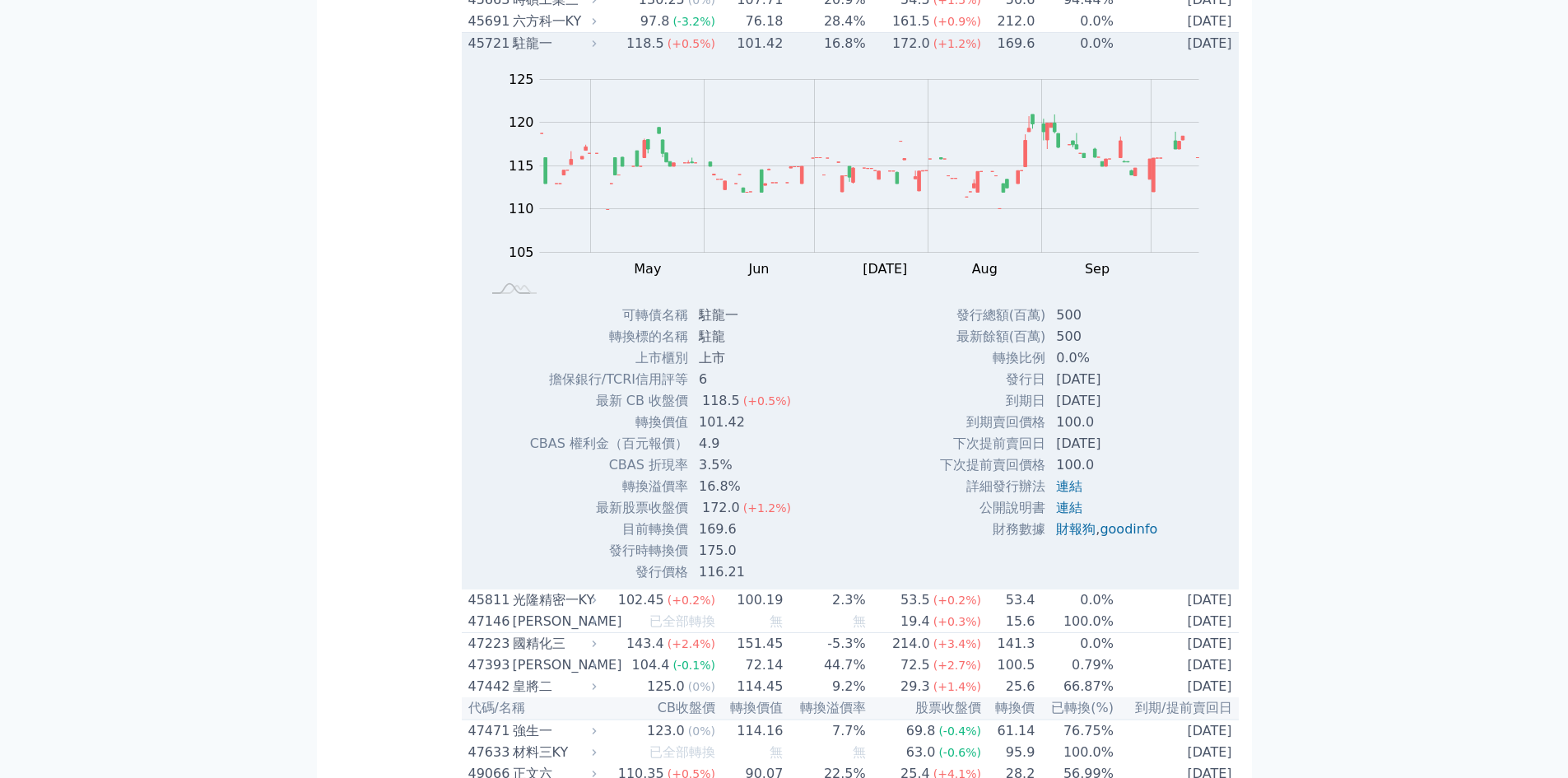
scroll to position [4856, 0]
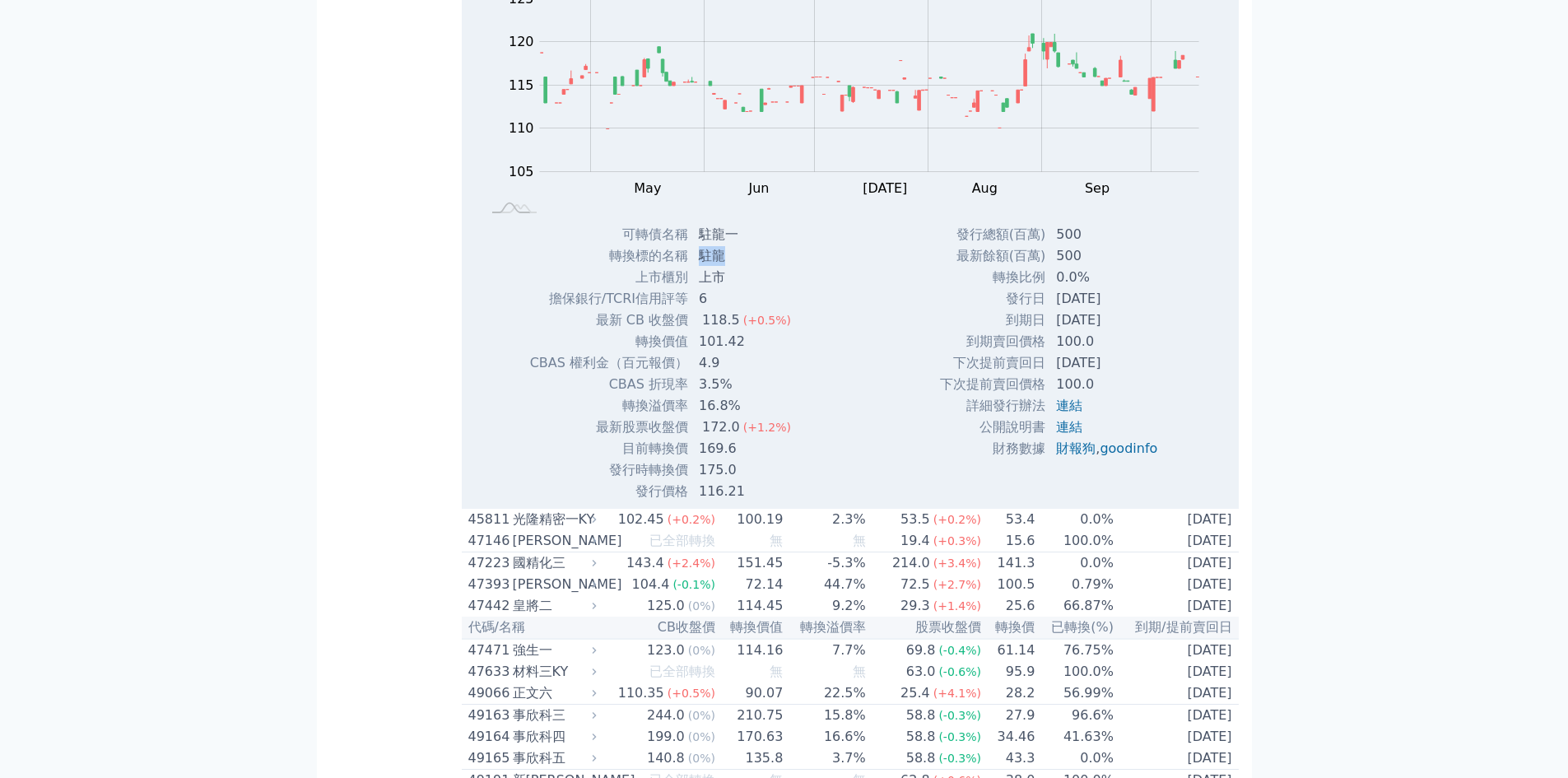
drag, startPoint x: 730, startPoint y: 614, endPoint x: 702, endPoint y: 614, distance: 28.0
click at [702, 267] on td "駐龍" at bounding box center [746, 256] width 115 height 21
copy td "駐龍"
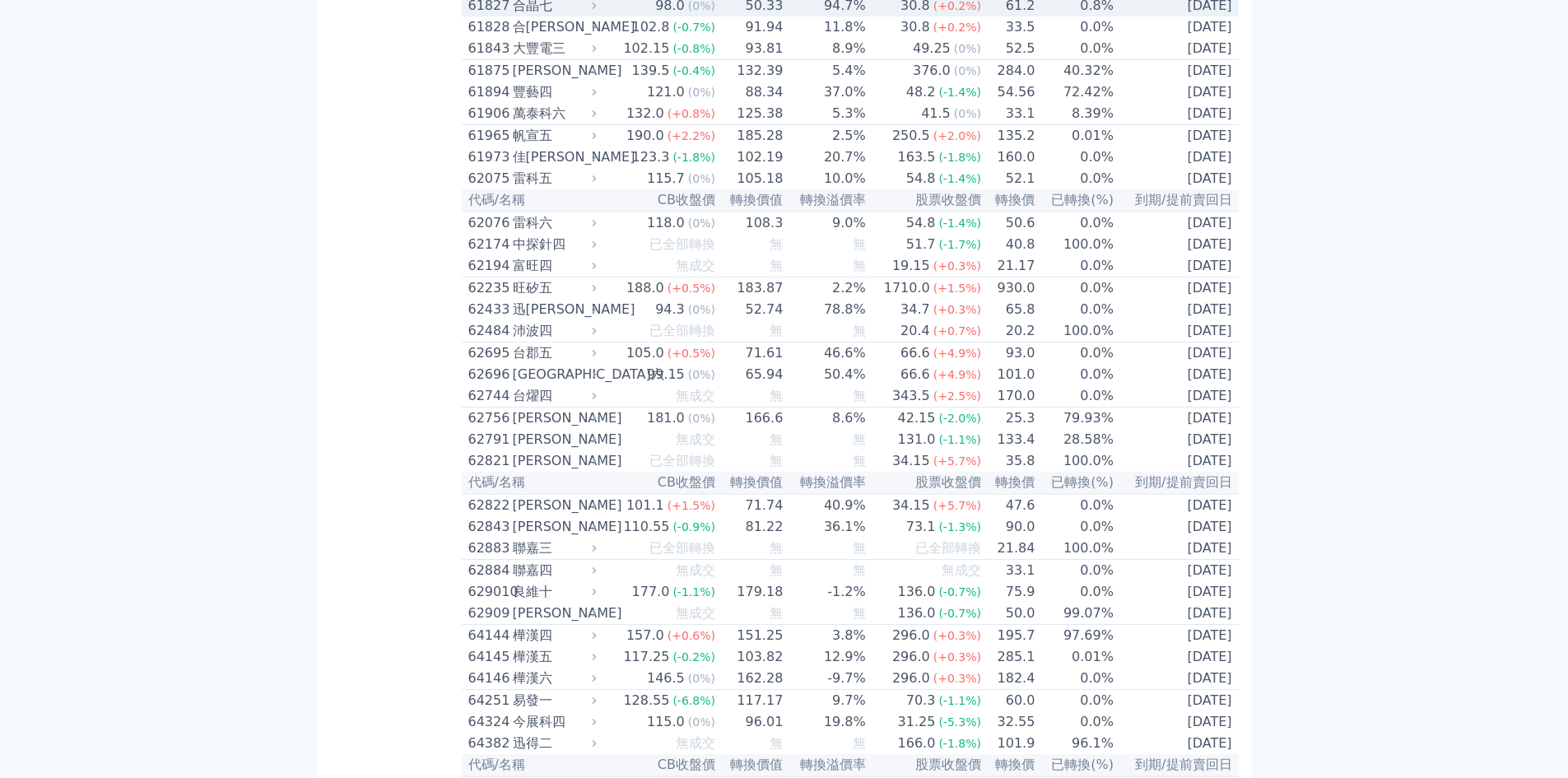
scroll to position [6173, 0]
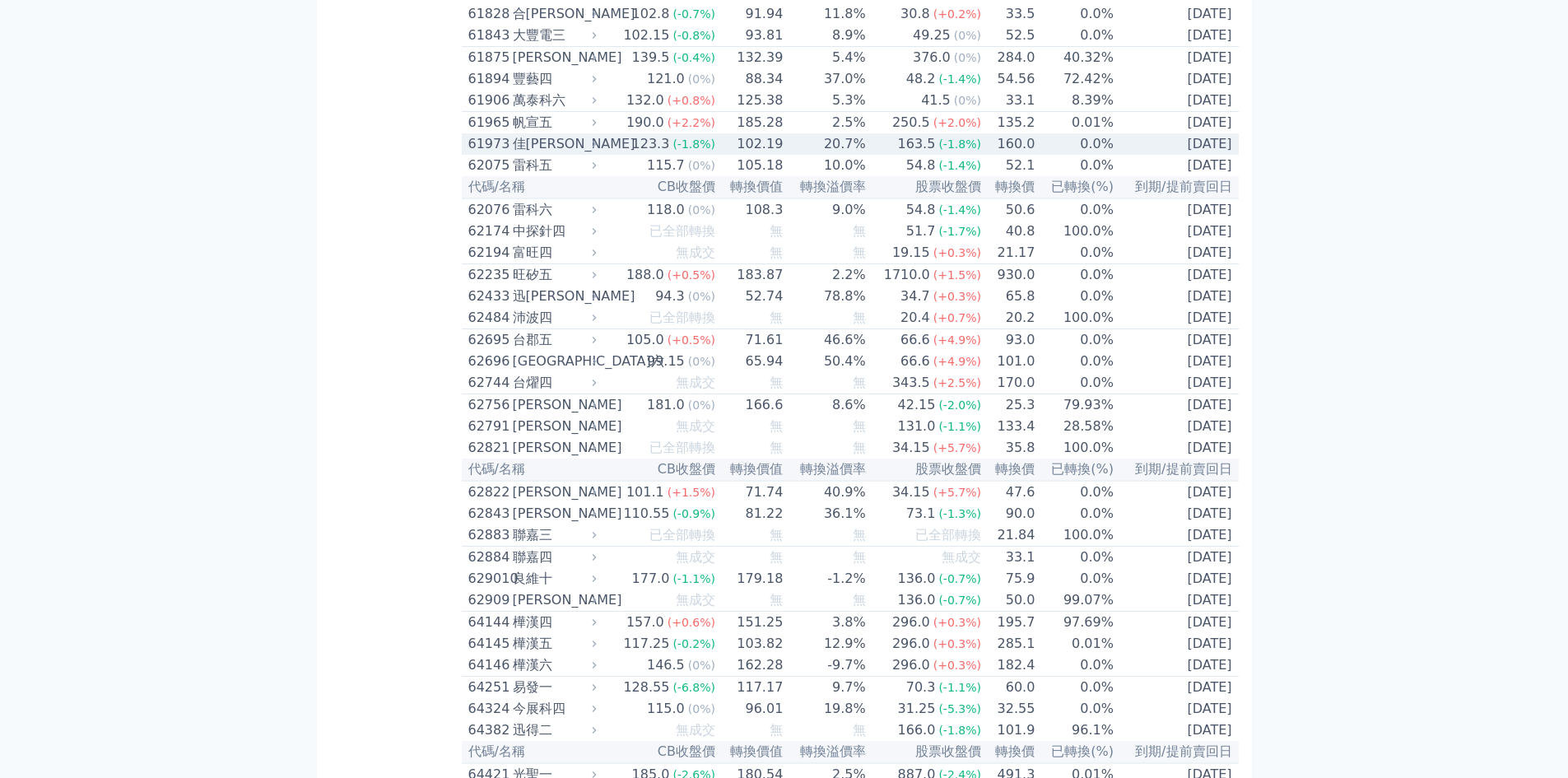
click at [1094, 155] on td "0.0%" at bounding box center [1074, 144] width 79 height 21
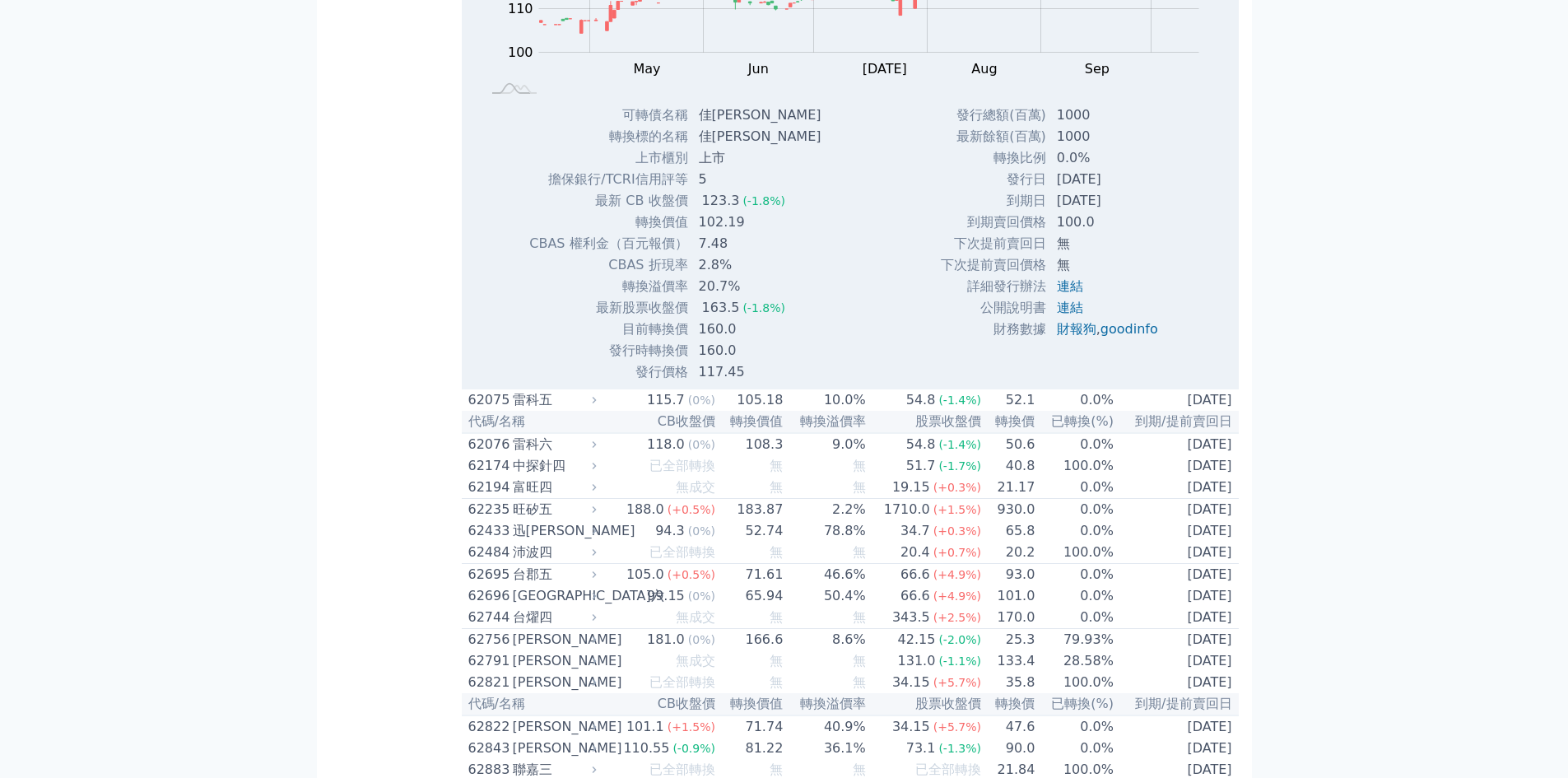
scroll to position [6502, 0]
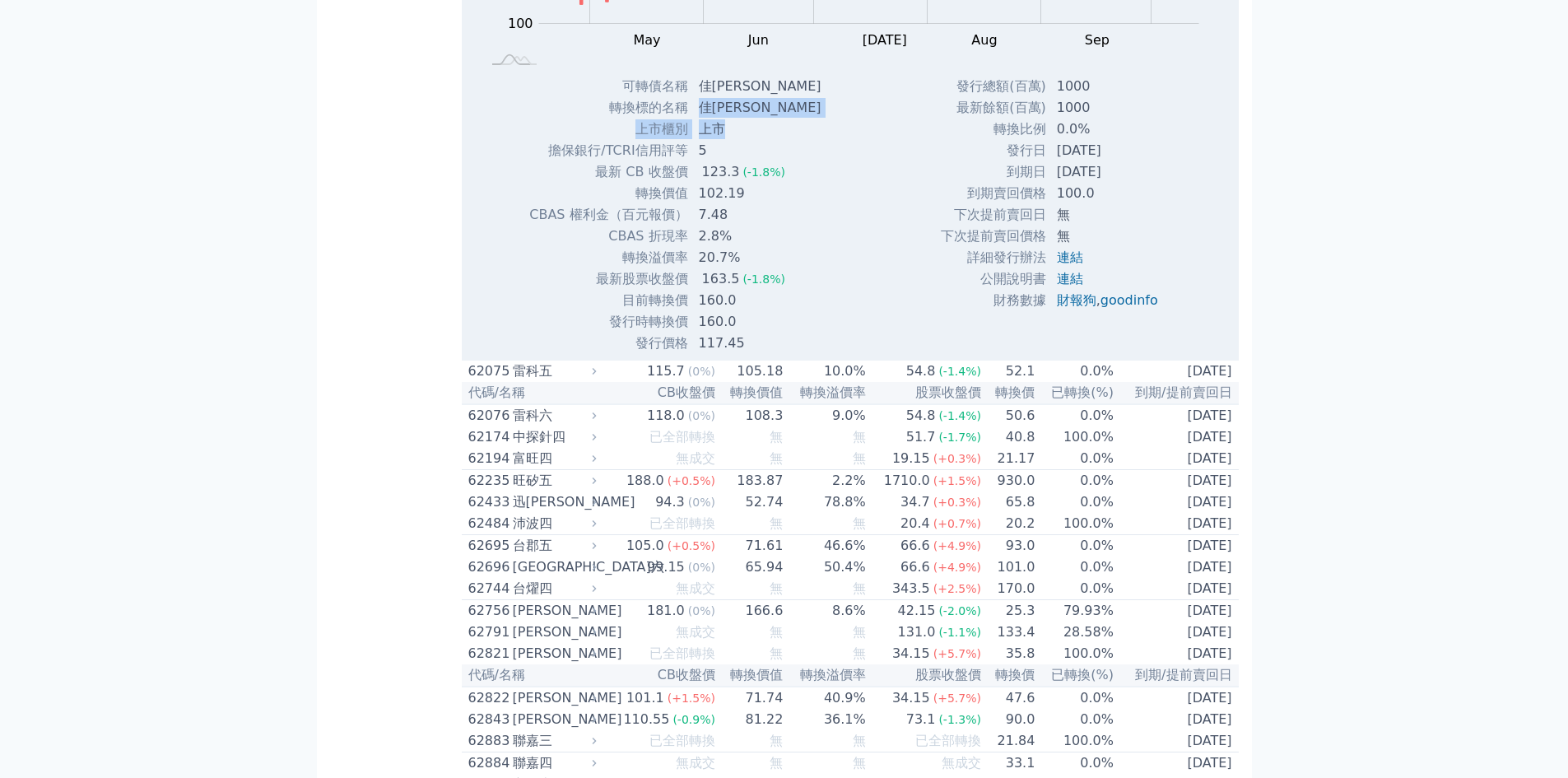
drag, startPoint x: 746, startPoint y: 589, endPoint x: 702, endPoint y: 582, distance: 44.6
click at [702, 354] on tbody "可轉債名稱 佳[PERSON_NAME] 轉換標的名稱 佳[PERSON_NAME] 上市櫃別 上市 擔保銀行/TCRI信用評等 5 最新 CB 收盤價 12…" at bounding box center [681, 214] width 306 height 278
click at [747, 118] on td "佳[PERSON_NAME]" at bounding box center [762, 108] width 146 height 21
drag, startPoint x: 751, startPoint y: 574, endPoint x: 708, endPoint y: 576, distance: 43.0
click at [702, 118] on td "佳[PERSON_NAME]" at bounding box center [762, 108] width 146 height 21
